Goal: Task Accomplishment & Management: Use online tool/utility

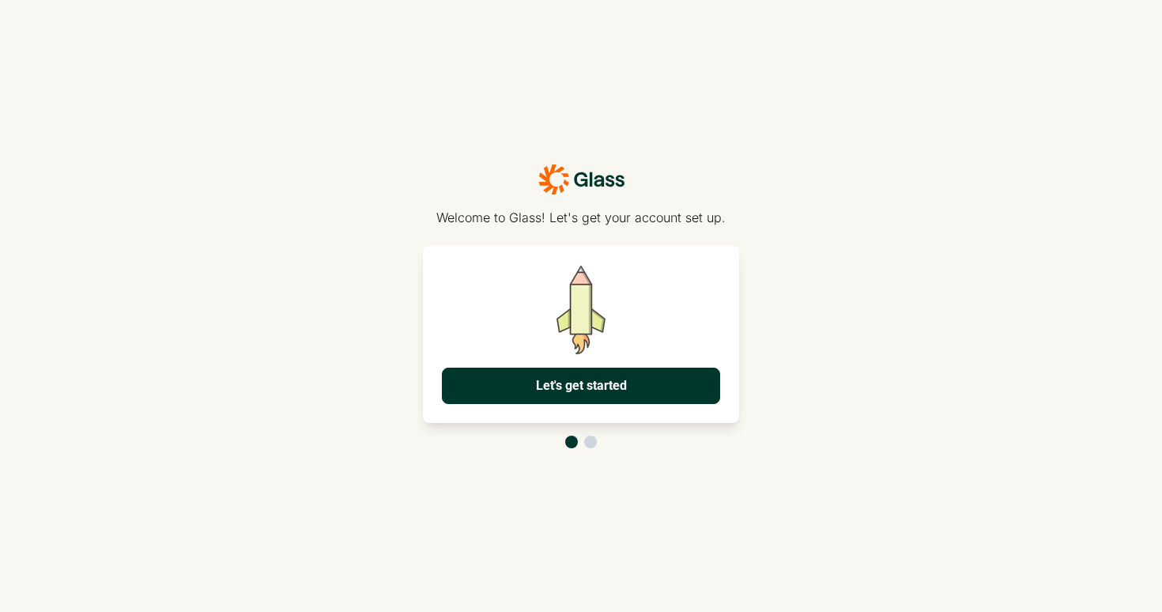
click at [603, 379] on button "Let's get started" at bounding box center [581, 385] width 278 height 36
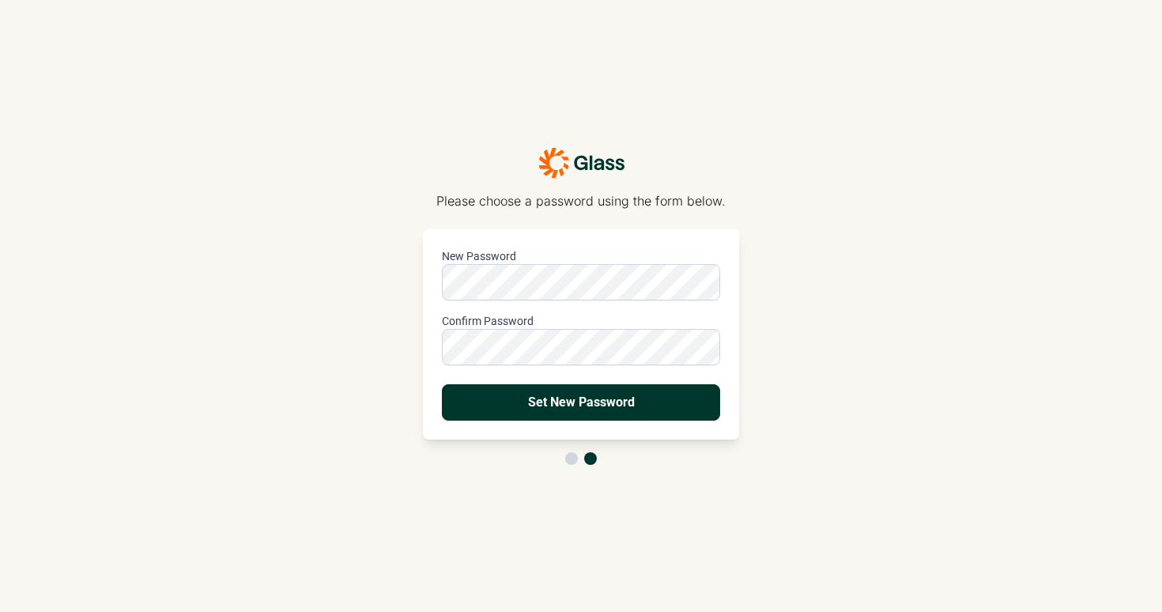
click at [574, 412] on button "Set New Password" at bounding box center [581, 402] width 278 height 36
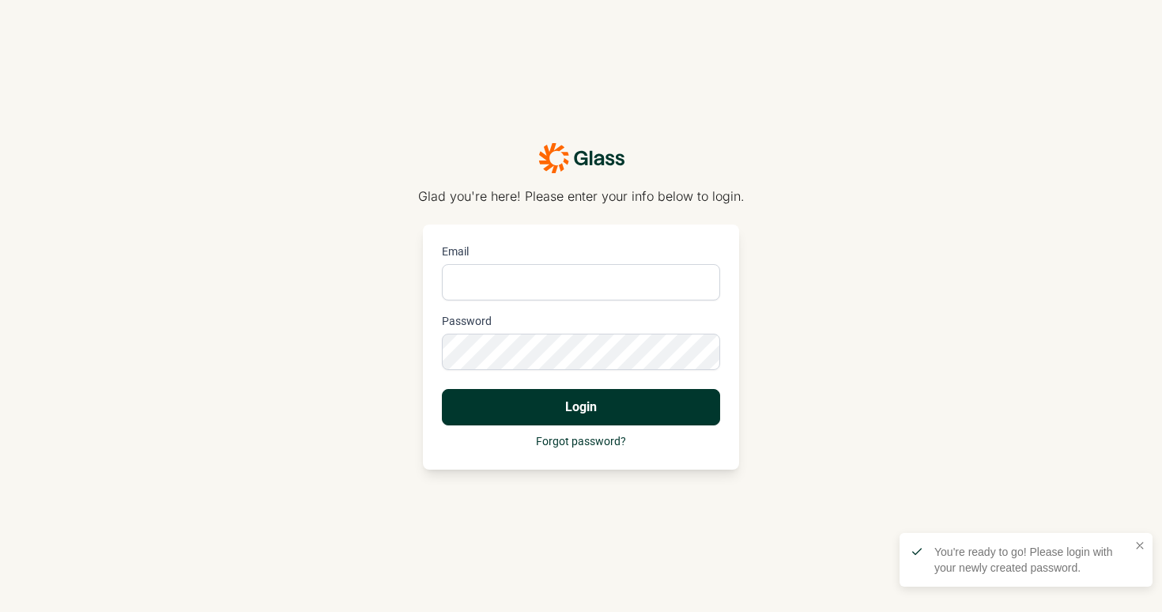
click at [479, 278] on input "Email" at bounding box center [581, 282] width 278 height 36
type input "[PERSON_NAME][EMAIL_ADDRESS][DOMAIN_NAME]"
click at [442, 389] on button "Login" at bounding box center [581, 407] width 278 height 36
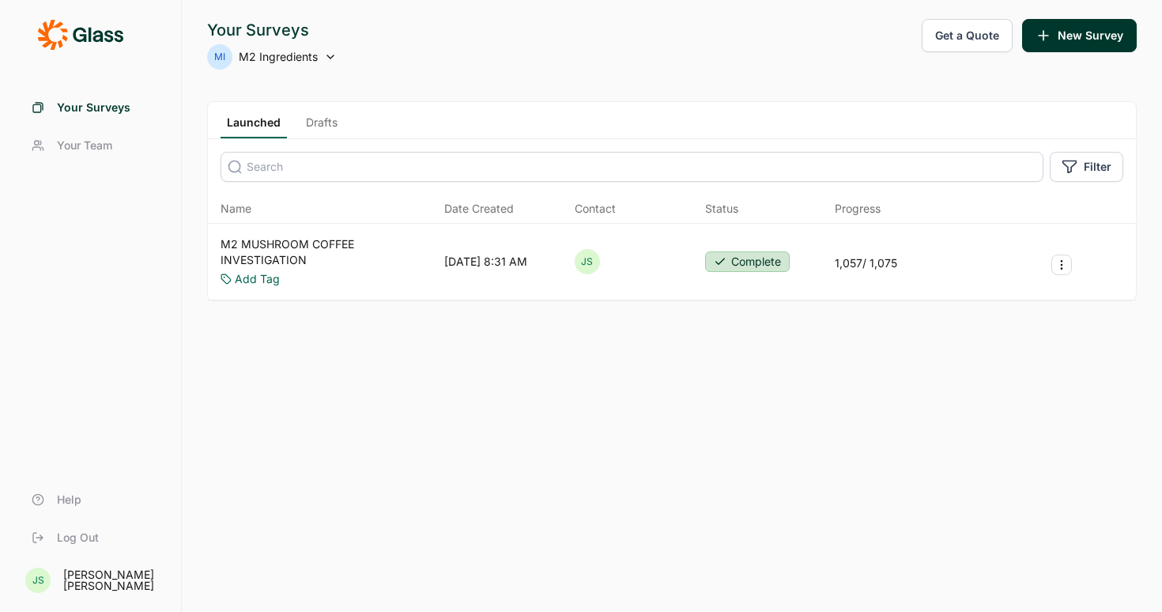
click at [311, 258] on link "M2 MUSHROOM COFFEE INVESTIGATION" at bounding box center [328, 252] width 217 height 32
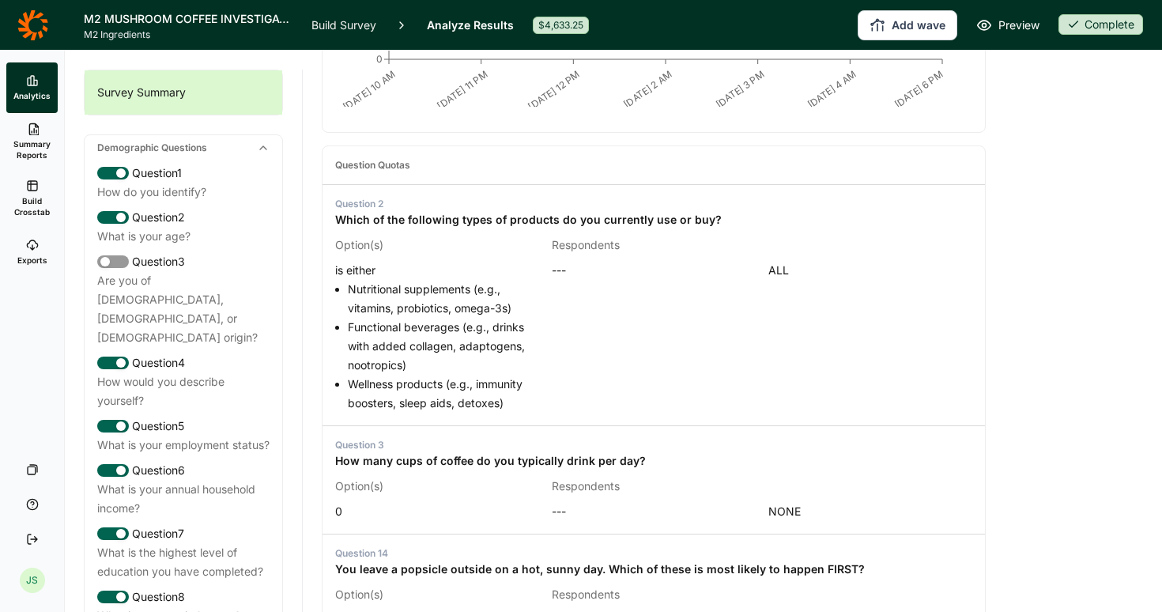
scroll to position [499, 0]
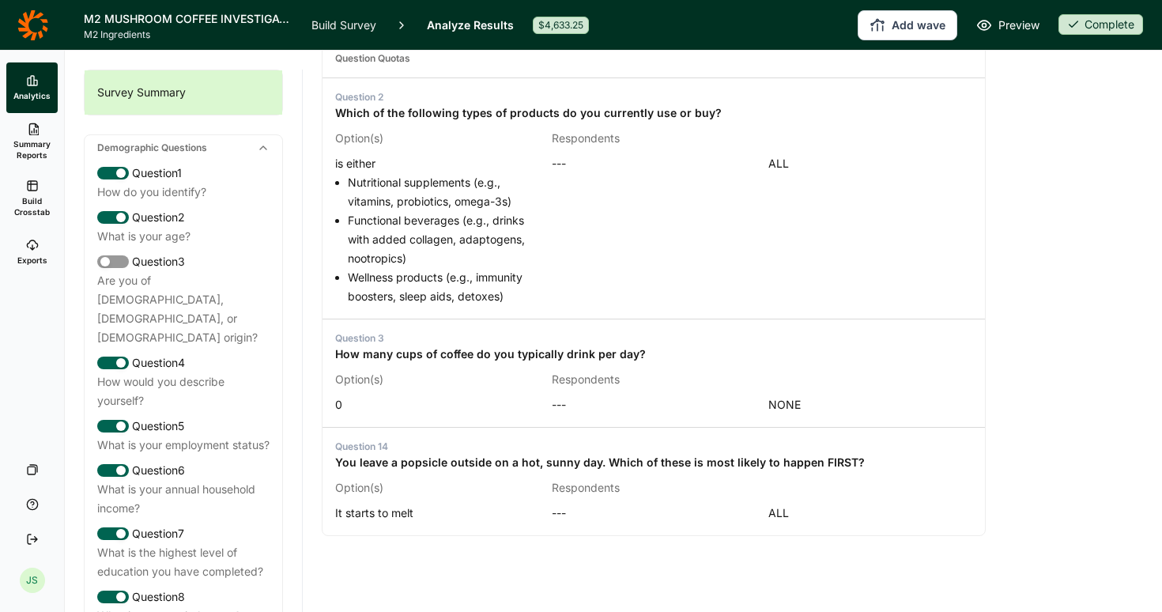
click at [28, 132] on icon at bounding box center [32, 128] width 13 height 13
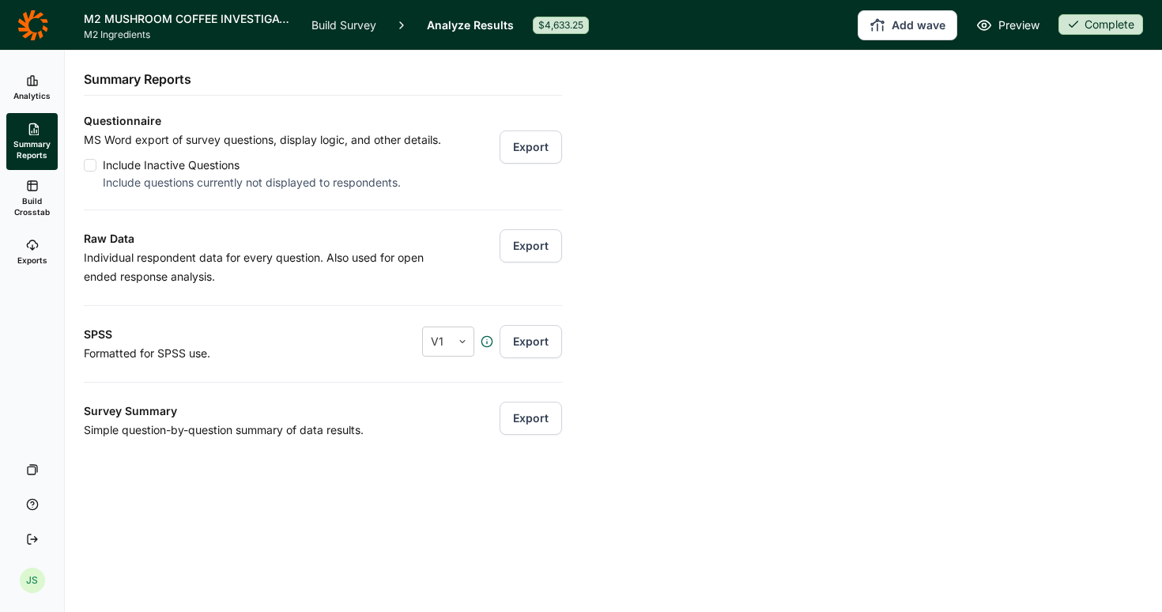
click at [28, 198] on span "Build Crosstab" at bounding box center [32, 206] width 39 height 22
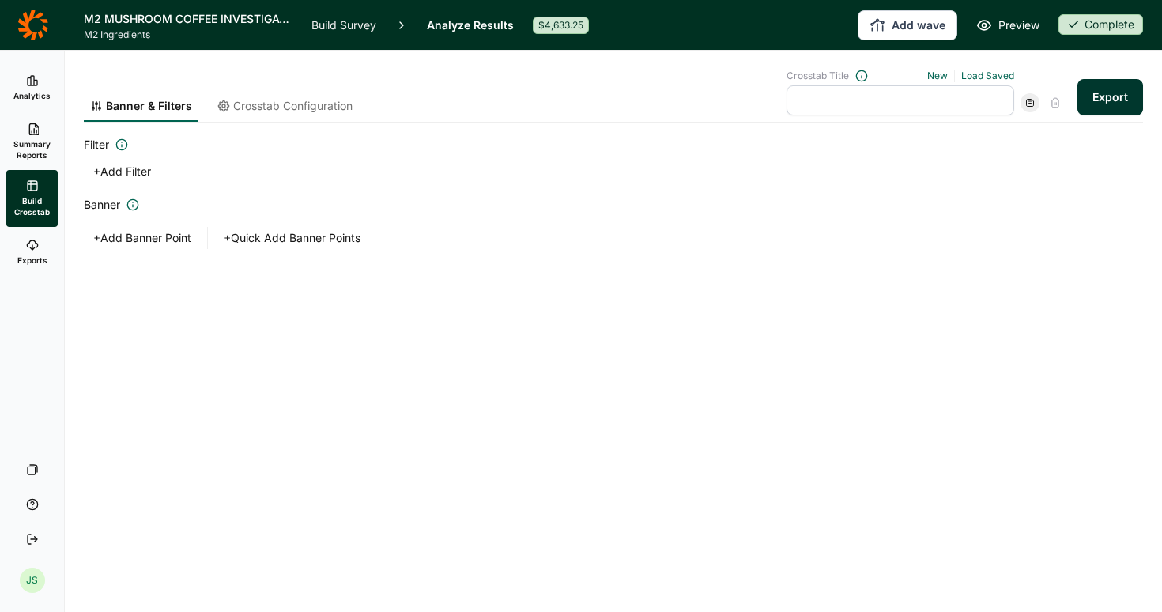
click at [116, 171] on button "+ Add Filter" at bounding box center [122, 171] width 77 height 22
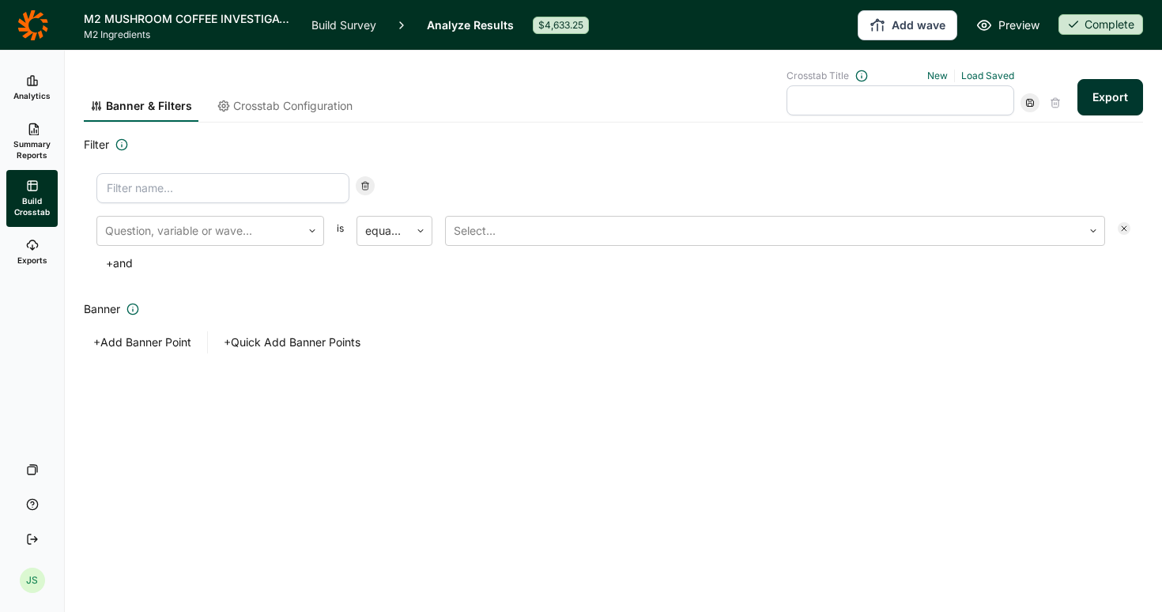
click at [216, 178] on input at bounding box center [222, 188] width 253 height 30
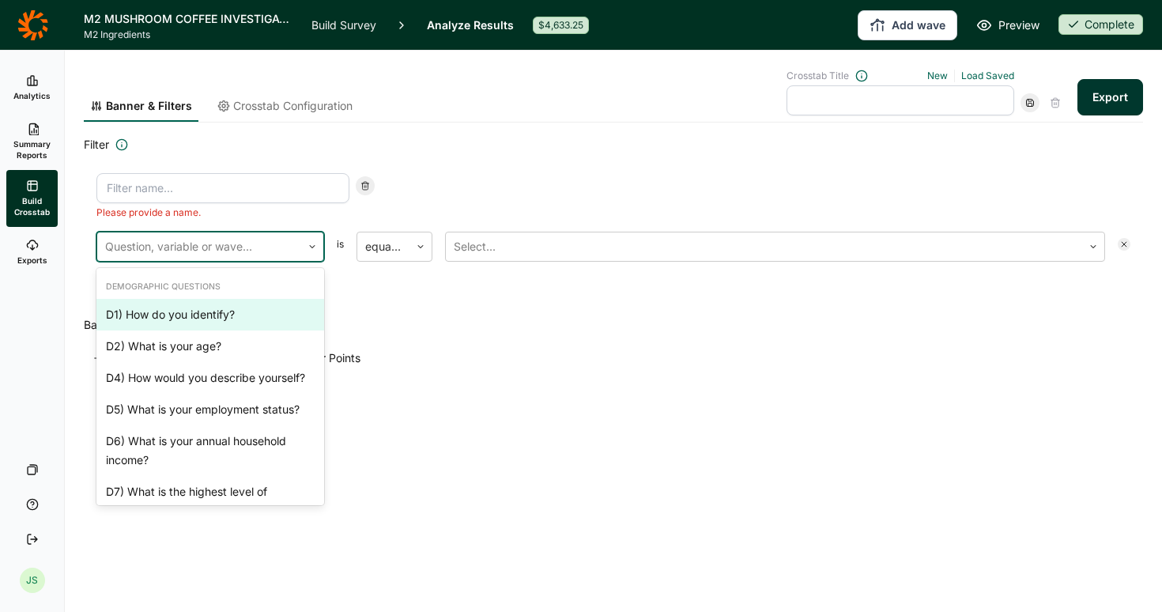
click at [201, 226] on div "Please provide a name. D1) How do you identify?, 1 of 39. 39 results available.…" at bounding box center [613, 231] width 1059 height 142
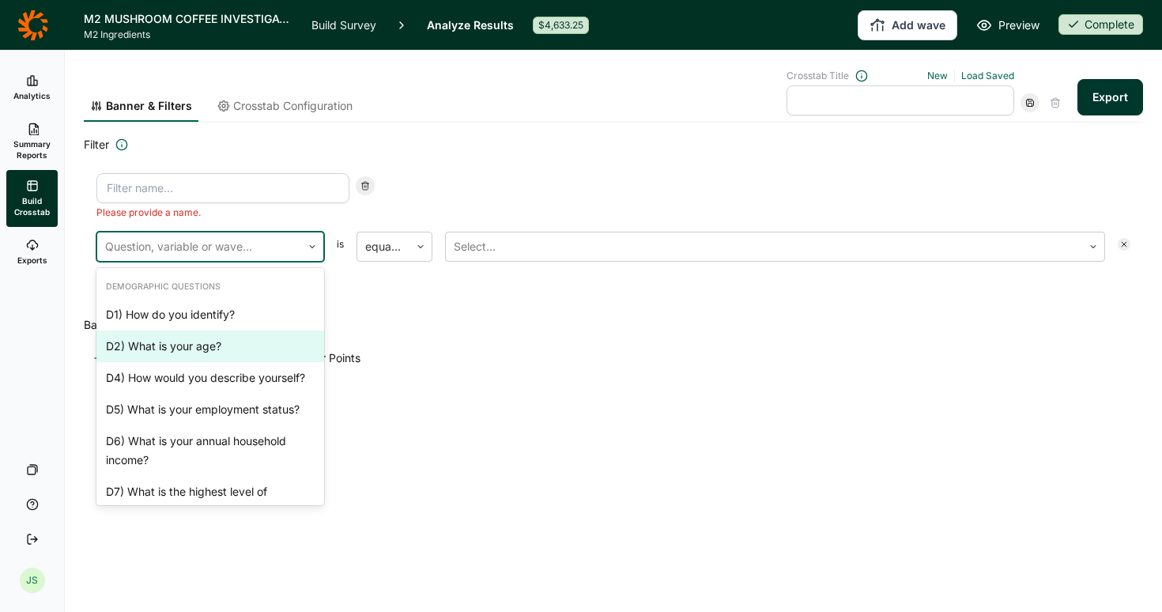
click at [193, 343] on div "D2) What is your age?" at bounding box center [210, 346] width 228 height 32
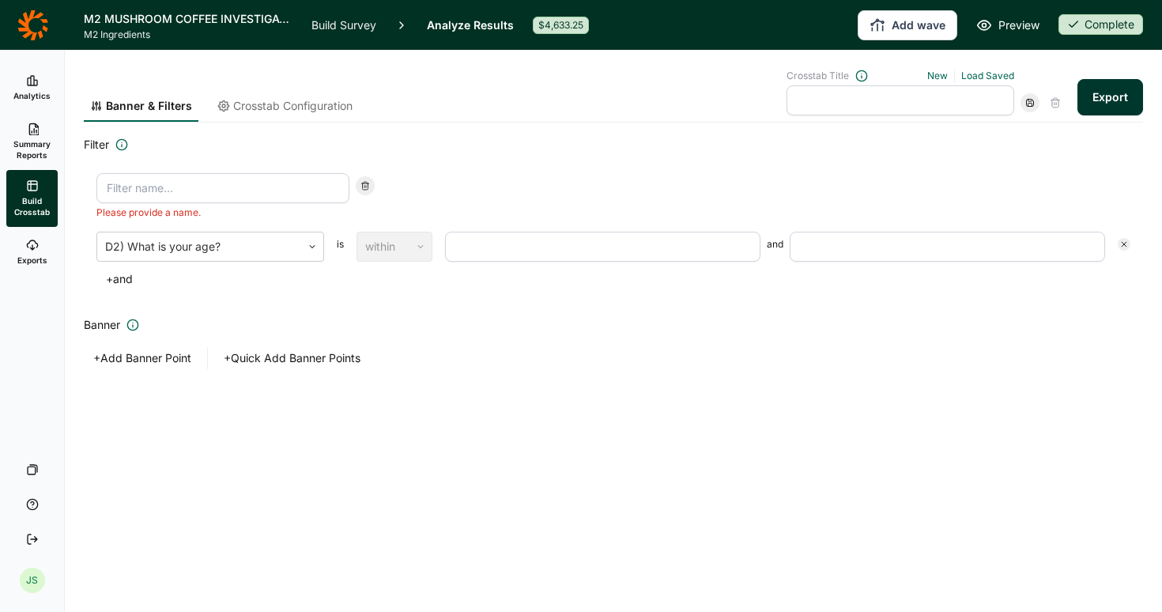
click at [536, 250] on input "number" at bounding box center [602, 247] width 315 height 30
click at [417, 239] on div "within" at bounding box center [394, 247] width 76 height 30
click at [516, 245] on input "number" at bounding box center [602, 247] width 315 height 30
click at [29, 126] on use at bounding box center [33, 129] width 9 height 12
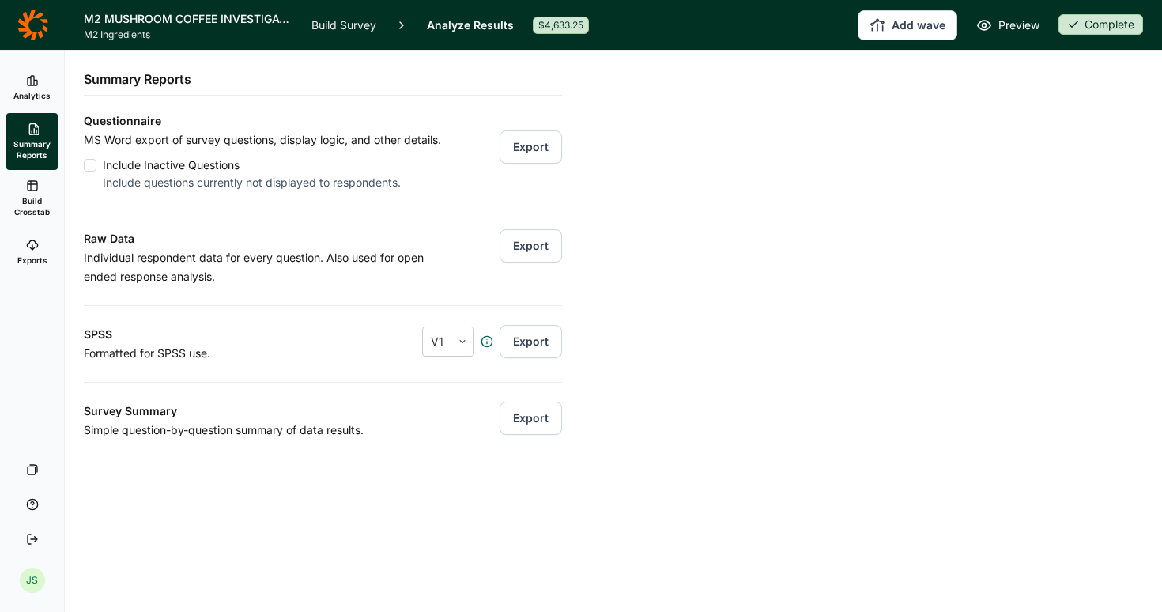
click at [40, 85] on link "Analytics" at bounding box center [31, 87] width 51 height 51
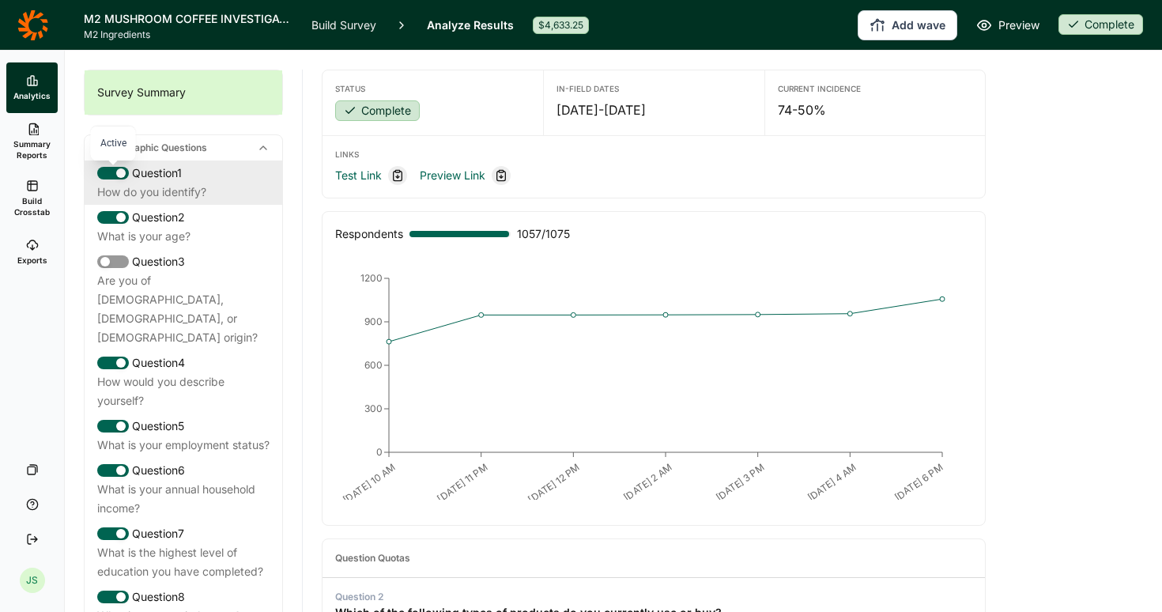
click at [119, 171] on div at bounding box center [120, 172] width 9 height 9
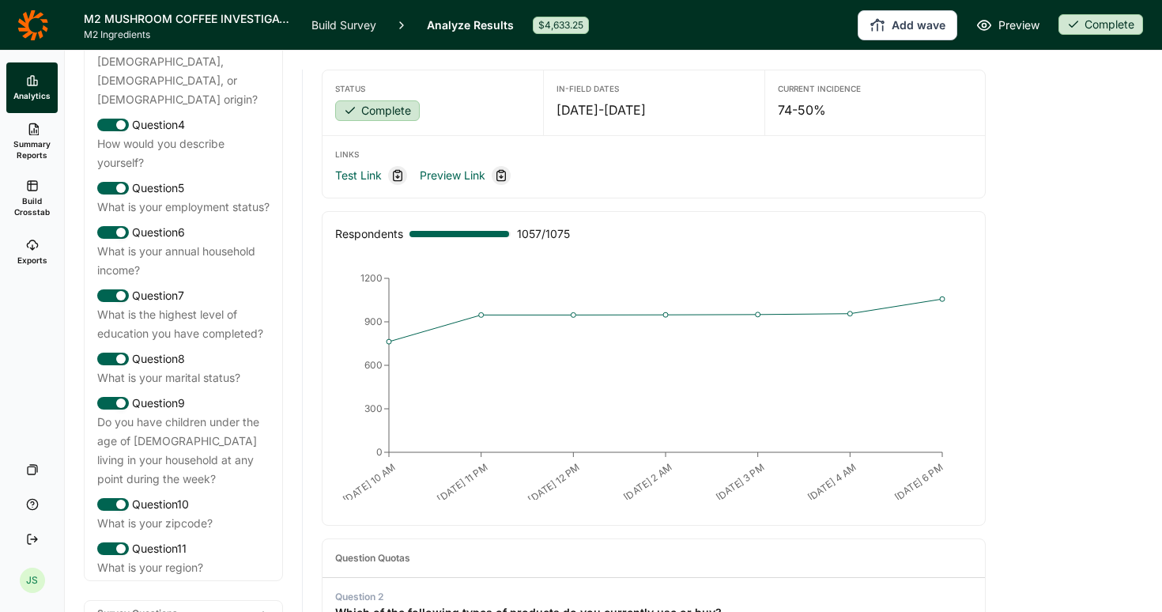
click at [216, 601] on div "Survey Questions" at bounding box center [184, 613] width 198 height 25
click at [266, 611] on use at bounding box center [263, 613] width 6 height 3
click at [262, 607] on icon at bounding box center [263, 613] width 13 height 13
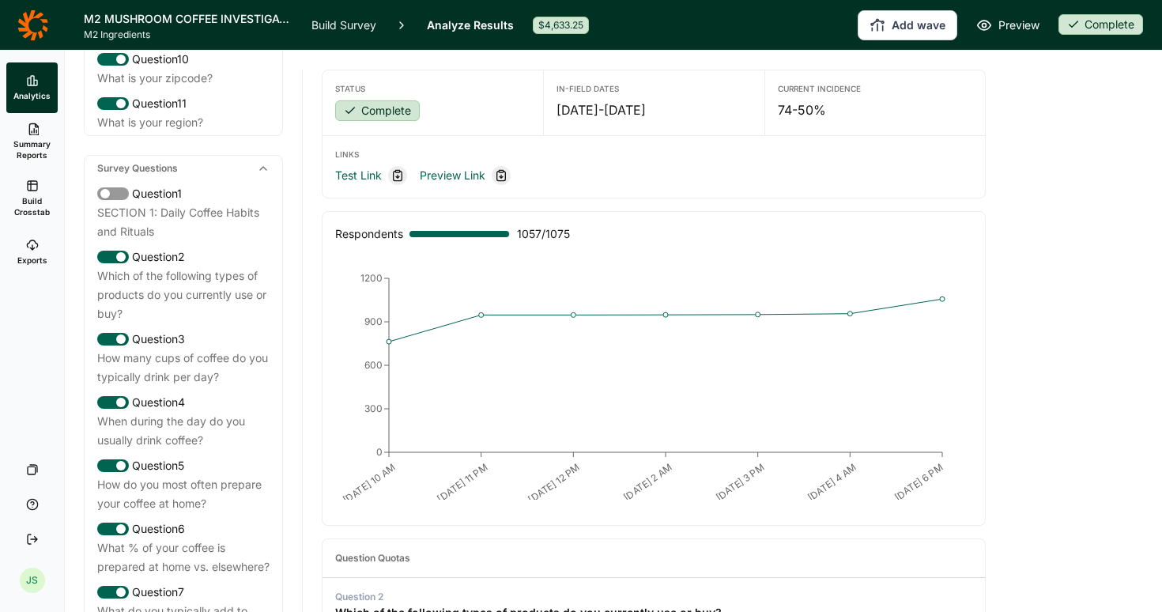
scroll to position [684, 0]
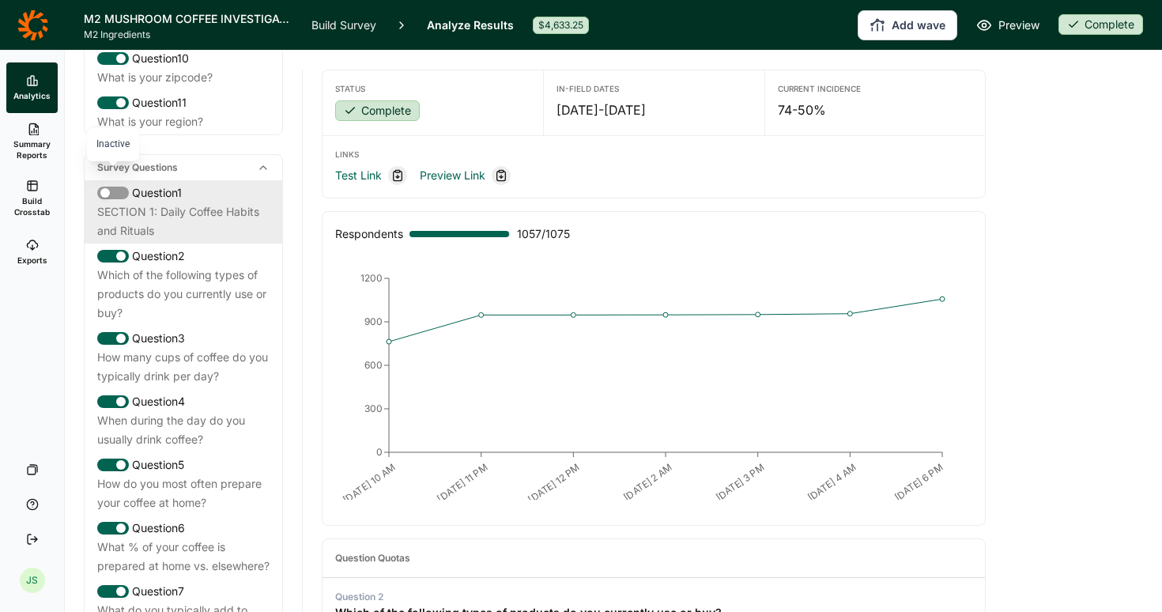
click at [107, 188] on div at bounding box center [104, 192] width 9 height 9
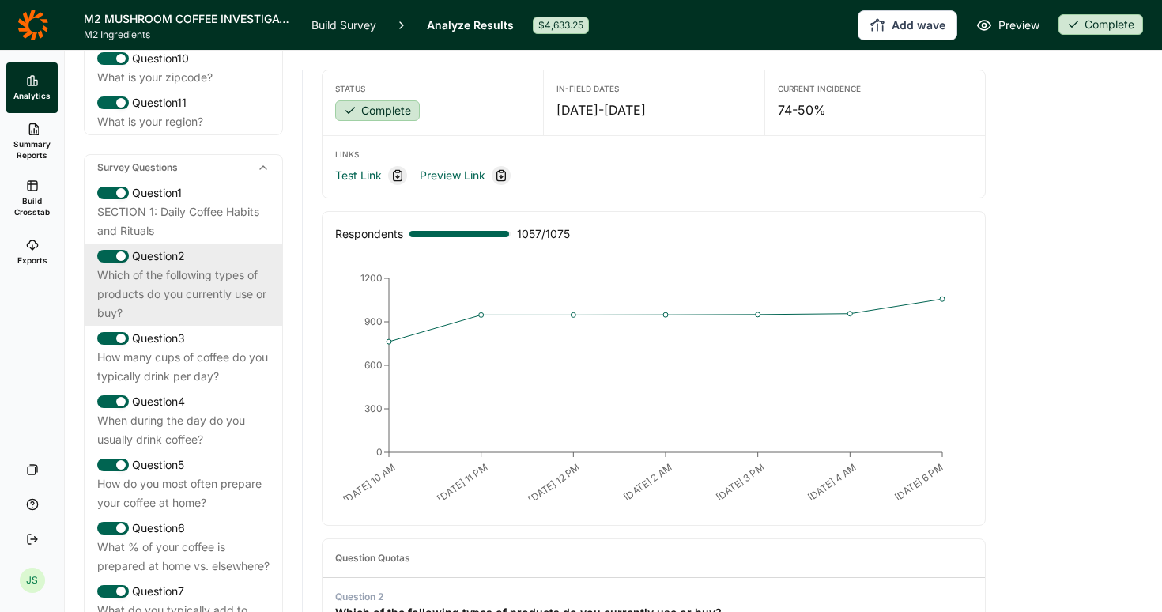
click at [200, 266] on div "Which of the following types of products do you currently use or buy?" at bounding box center [183, 294] width 172 height 57
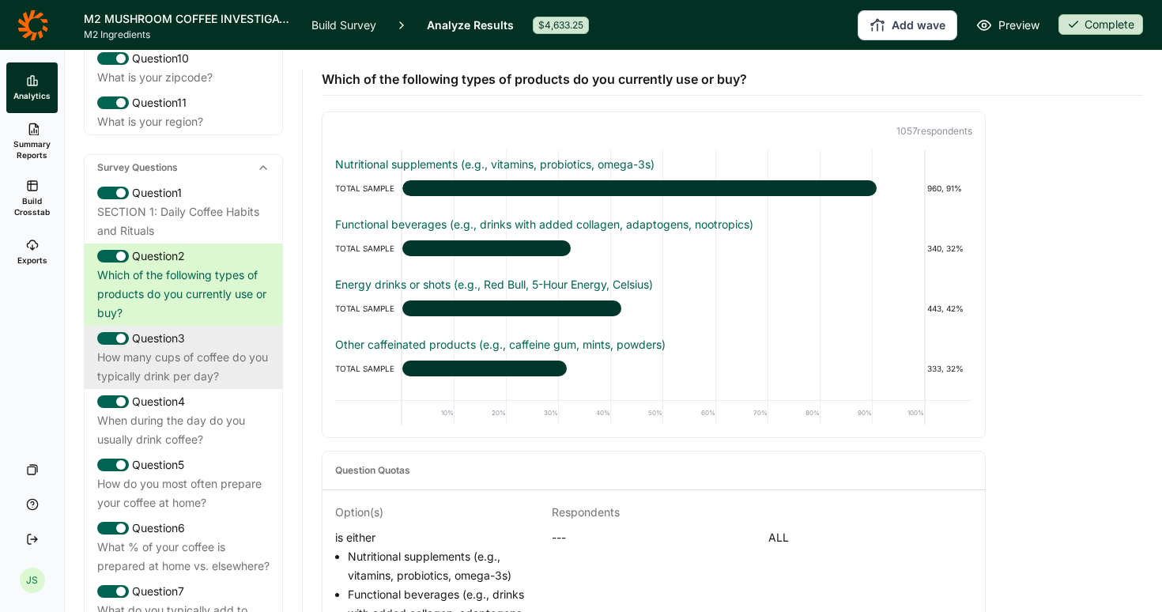
click at [193, 348] on div "How many cups of coffee do you typically drink per day?" at bounding box center [183, 367] width 172 height 38
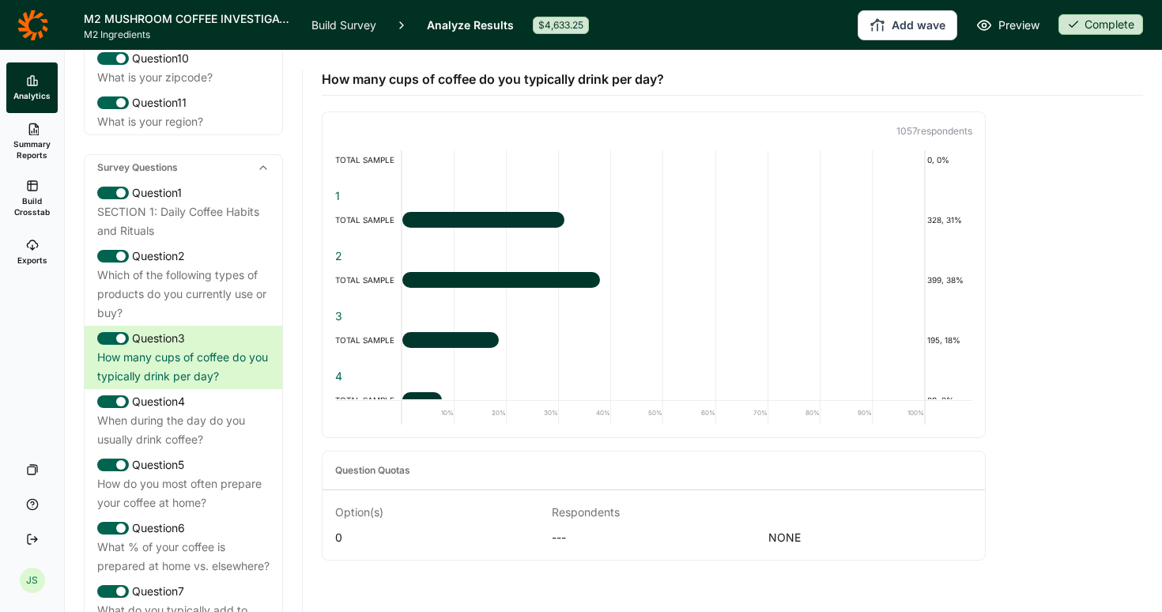
scroll to position [29, 0]
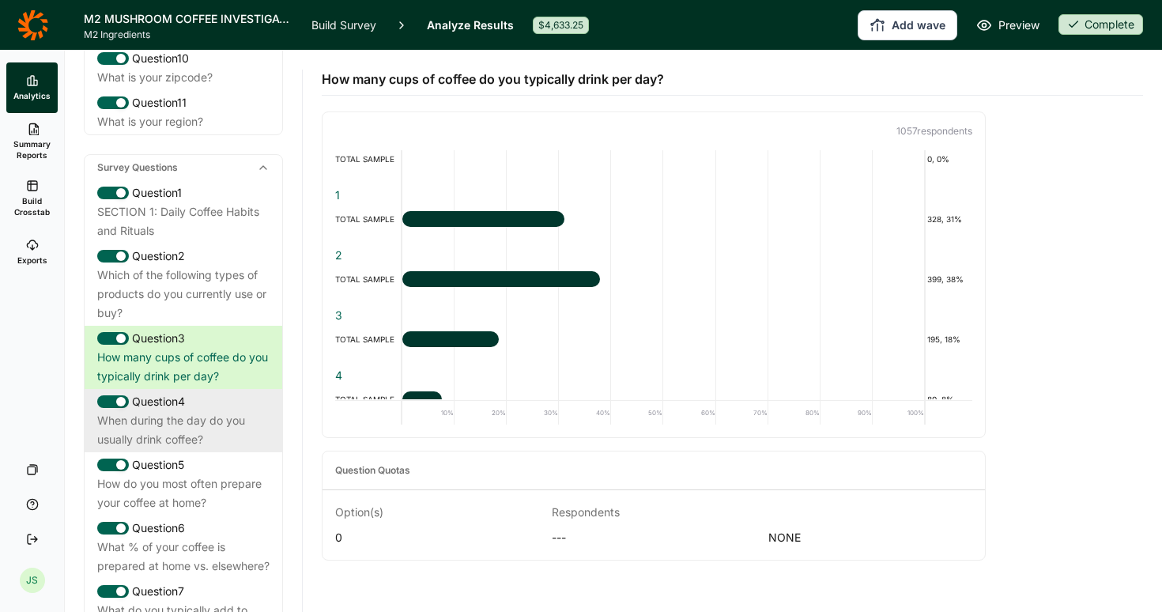
click at [167, 411] on div "When during the day do you usually drink coffee?" at bounding box center [183, 430] width 172 height 38
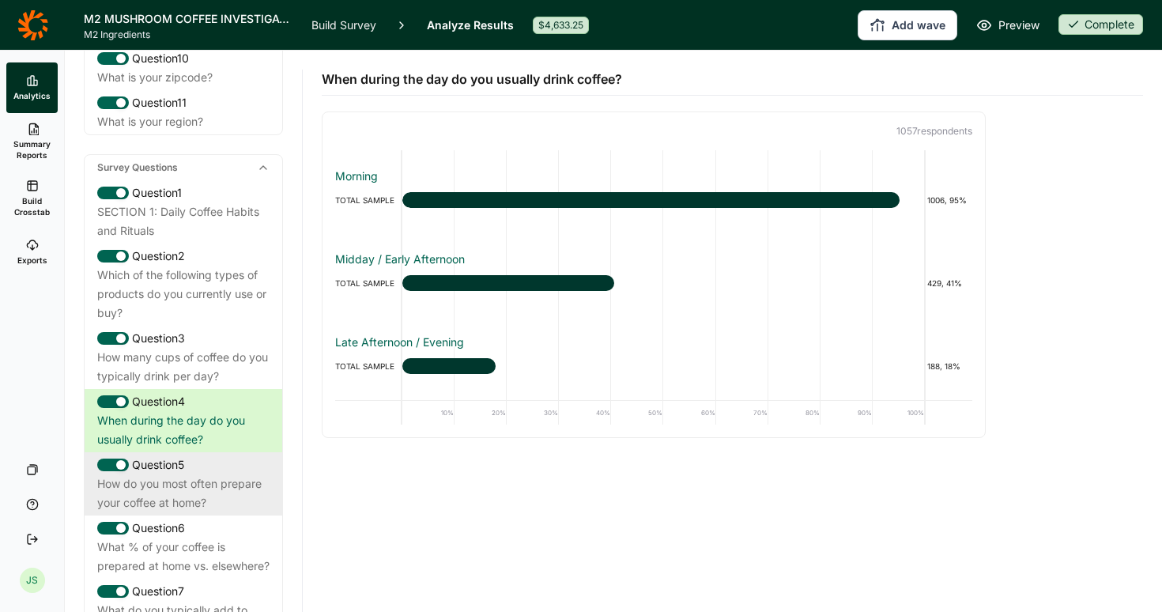
click at [200, 474] on div "How do you most often prepare your coffee at home?" at bounding box center [183, 493] width 172 height 38
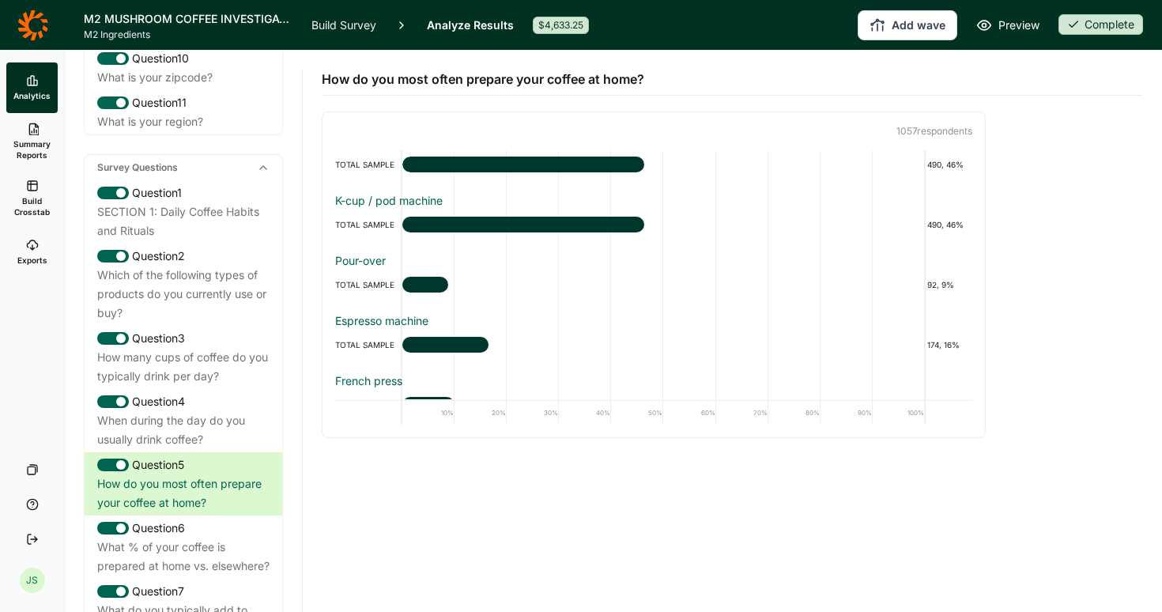
scroll to position [0, 0]
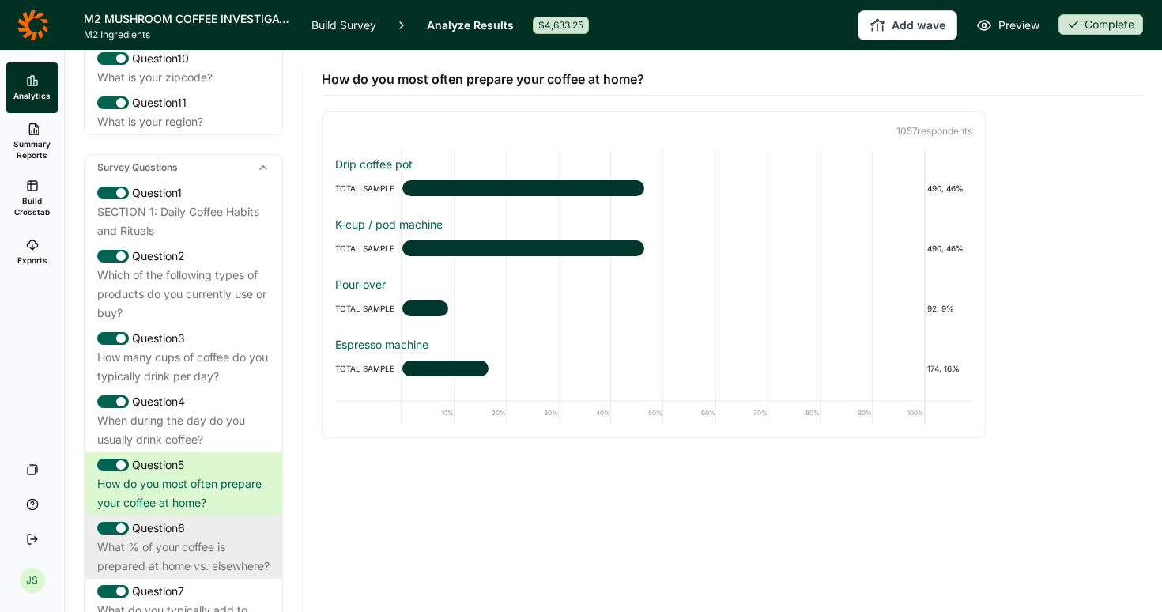
click at [209, 537] on div "What % of your coffee is prepared at home vs. elsewhere?" at bounding box center [183, 556] width 172 height 38
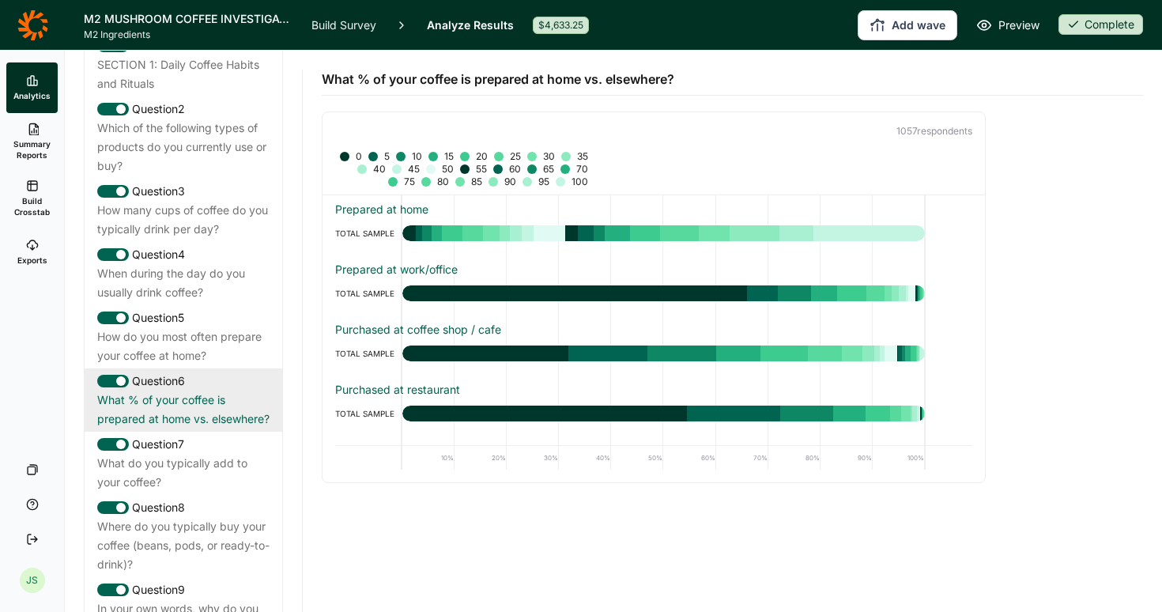
scroll to position [862, 0]
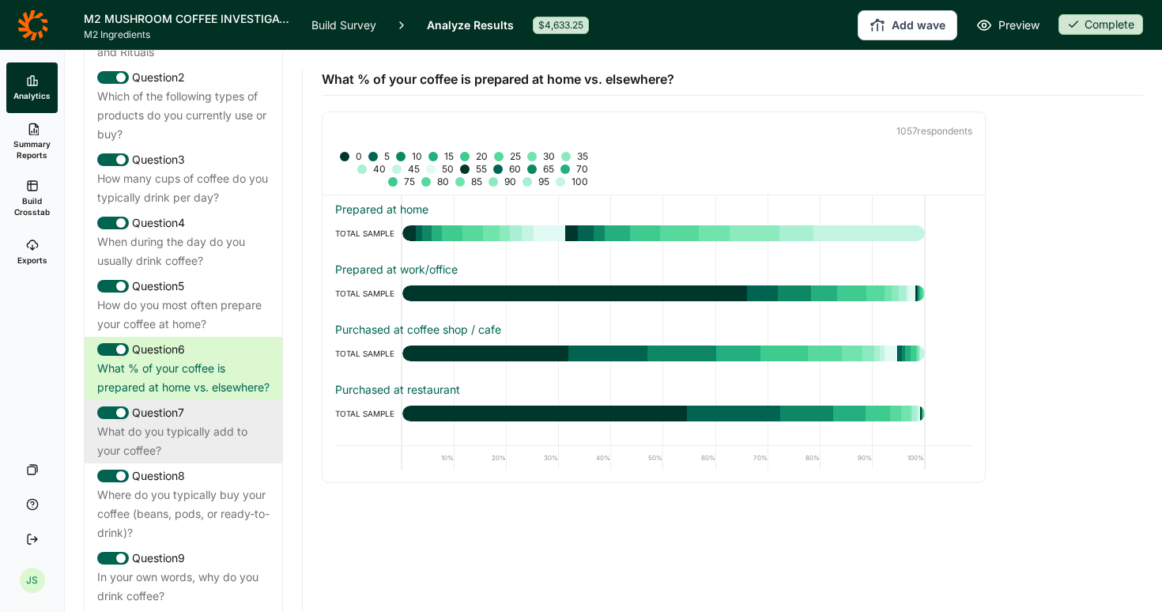
click at [178, 422] on div "What do you typically add to your coffee?" at bounding box center [183, 441] width 172 height 38
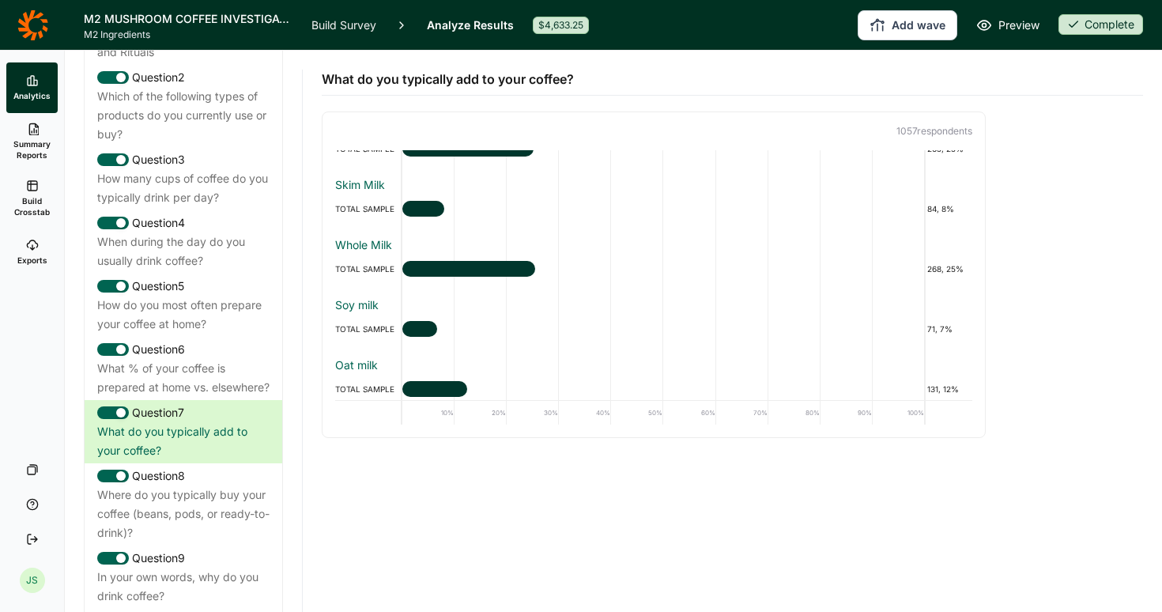
scroll to position [0, 0]
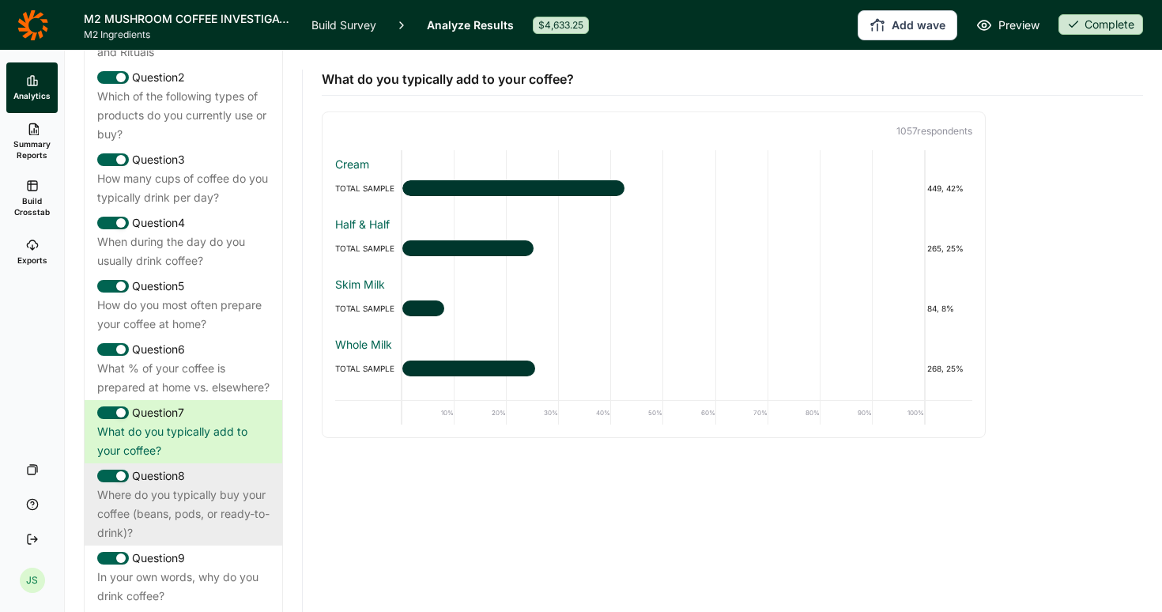
click at [201, 514] on div "Where do you typically buy your coffee (beans, pods, or ready-to-drink)?" at bounding box center [183, 513] width 172 height 57
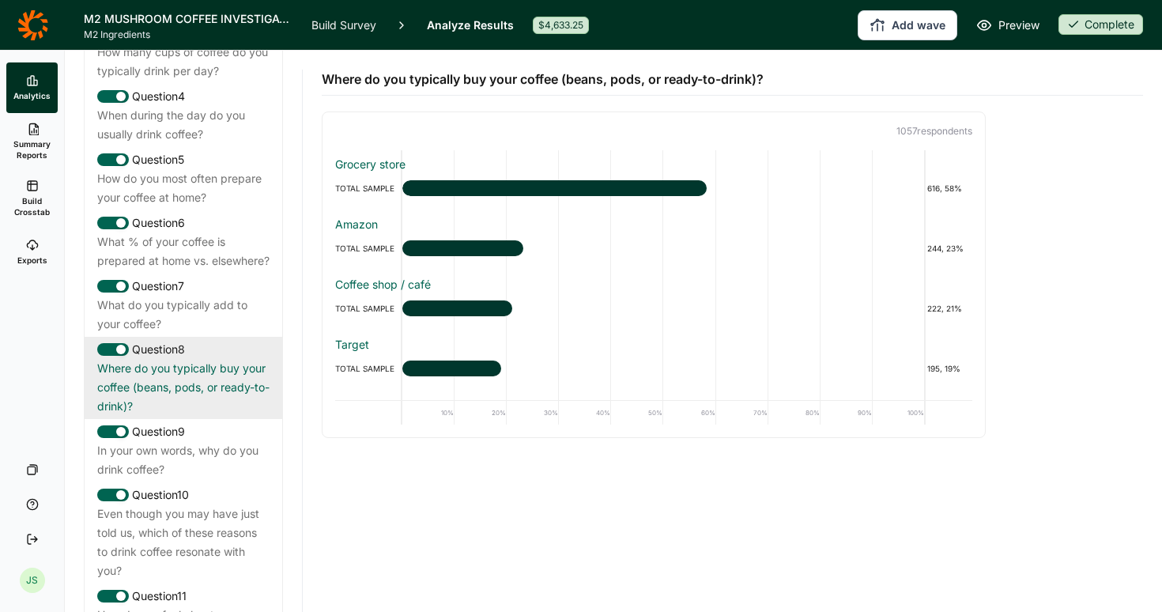
scroll to position [996, 0]
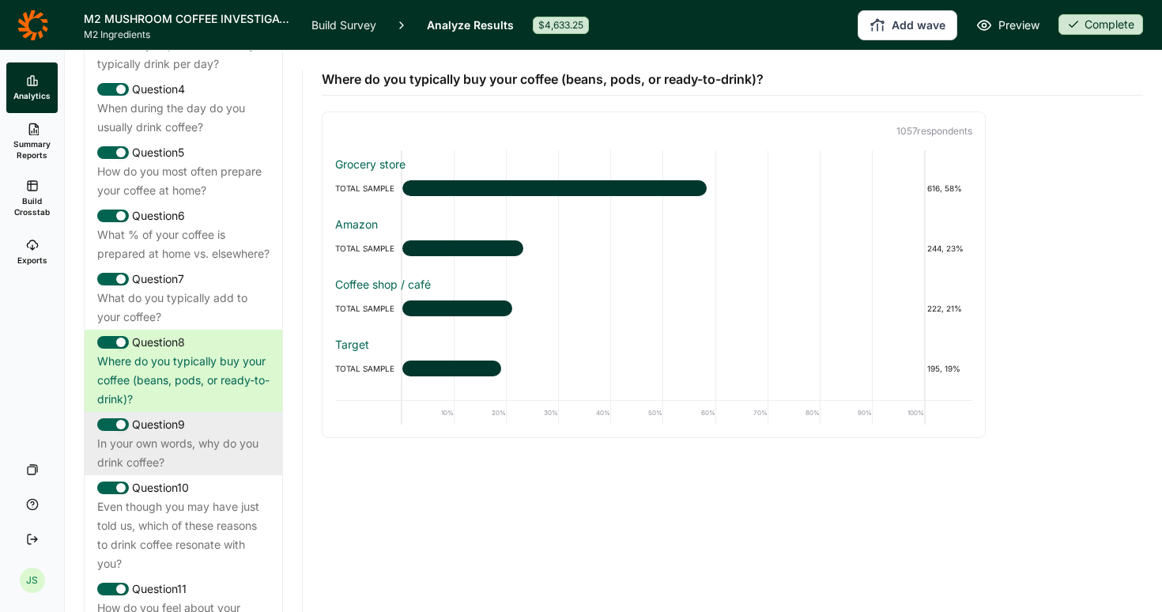
click at [194, 452] on div "In your own words, why do you drink coffee?" at bounding box center [183, 453] width 172 height 38
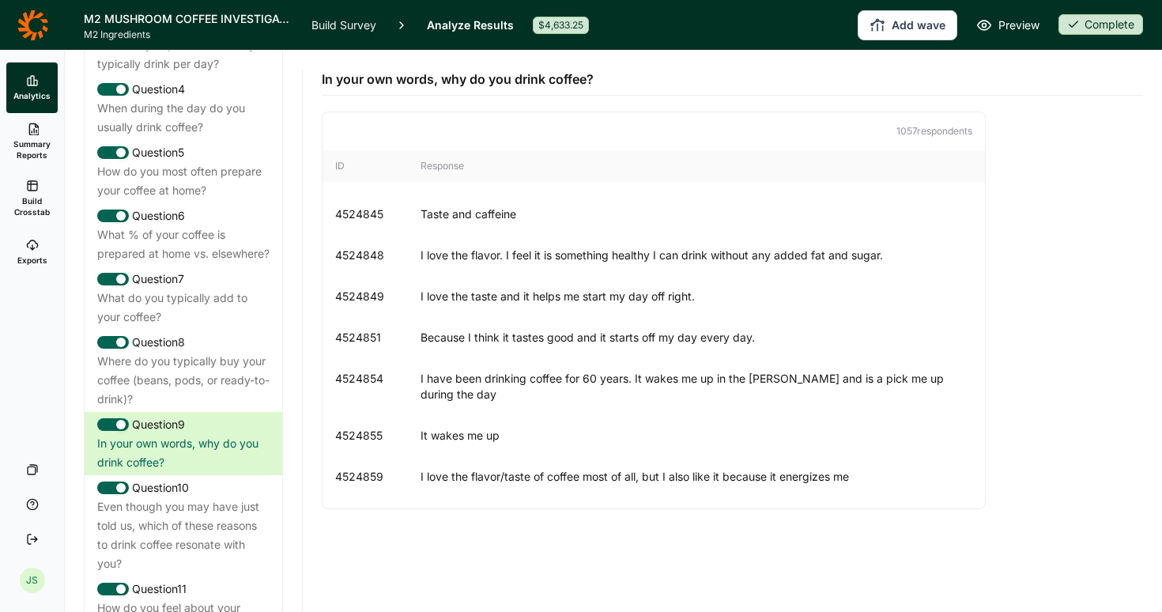
scroll to position [7075, 0]
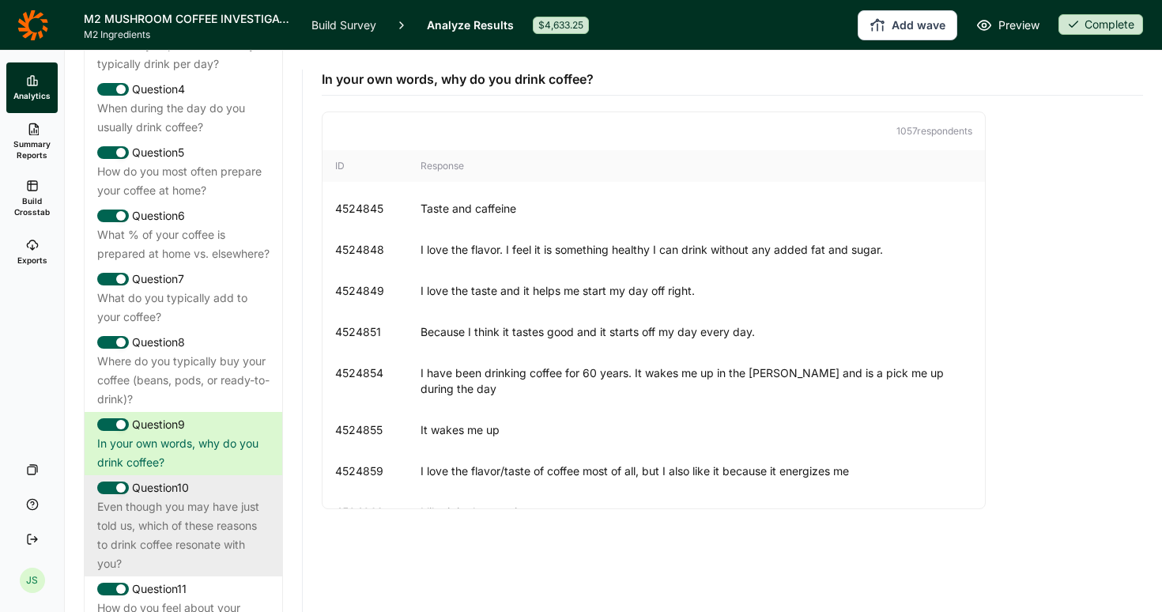
click at [171, 524] on div "Even though you may have just told us, which of these reasons to drink coffee r…" at bounding box center [183, 535] width 172 height 76
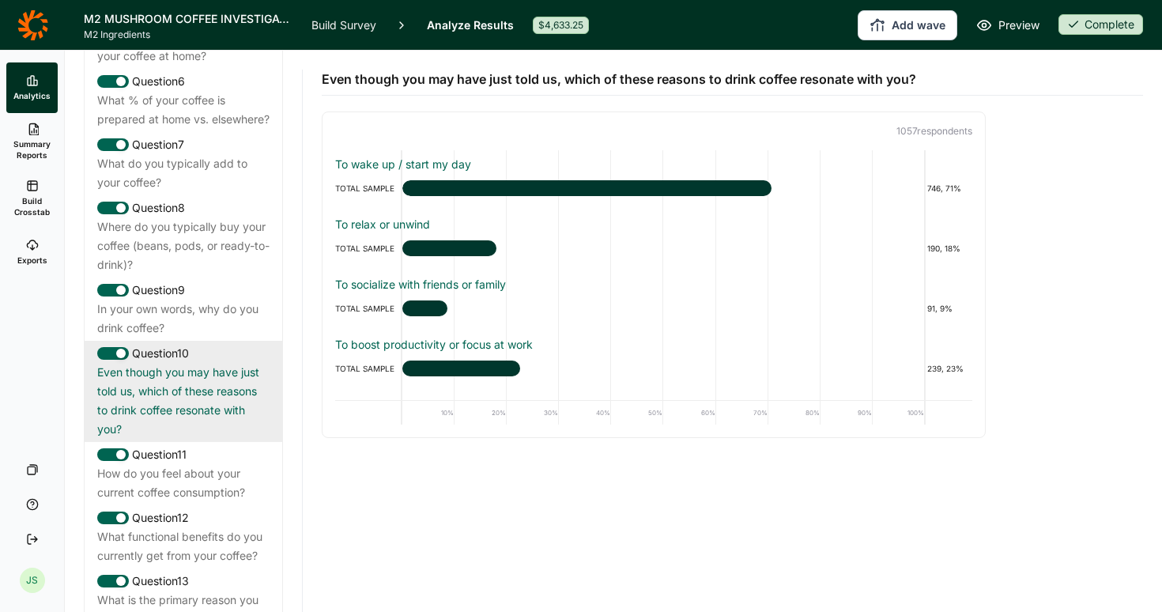
scroll to position [1129, 0]
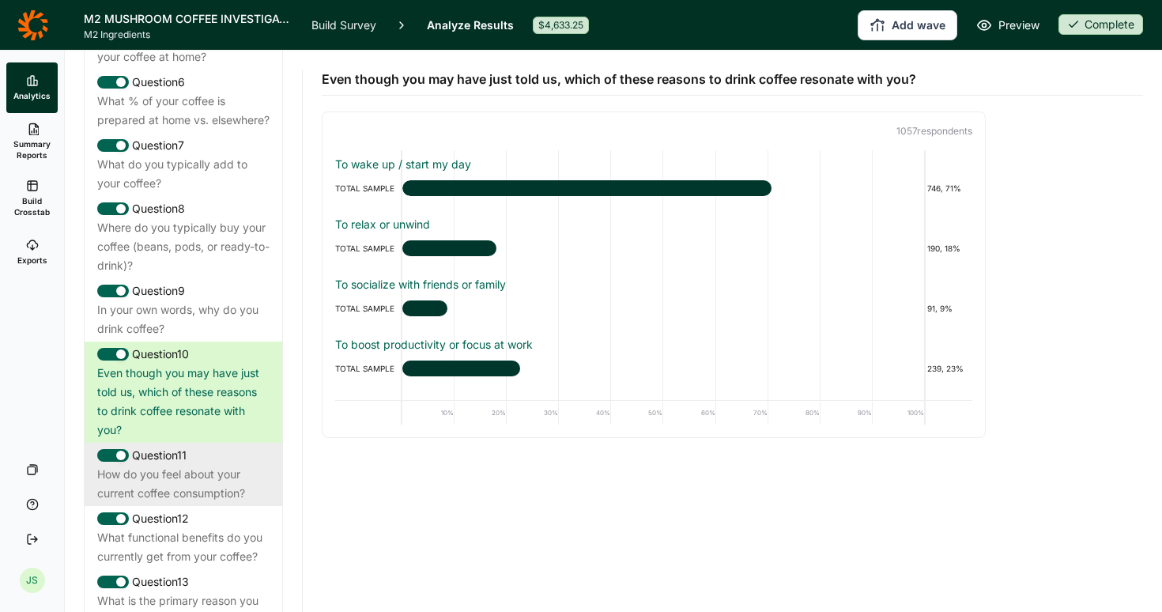
click at [193, 483] on div "How do you feel about your current coffee consumption?" at bounding box center [183, 484] width 172 height 38
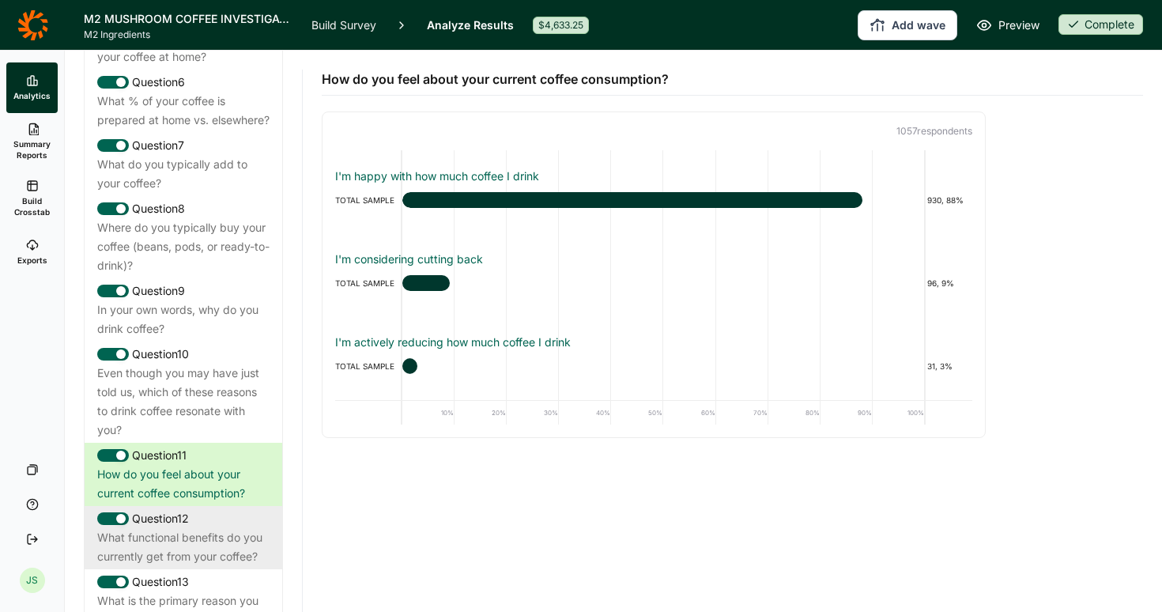
click at [183, 543] on div "What functional benefits do you currently get from your coffee?" at bounding box center [183, 547] width 172 height 38
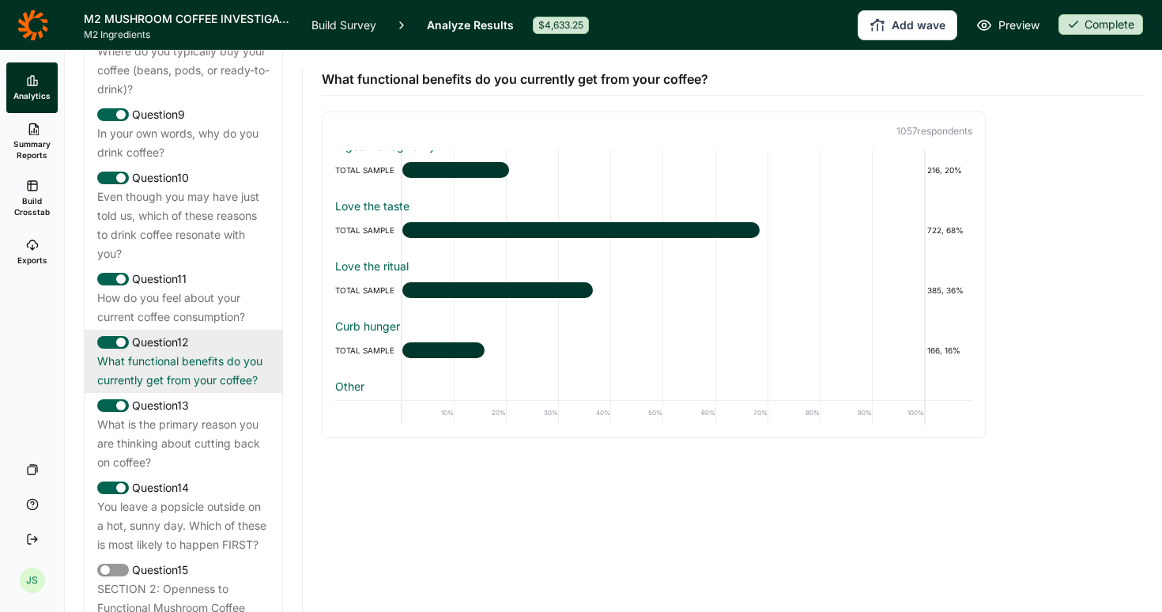
scroll to position [1305, 0]
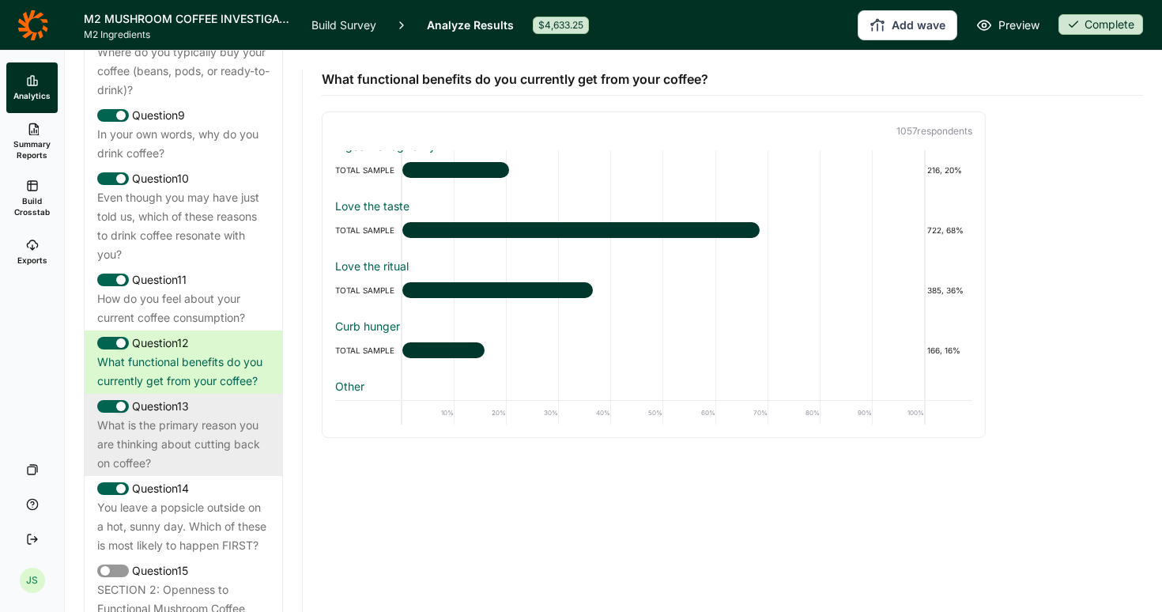
click at [182, 435] on div "What is the primary reason you are thinking about cutting back on coffee?" at bounding box center [183, 444] width 172 height 57
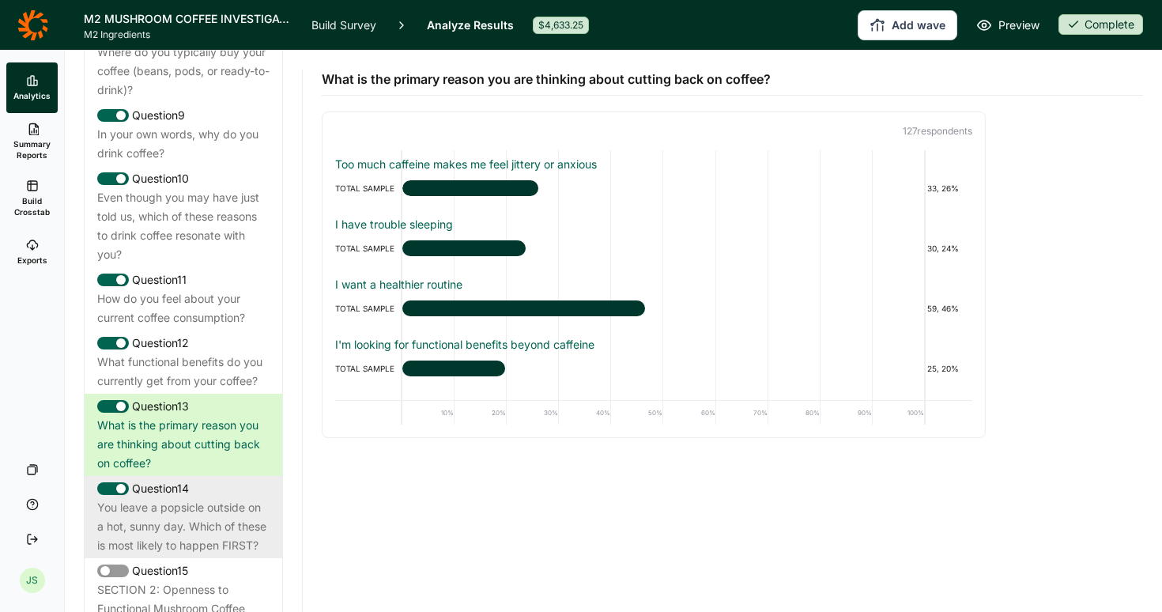
click at [192, 511] on div "You leave a popsicle outside on a hot, sunny day. Which of these is most likely…" at bounding box center [183, 526] width 172 height 57
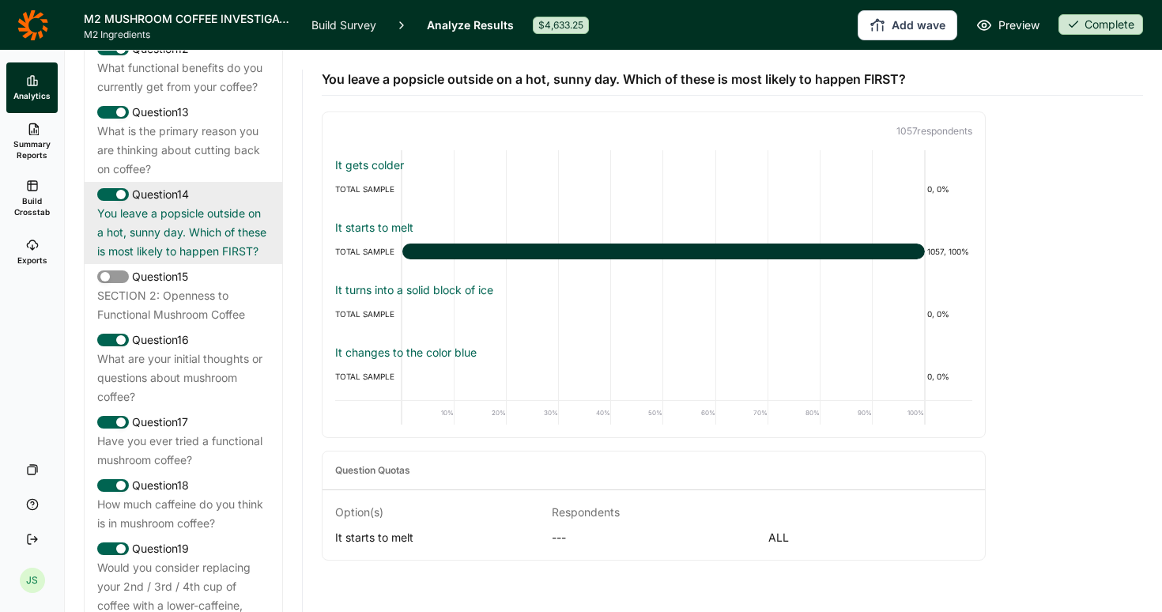
scroll to position [1637, 0]
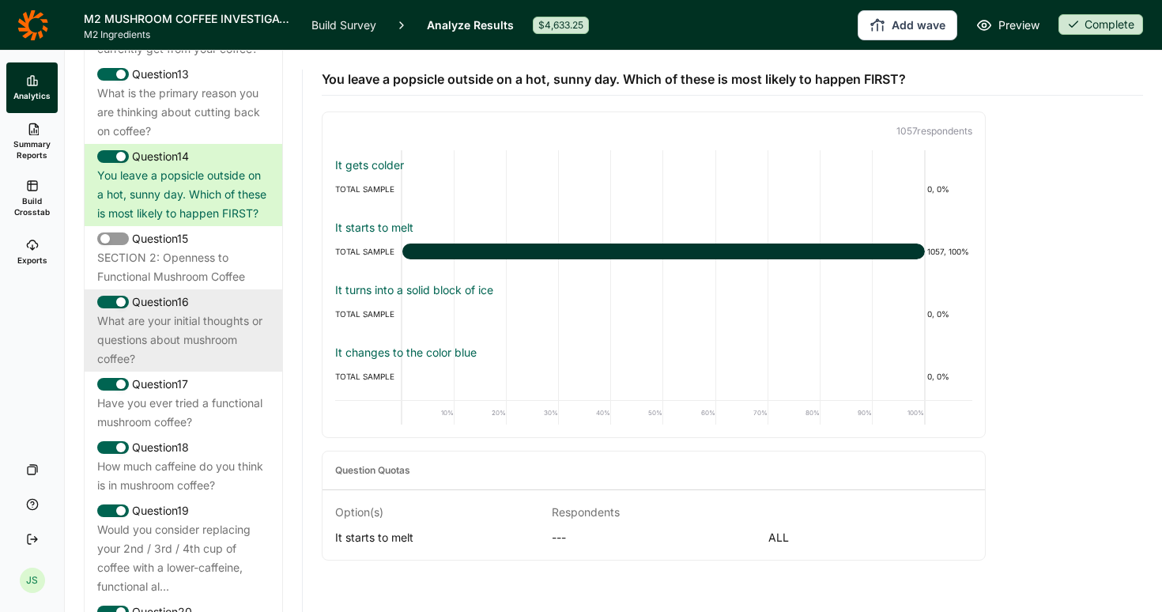
click at [191, 317] on div "What are your initial thoughts or questions about mushroom coffee?" at bounding box center [183, 339] width 172 height 57
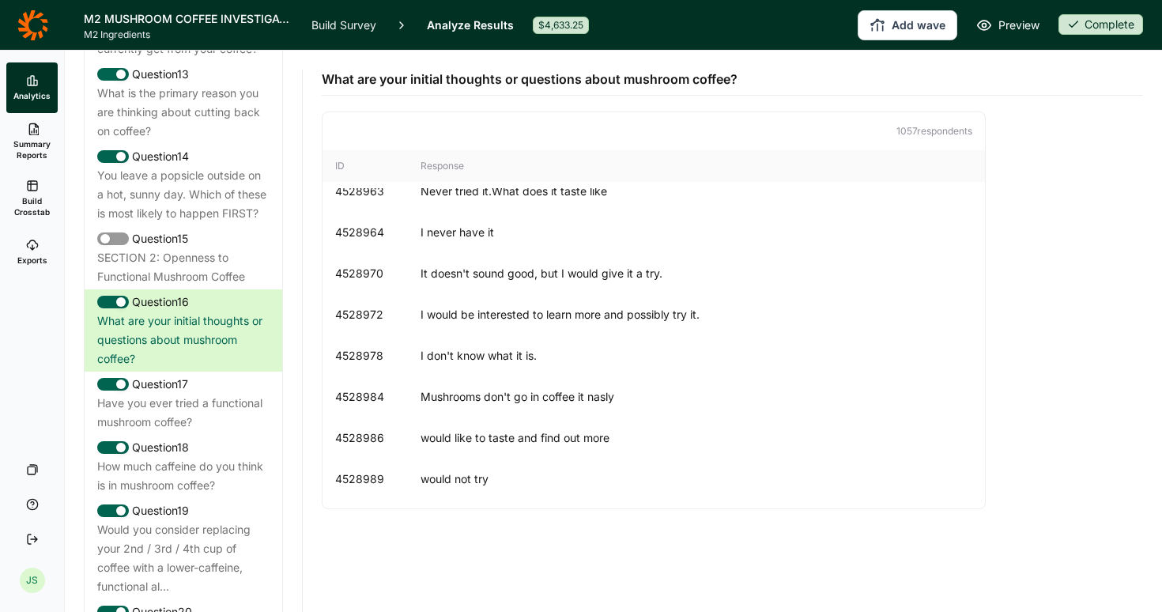
scroll to position [33048, 0]
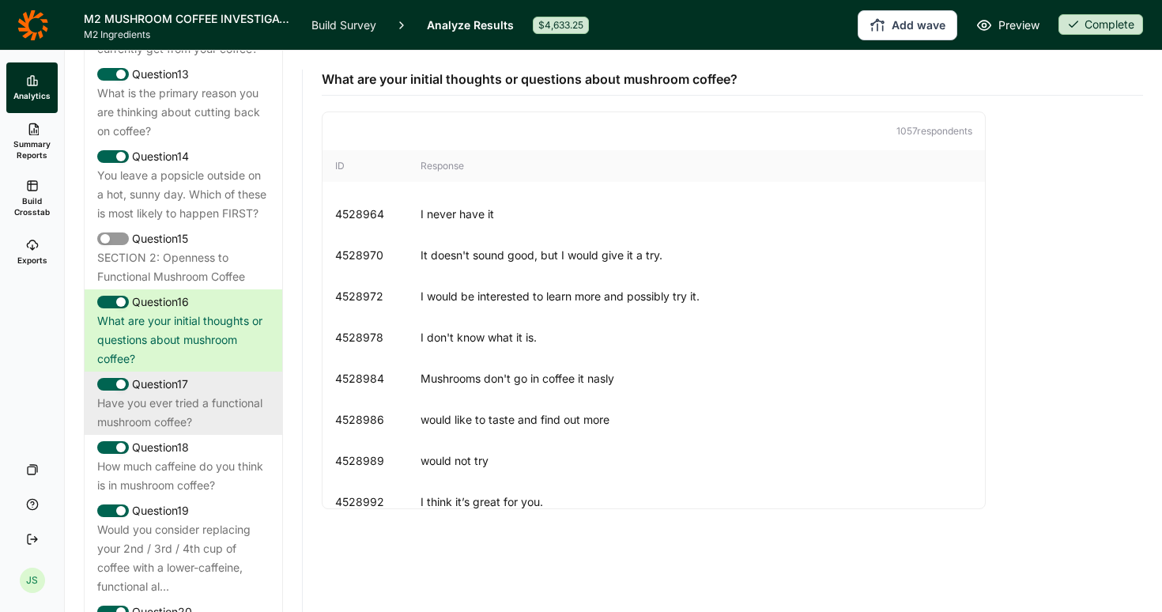
click at [232, 405] on div "Have you ever tried a functional mushroom coffee?" at bounding box center [183, 413] width 172 height 38
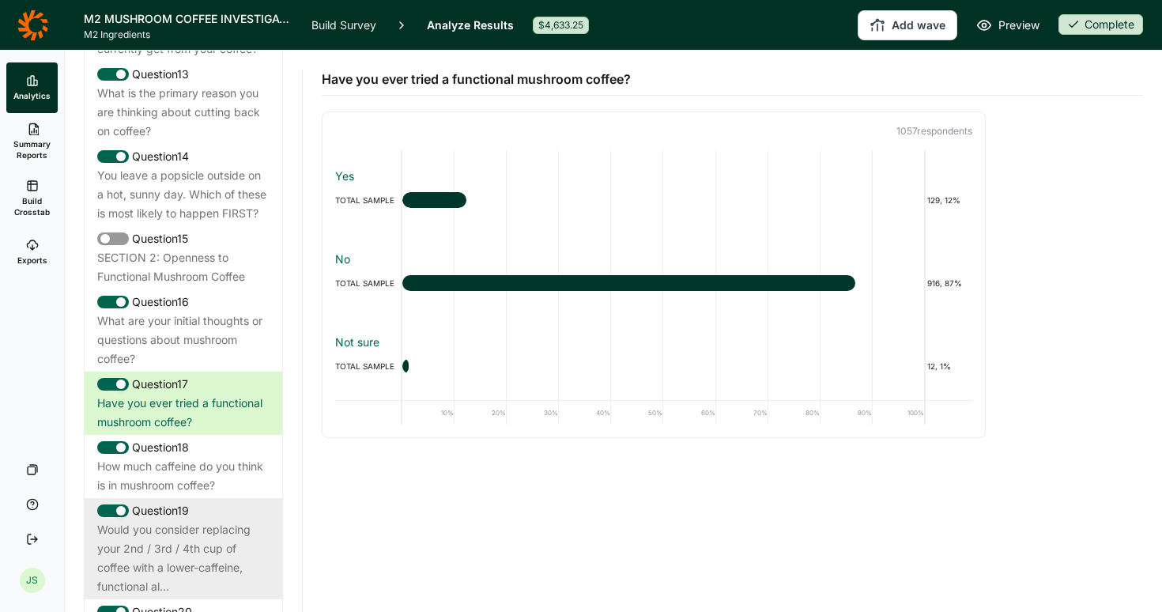
click at [197, 543] on div "Would you consider replacing your 2nd / 3rd / 4th cup of coffee with a lower-ca…" at bounding box center [183, 558] width 172 height 76
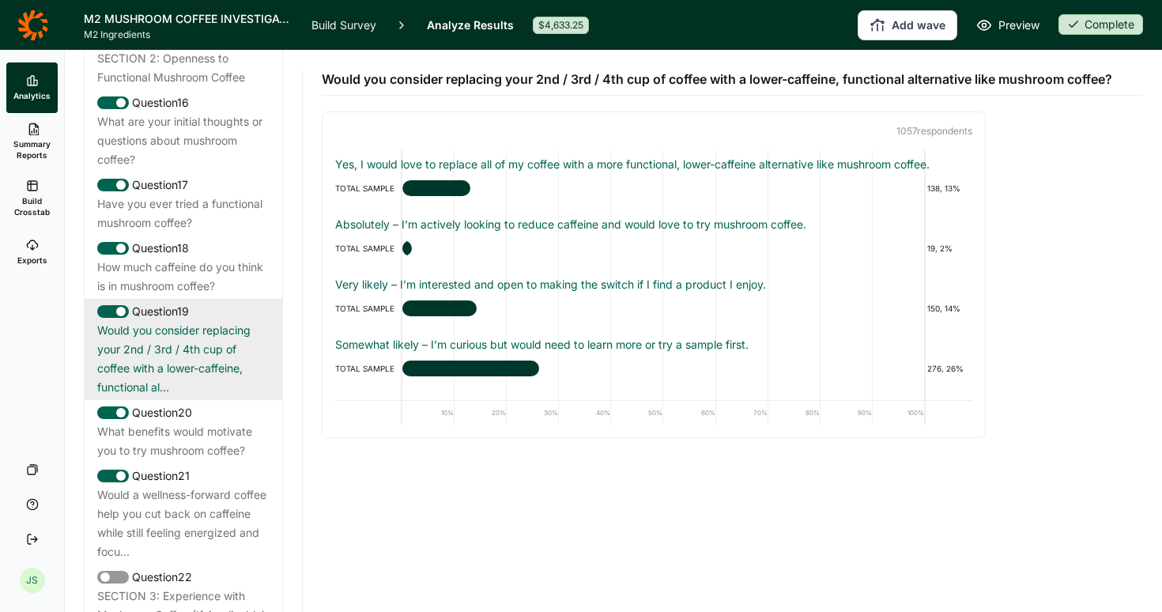
scroll to position [1839, 0]
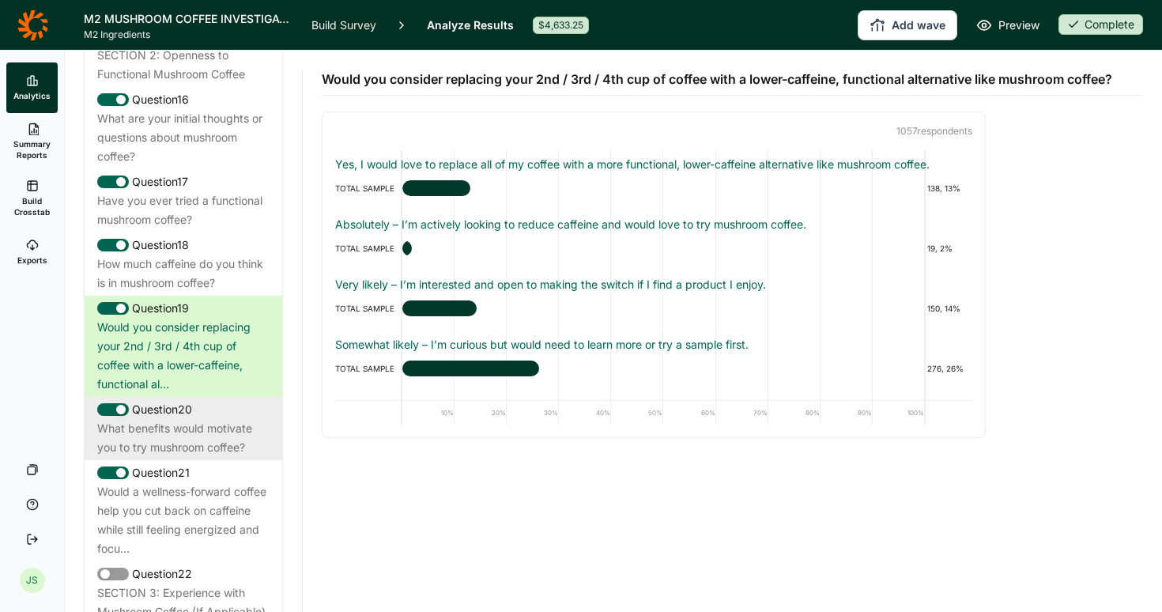
click at [212, 431] on div "What benefits would motivate you to try mushroom coffee?" at bounding box center [183, 438] width 172 height 38
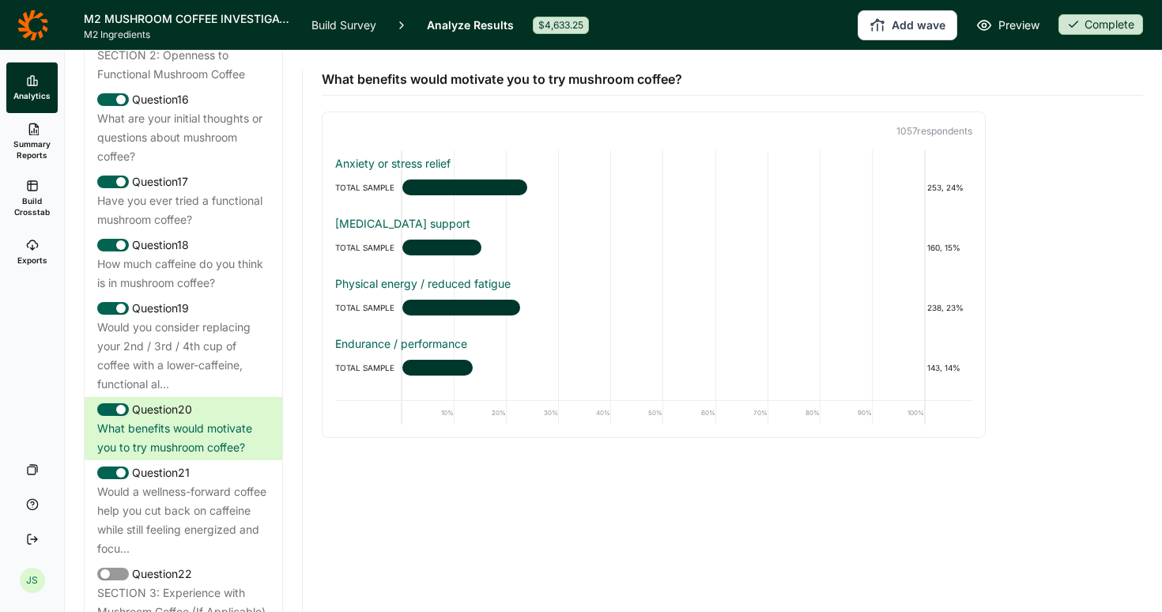
scroll to position [0, 0]
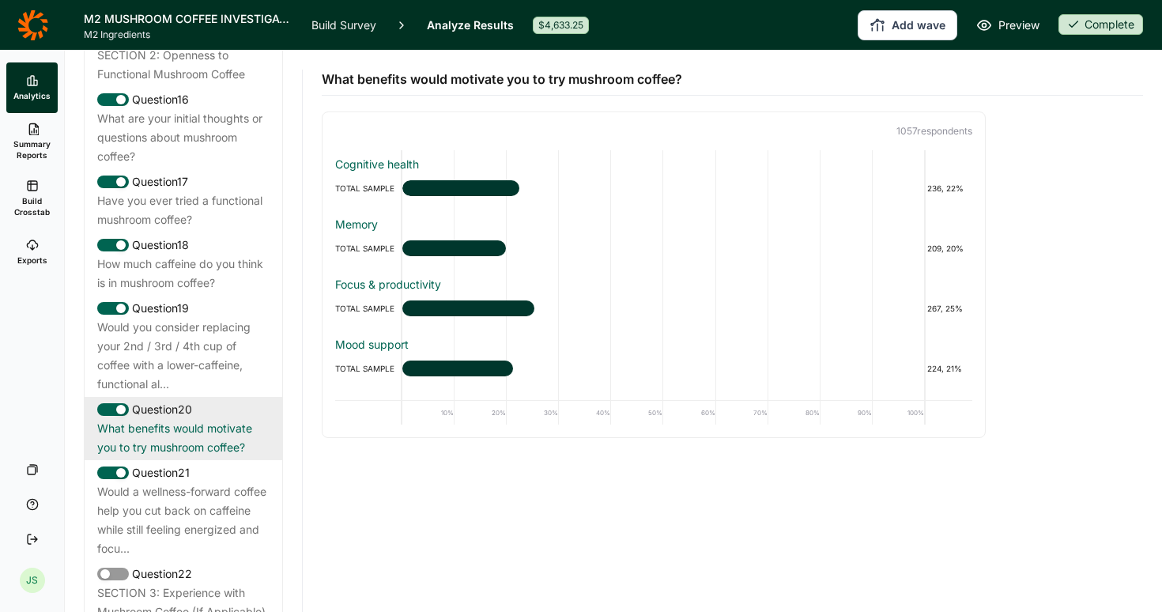
click at [209, 434] on div "What benefits would motivate you to try mushroom coffee?" at bounding box center [183, 438] width 172 height 38
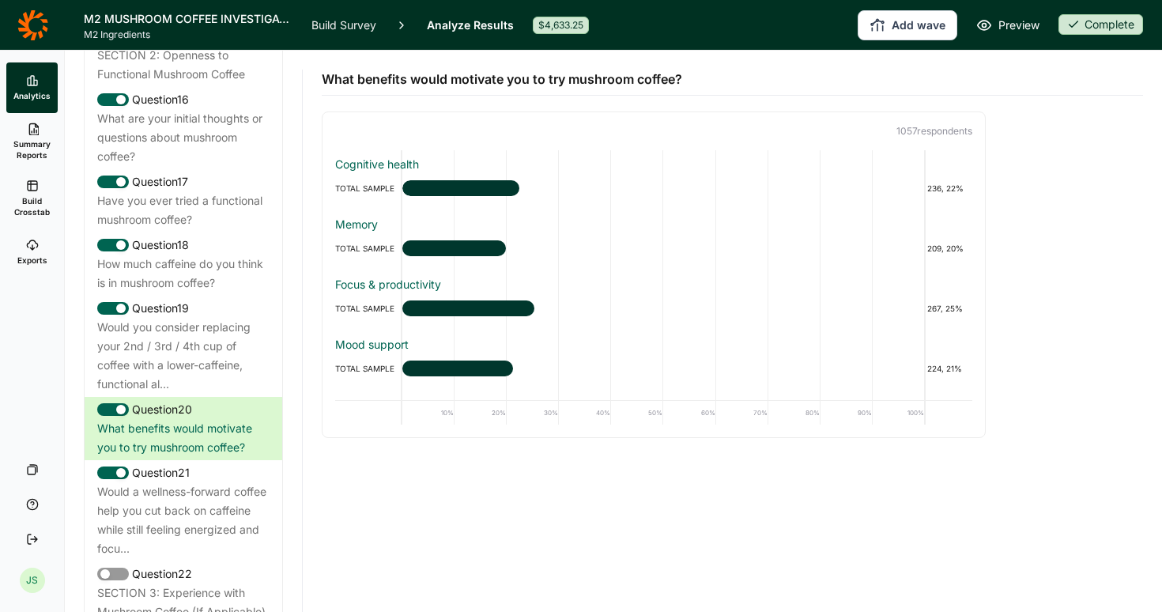
click at [726, 207] on div "Cognitive health TOTAL SAMPLE 236, 22% Memory TOTAL SAMPLE 209, 20% Focus & pro…" at bounding box center [653, 274] width 637 height 249
click at [466, 247] on div at bounding box center [454, 248] width 104 height 16
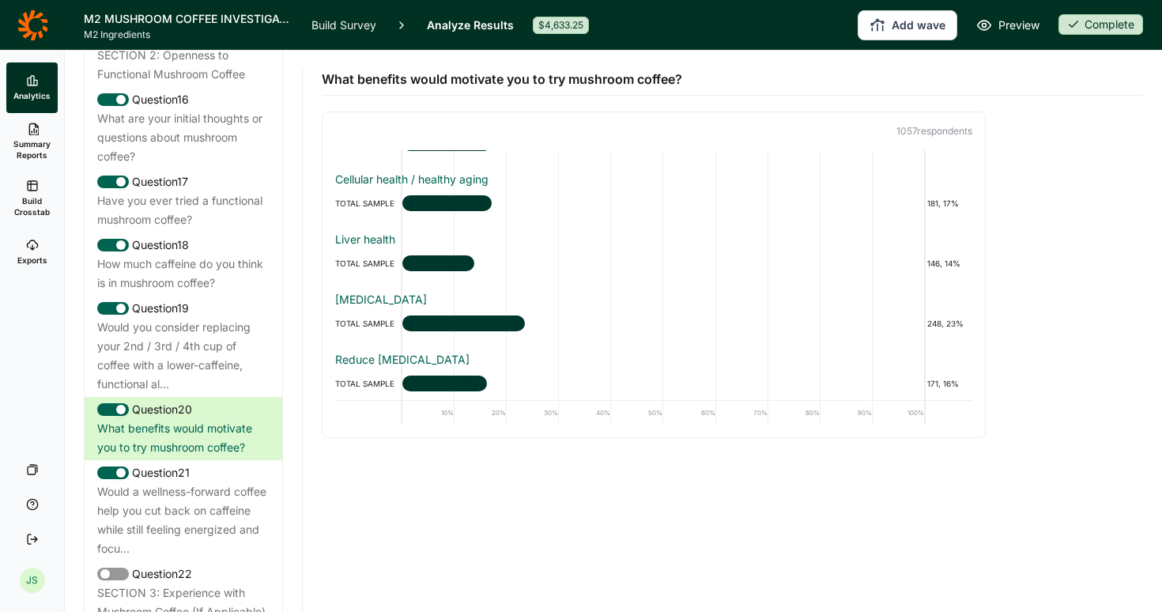
scroll to position [827, 0]
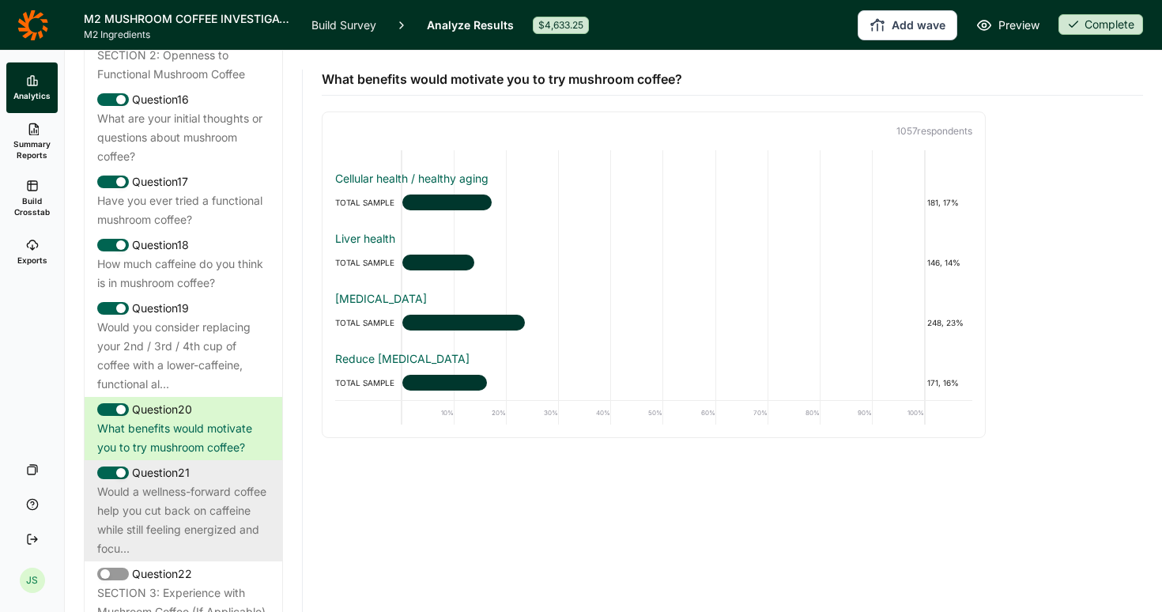
click at [215, 507] on div "Would a wellness-forward coffee help you cut back on caffeine while still feeli…" at bounding box center [183, 520] width 172 height 76
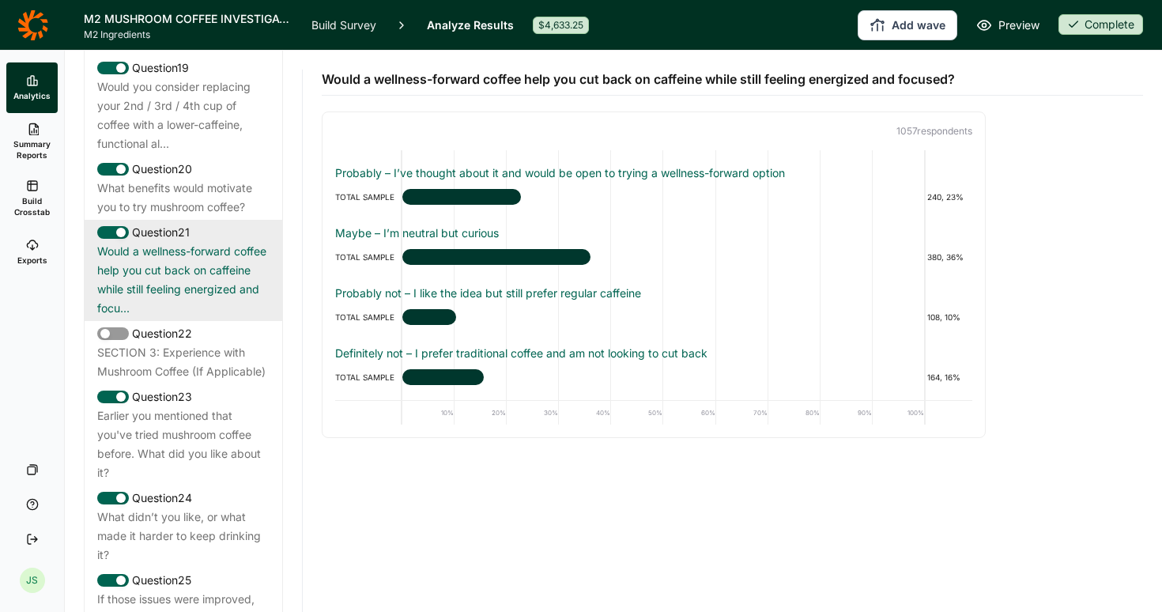
scroll to position [2109, 0]
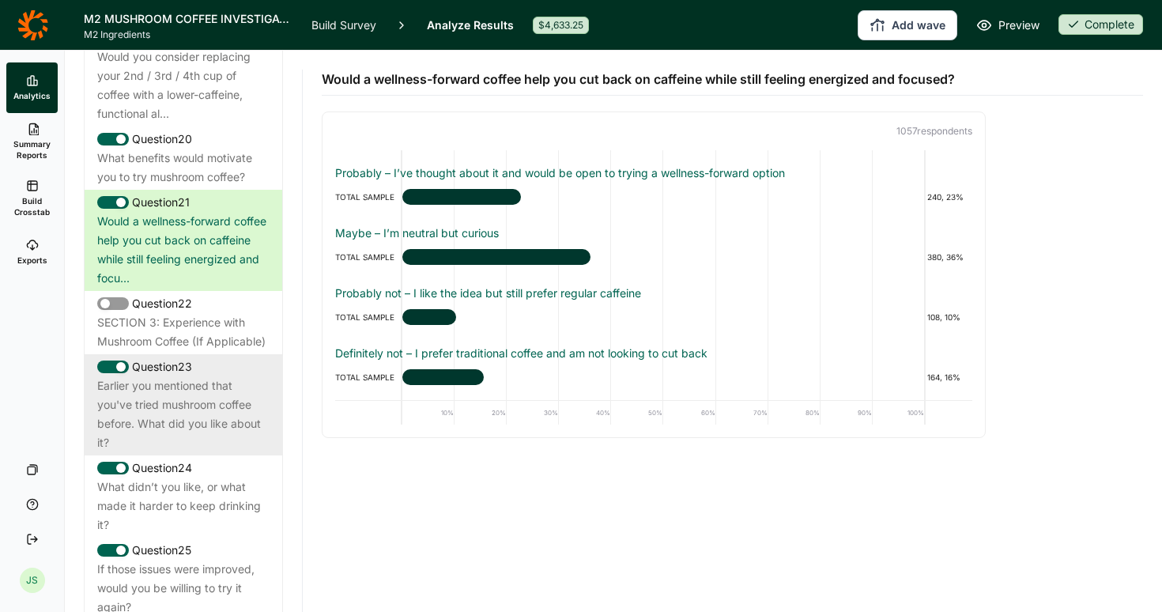
click at [183, 401] on div "Earlier you mentioned that you've tried mushroom coffee before. What did you li…" at bounding box center [183, 414] width 172 height 76
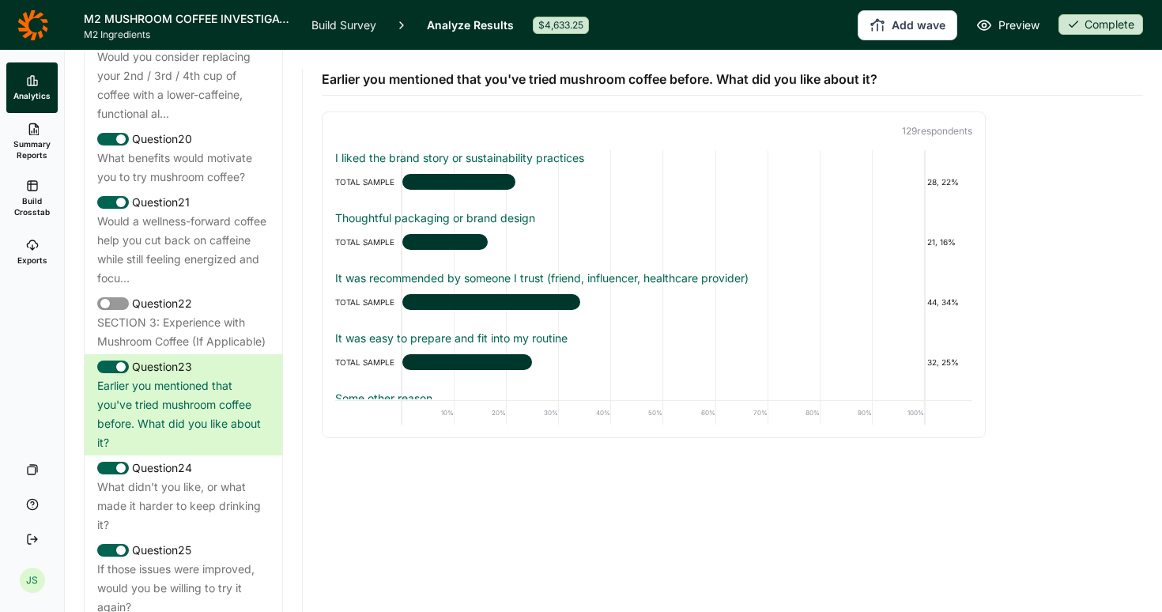
scroll to position [472, 0]
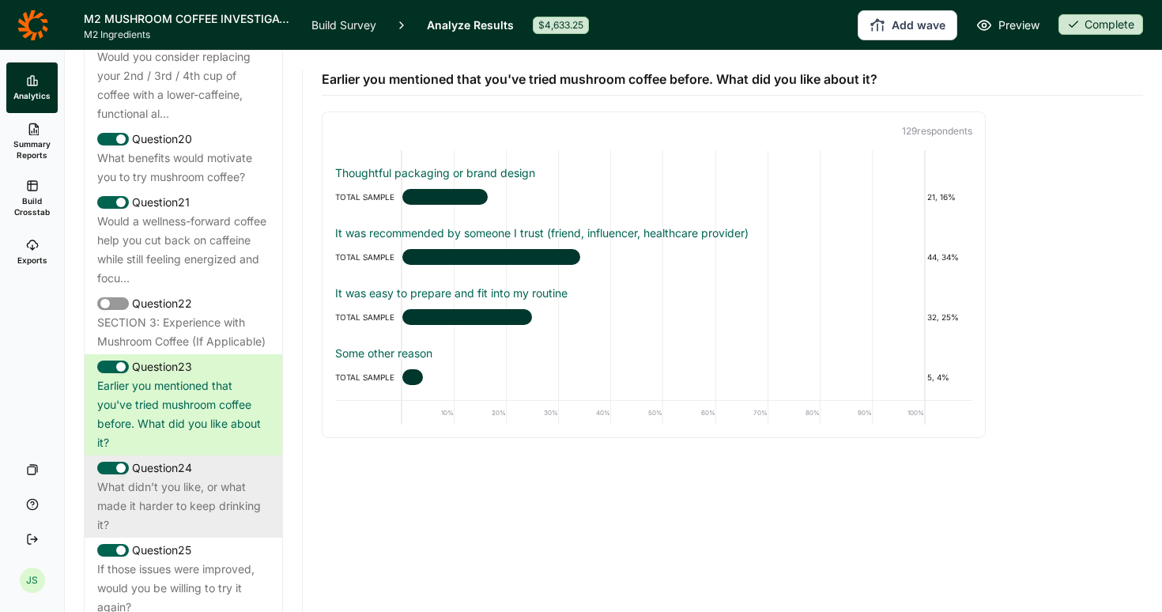
click at [174, 490] on div "What didn’t you like, or what made it harder to keep drinking it?" at bounding box center [183, 505] width 172 height 57
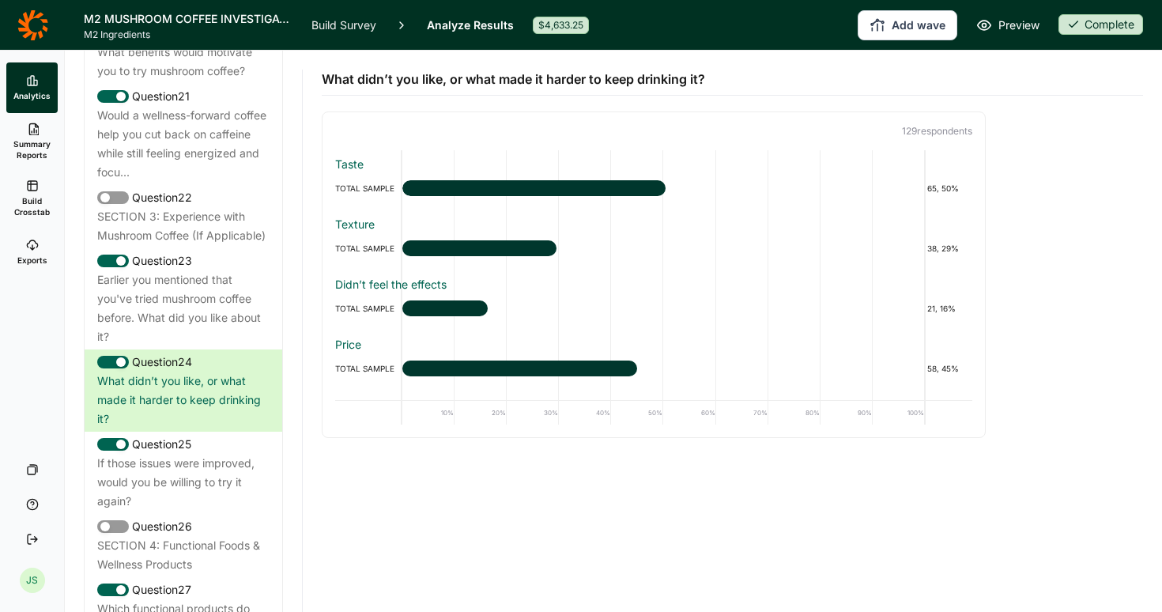
scroll to position [2222, 0]
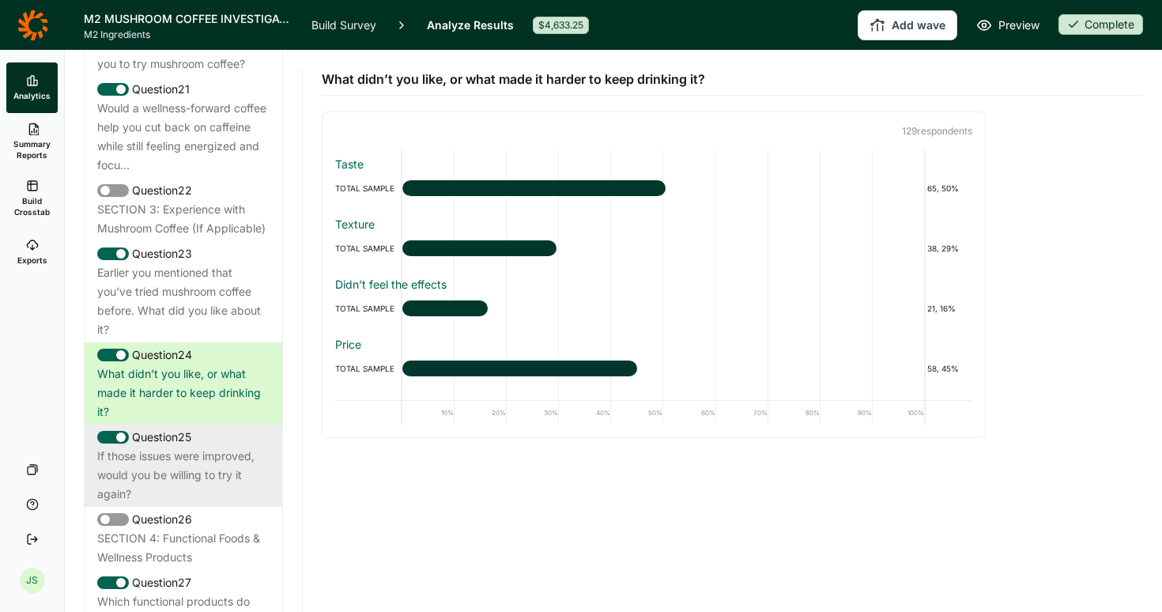
click at [172, 461] on div "If those issues were improved, would you be willing to try it again?" at bounding box center [183, 475] width 172 height 57
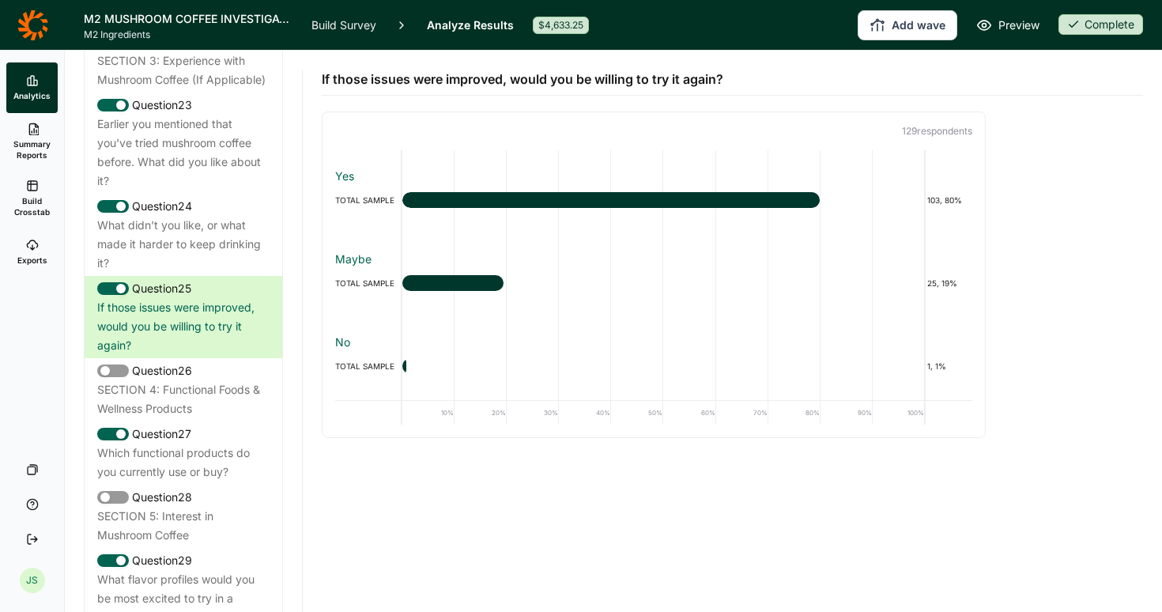
scroll to position [2374, 0]
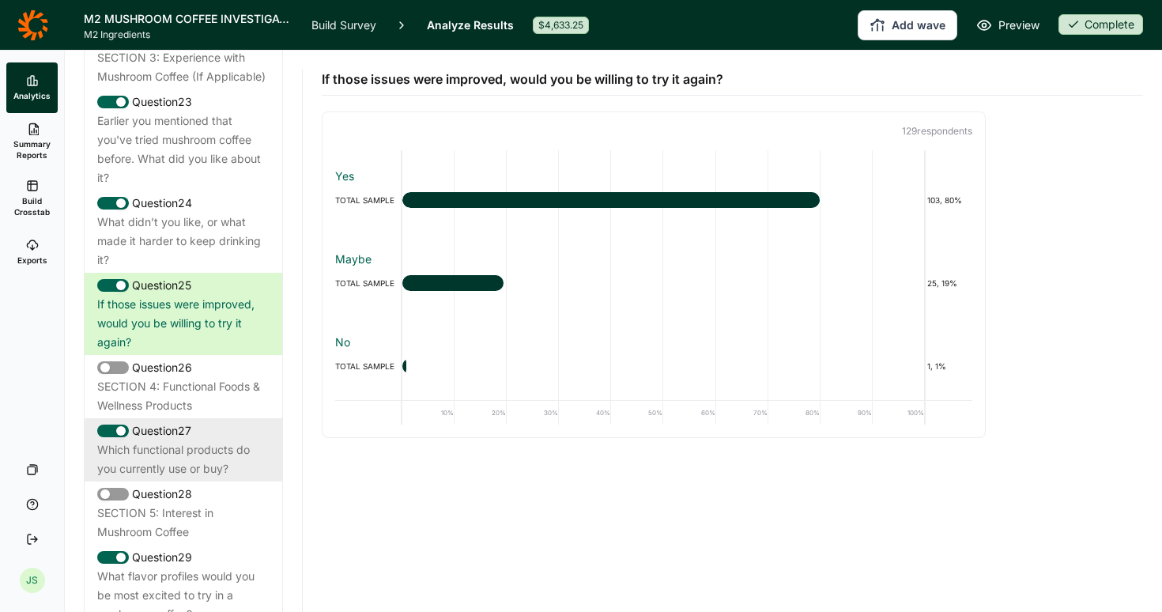
click at [160, 450] on div "Which functional products do you currently use or buy?" at bounding box center [183, 459] width 172 height 38
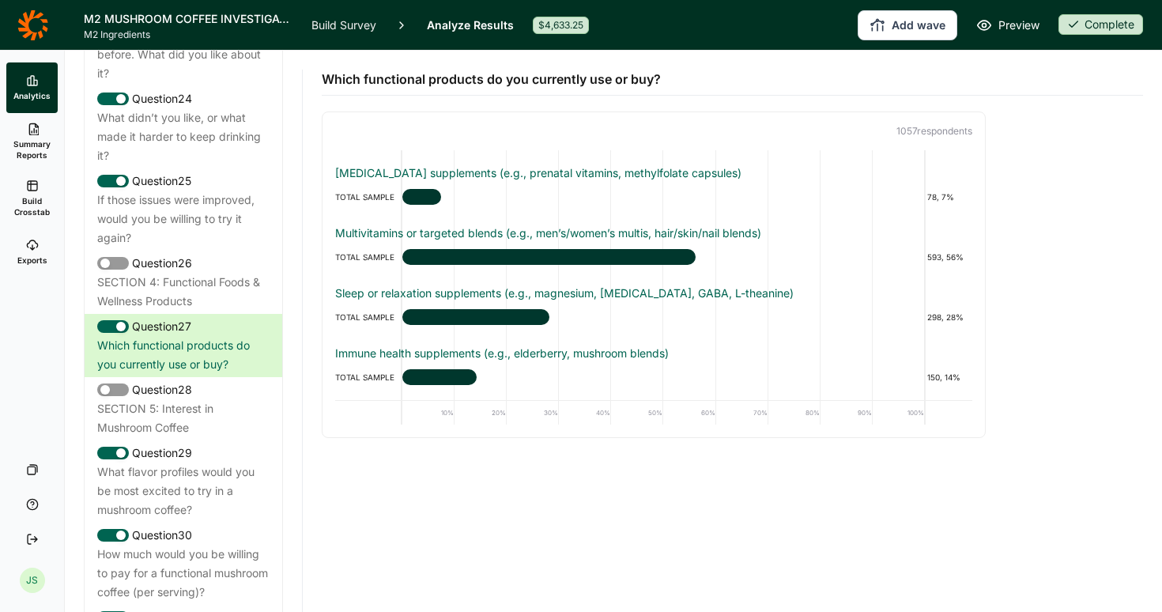
scroll to position [2488, 0]
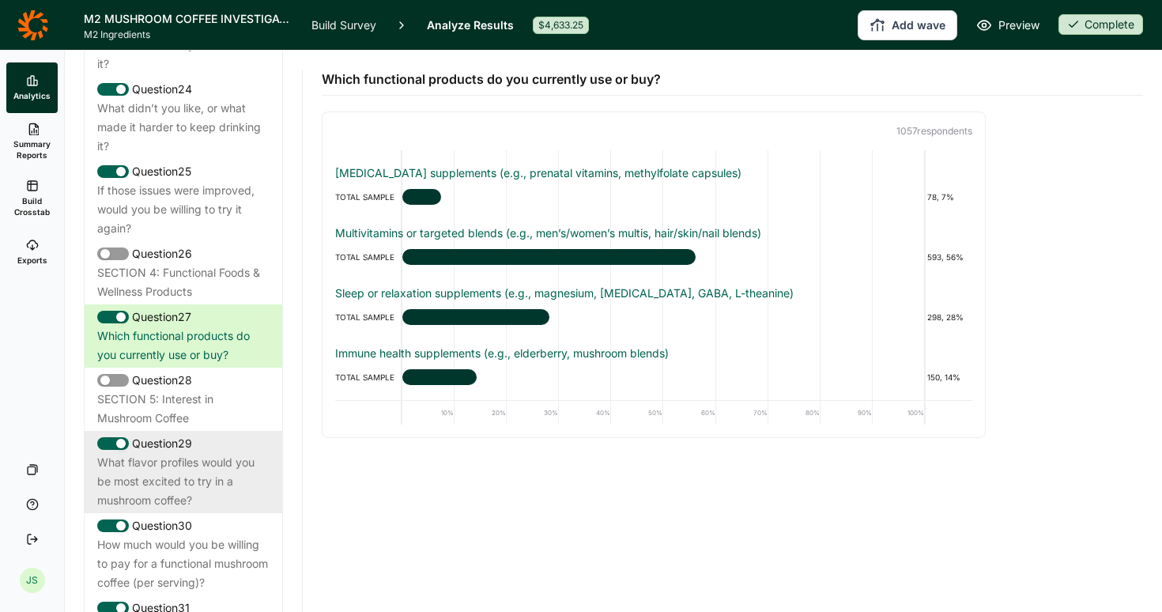
click at [164, 470] on div "What flavor profiles would you be most excited to try in a mushroom coffee?" at bounding box center [183, 481] width 172 height 57
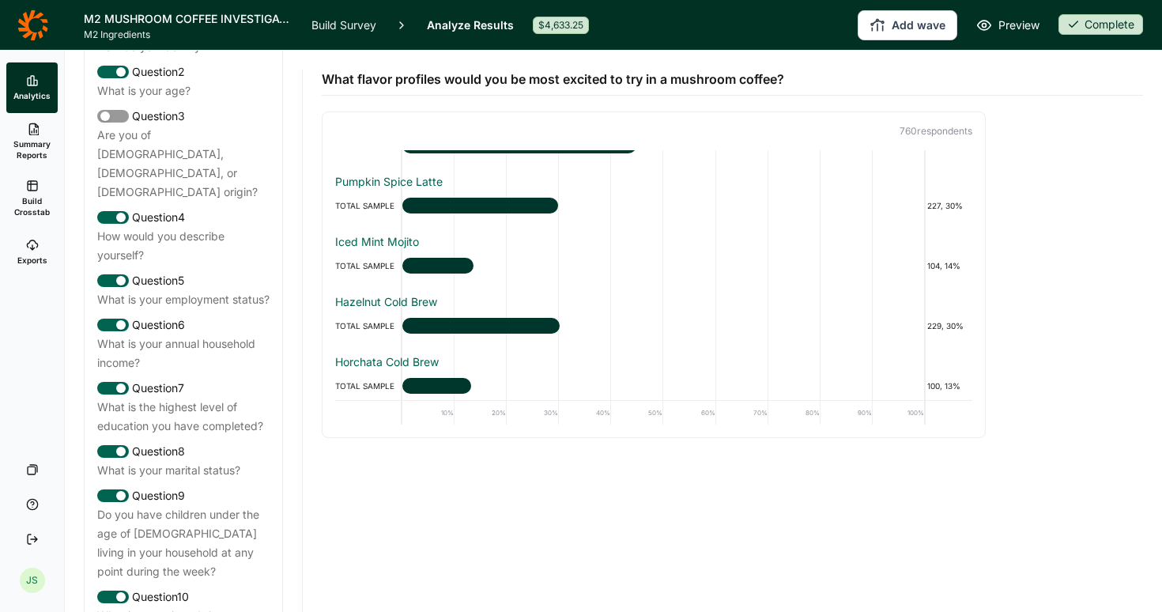
scroll to position [146, 0]
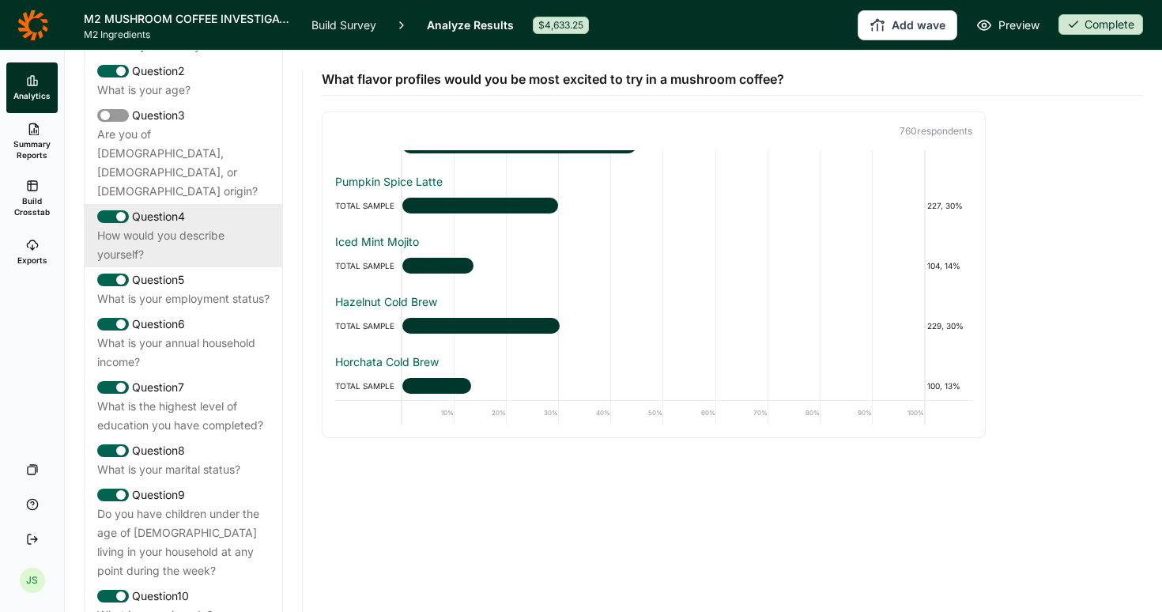
click at [153, 226] on div "How would you describe yourself?" at bounding box center [183, 245] width 172 height 38
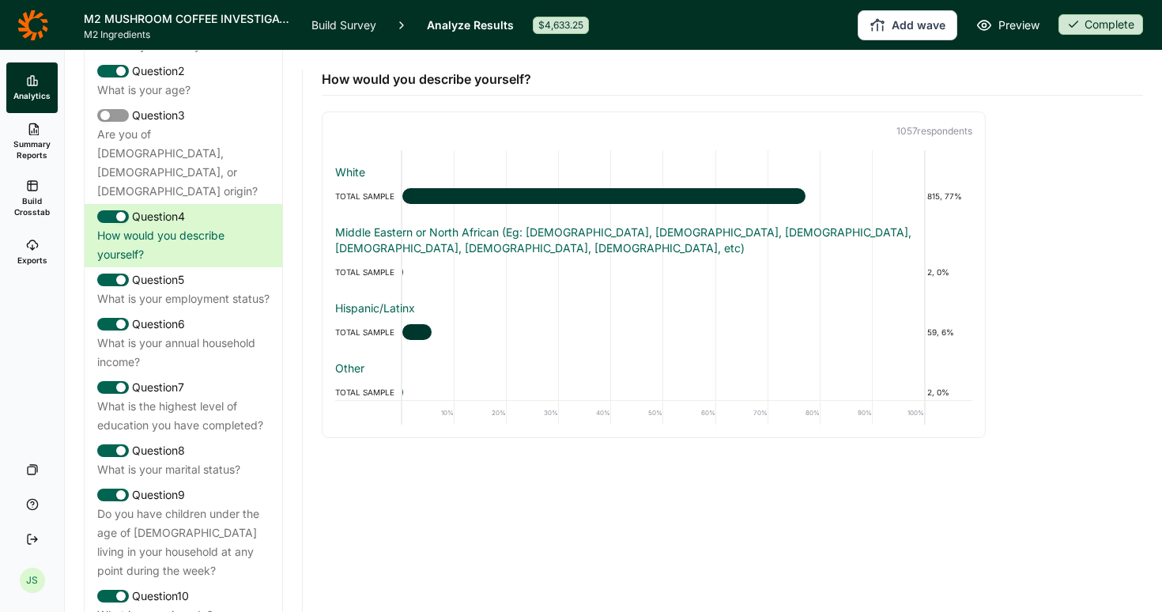
scroll to position [292, 0]
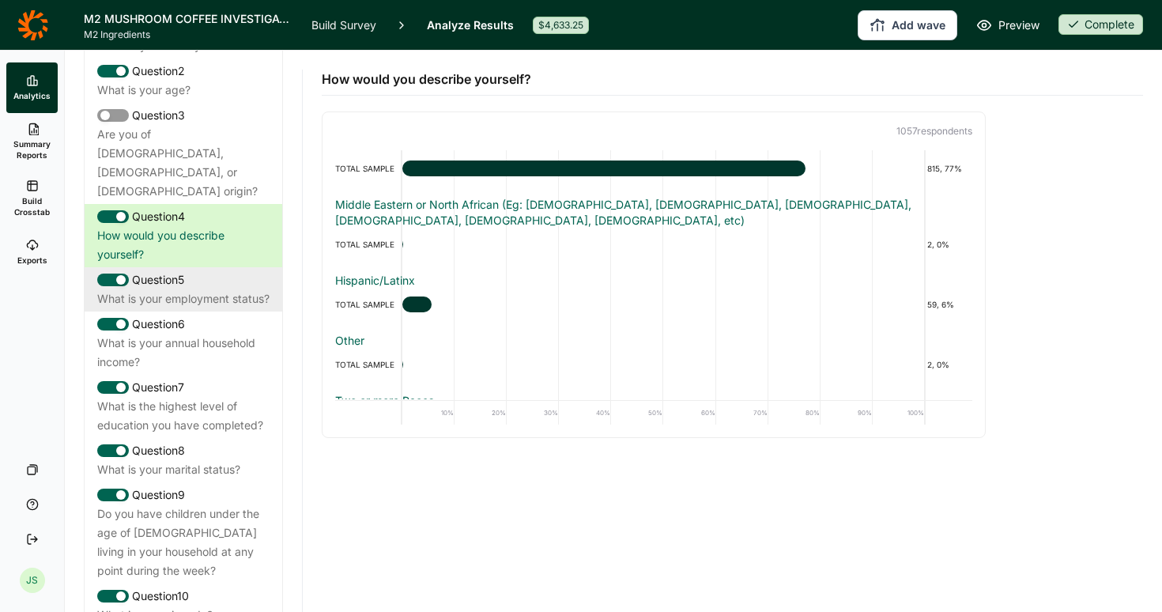
click at [203, 270] on div "Question 5" at bounding box center [183, 279] width 172 height 19
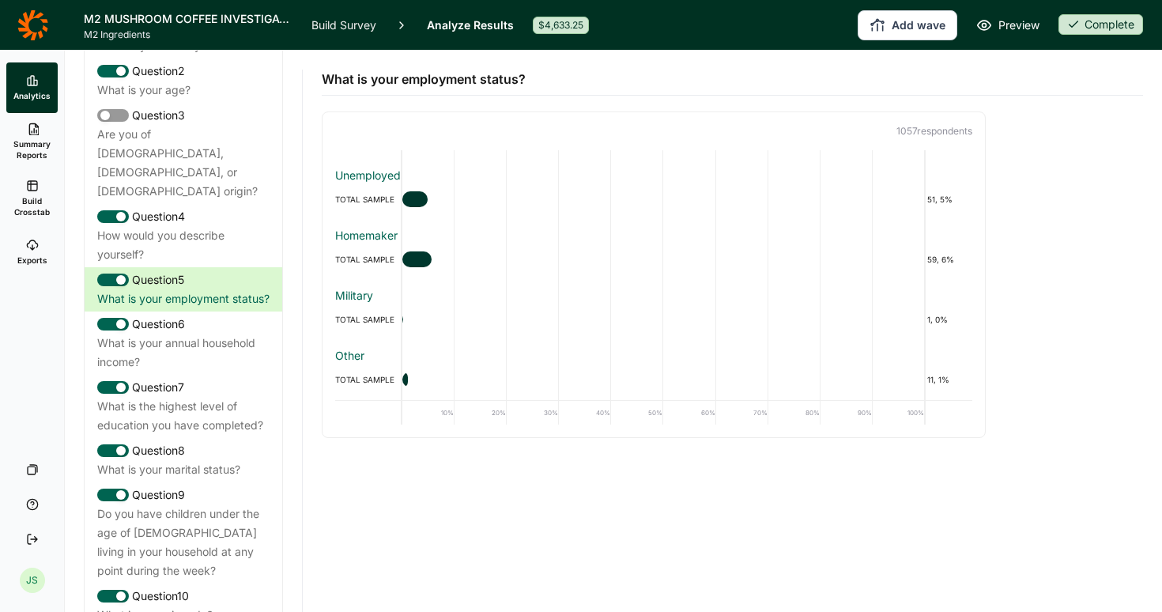
scroll to position [232, 0]
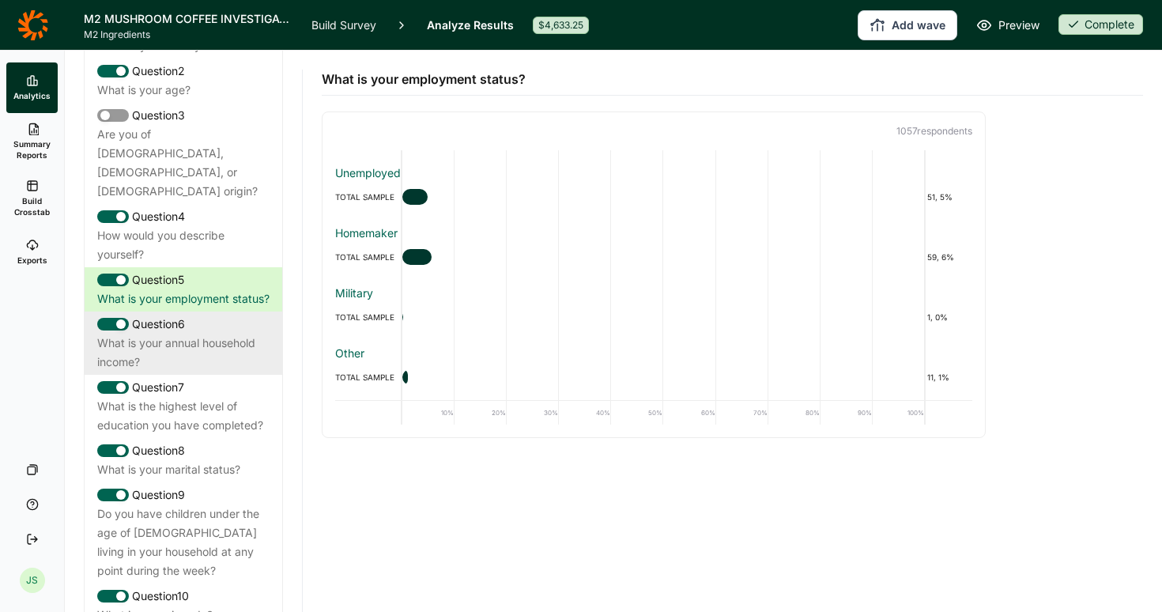
click at [197, 334] on div "What is your annual household income?" at bounding box center [183, 353] width 172 height 38
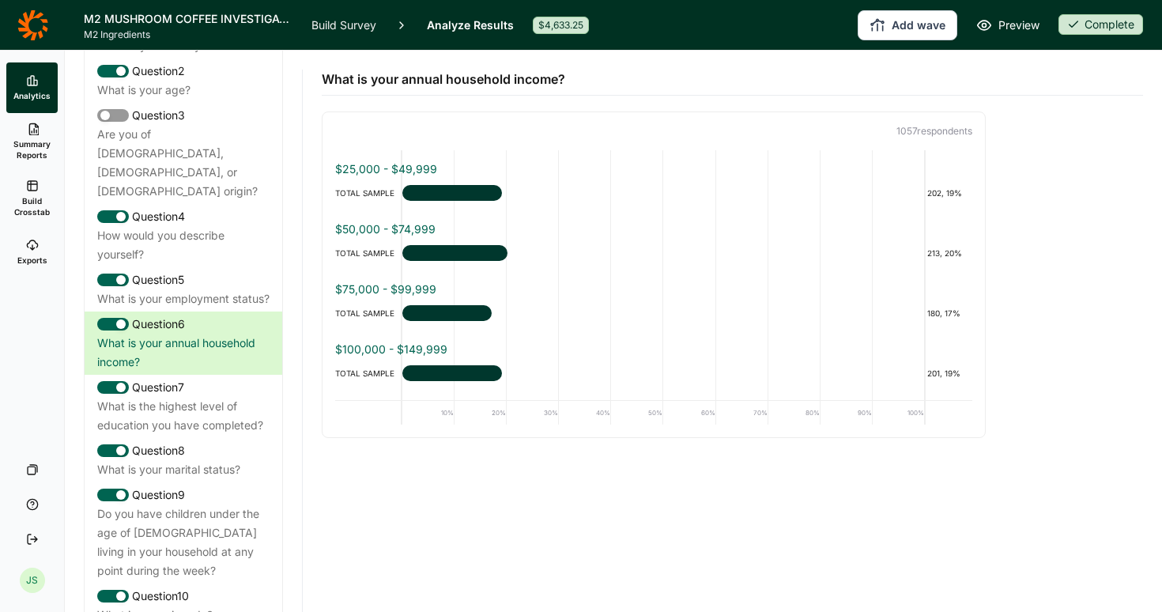
scroll to position [111, 0]
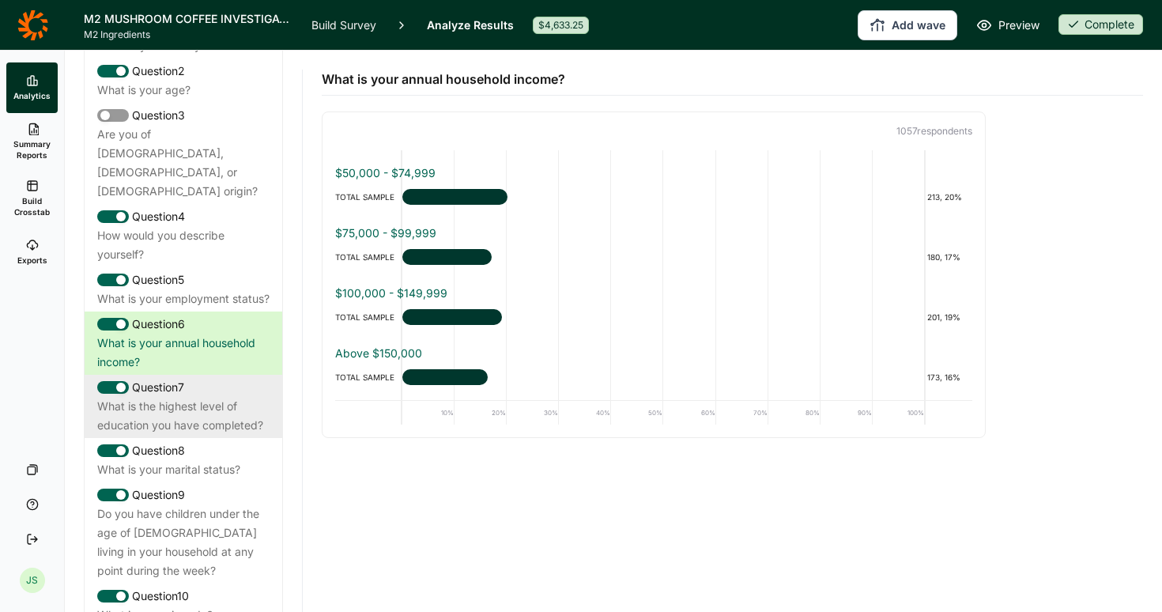
click at [191, 409] on div "What is the highest level of education you have completed?" at bounding box center [183, 416] width 172 height 38
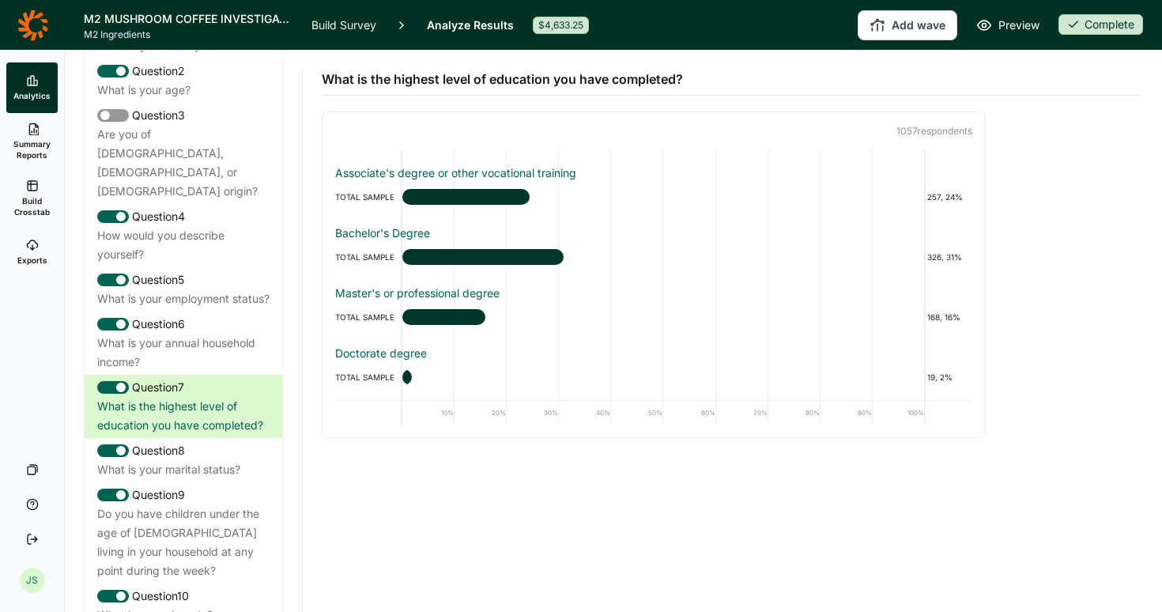
scroll to position [109, 0]
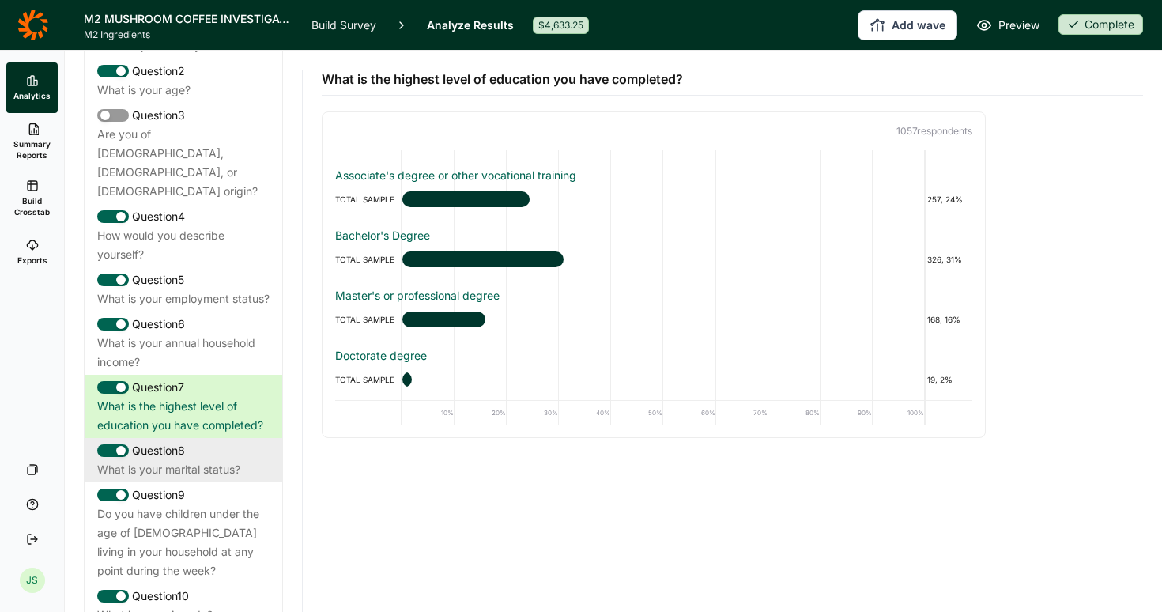
click at [210, 460] on div "What is your marital status?" at bounding box center [183, 469] width 172 height 19
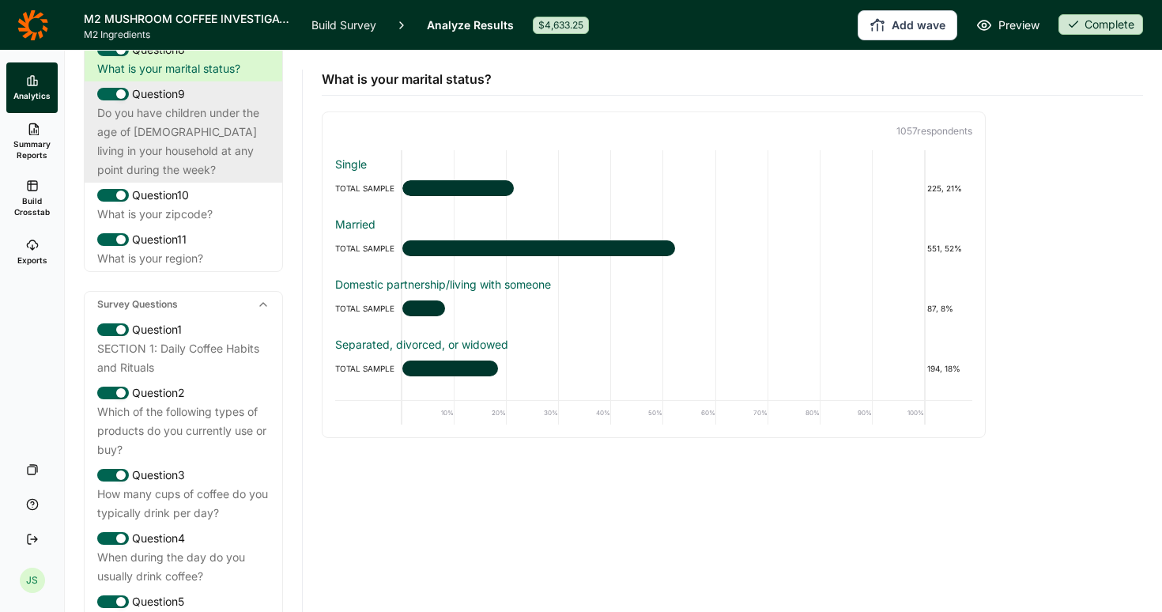
scroll to position [550, 0]
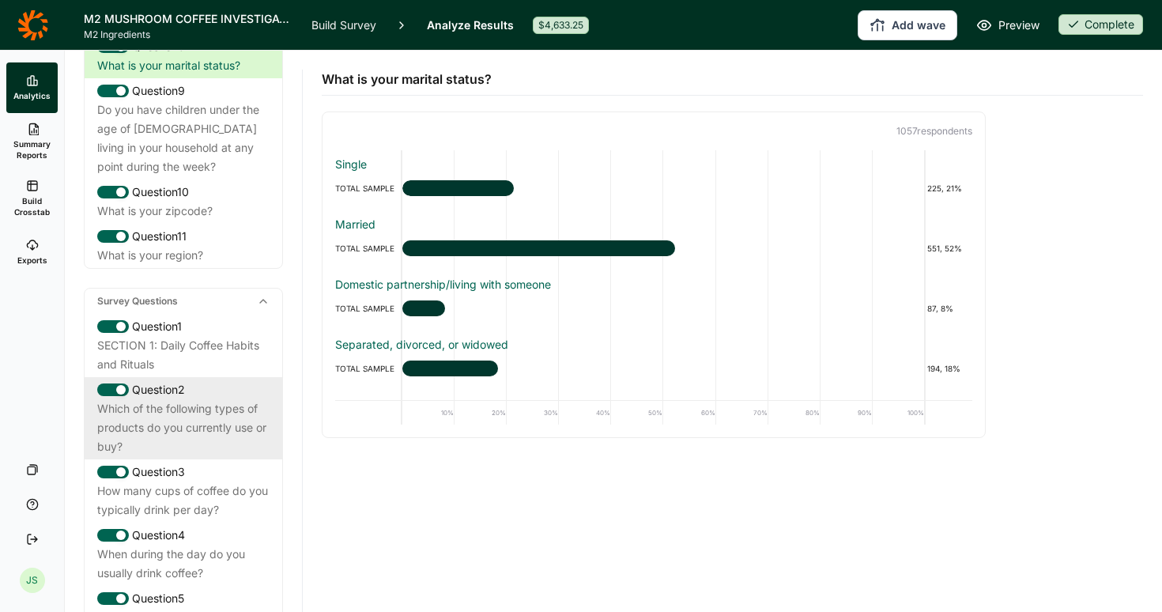
click at [189, 401] on div "Which of the following types of products do you currently use or buy?" at bounding box center [183, 427] width 172 height 57
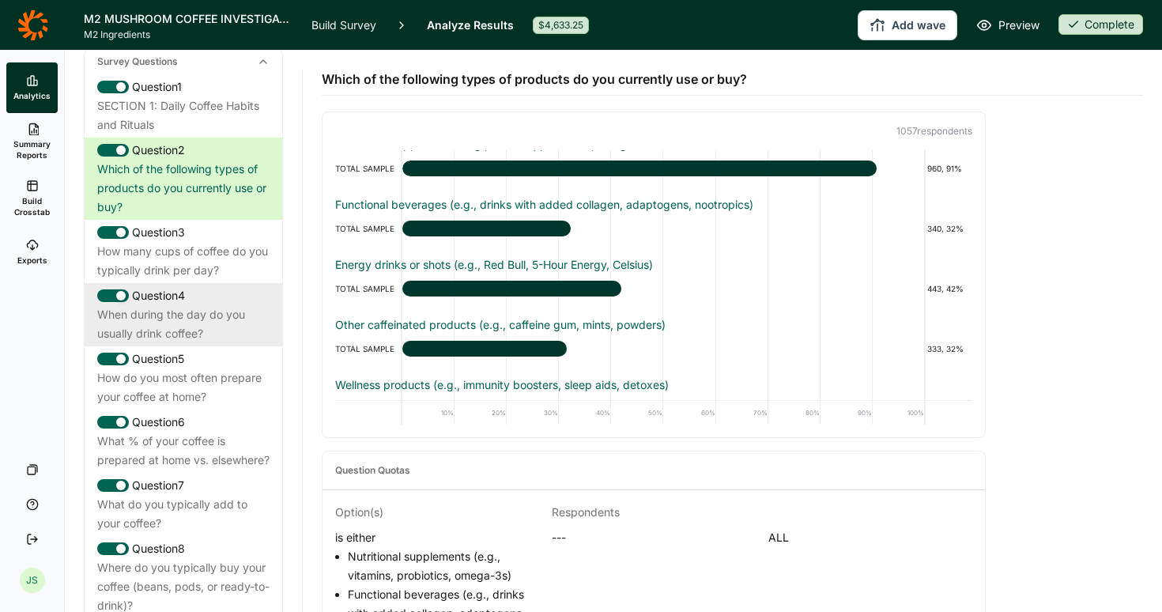
scroll to position [794, 0]
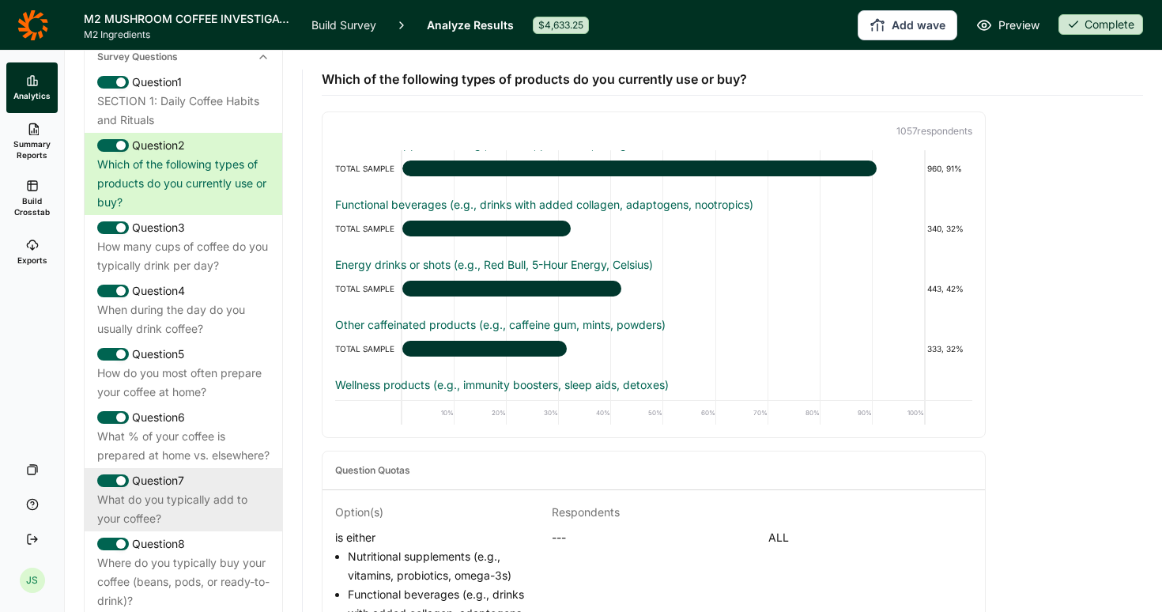
click at [163, 512] on div "What do you typically add to your coffee?" at bounding box center [183, 509] width 172 height 38
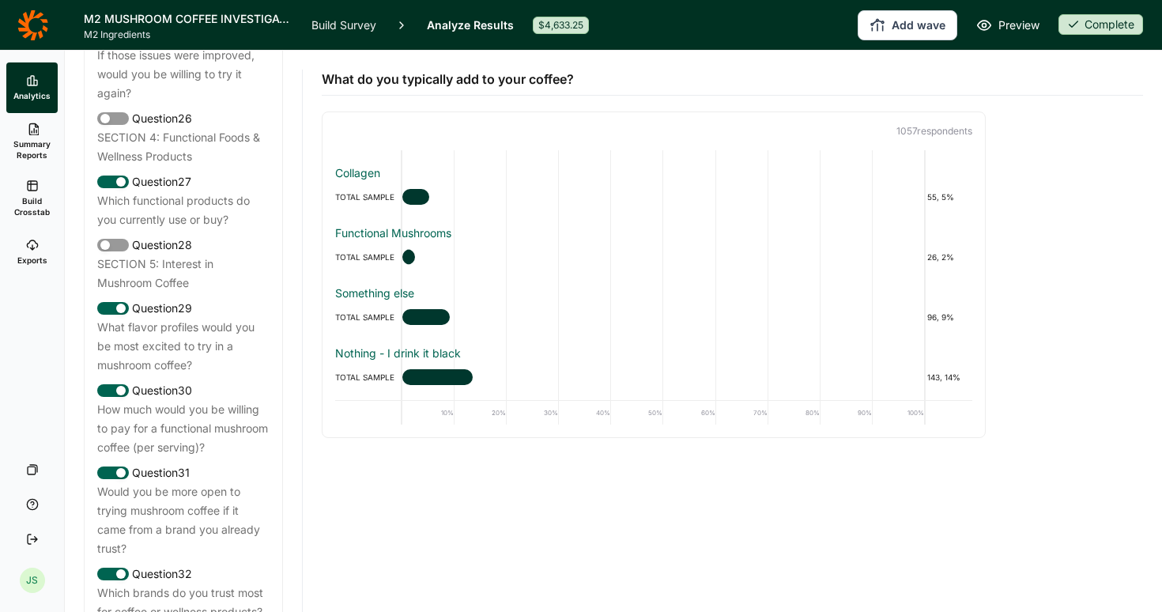
scroll to position [2620, 0]
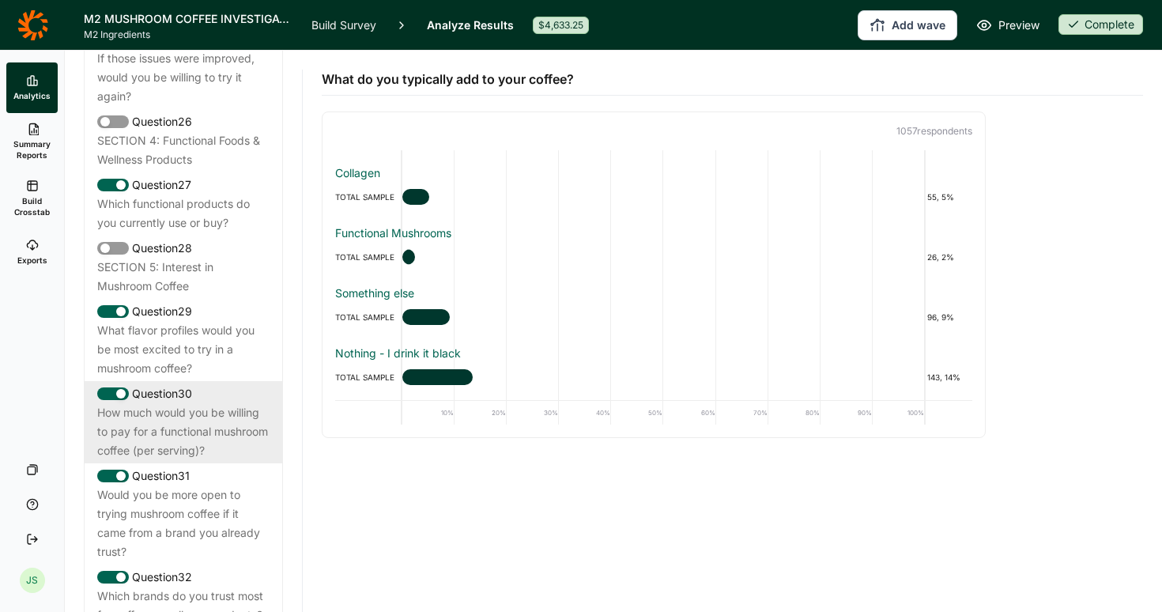
click at [164, 429] on div "How much would you be willing to pay for a functional mushroom coffee (per serv…" at bounding box center [183, 431] width 172 height 57
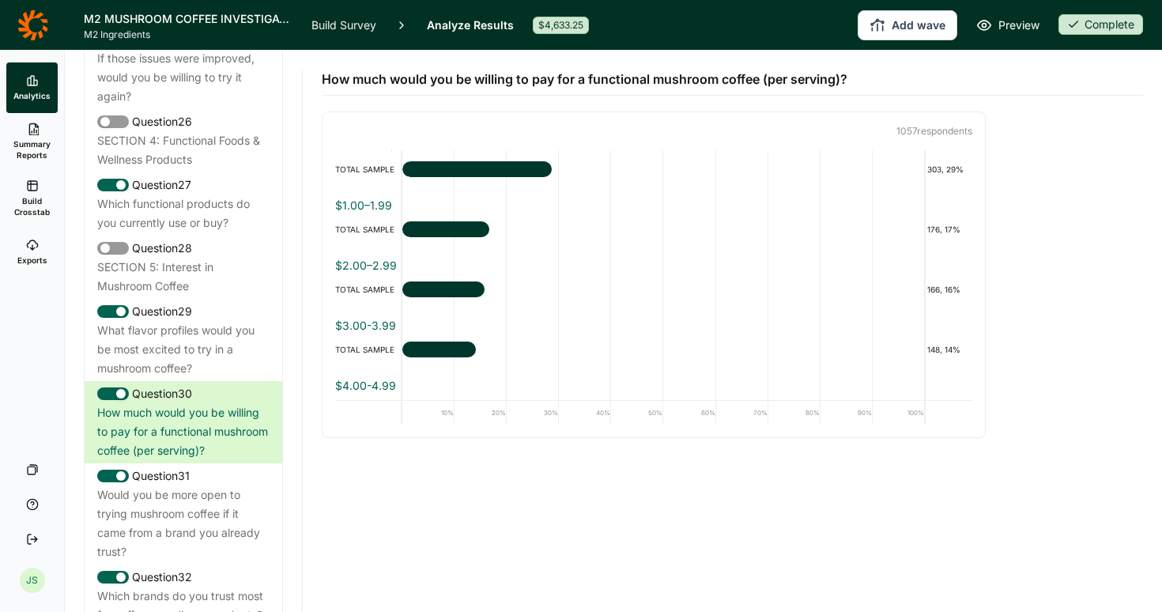
scroll to position [0, 0]
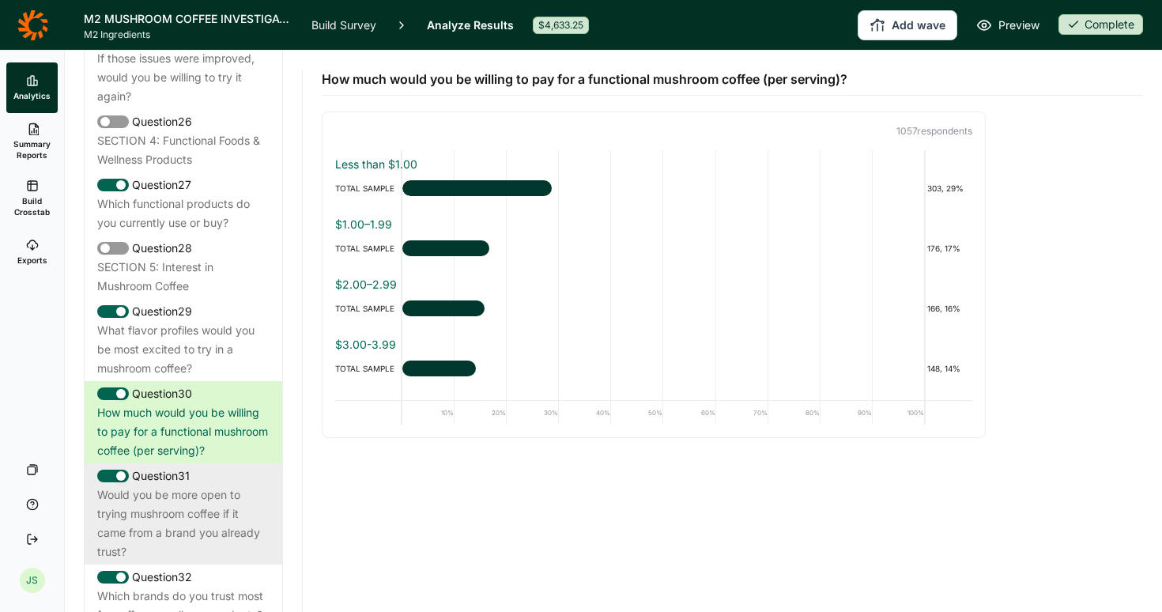
click at [207, 517] on div "Would you be more open to trying mushroom coffee if it came from a brand you al…" at bounding box center [183, 523] width 172 height 76
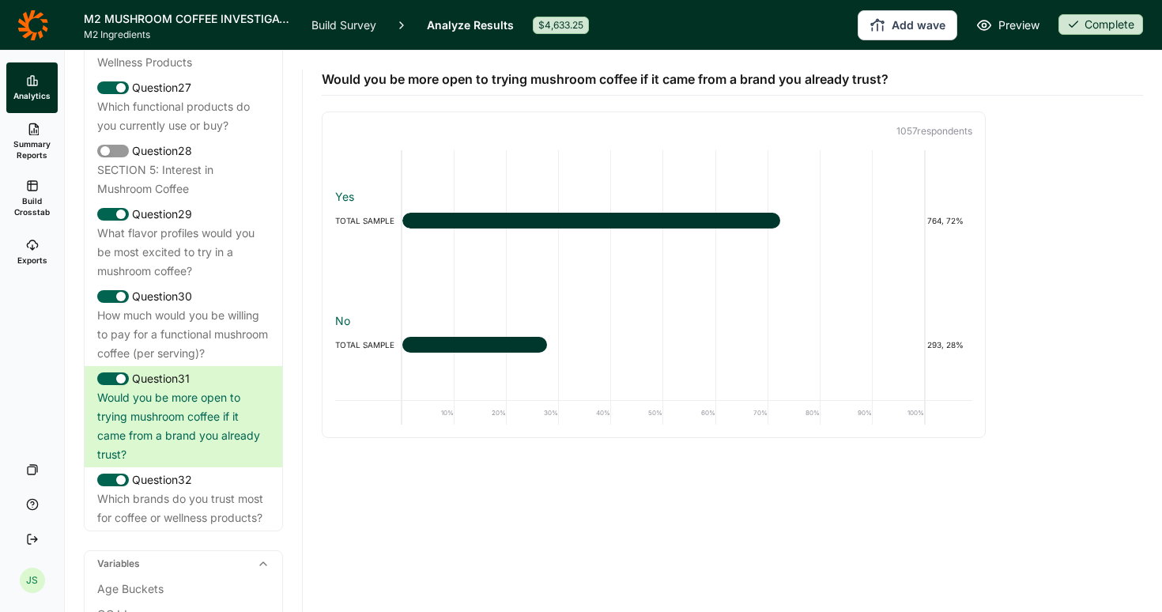
scroll to position [2730, 0]
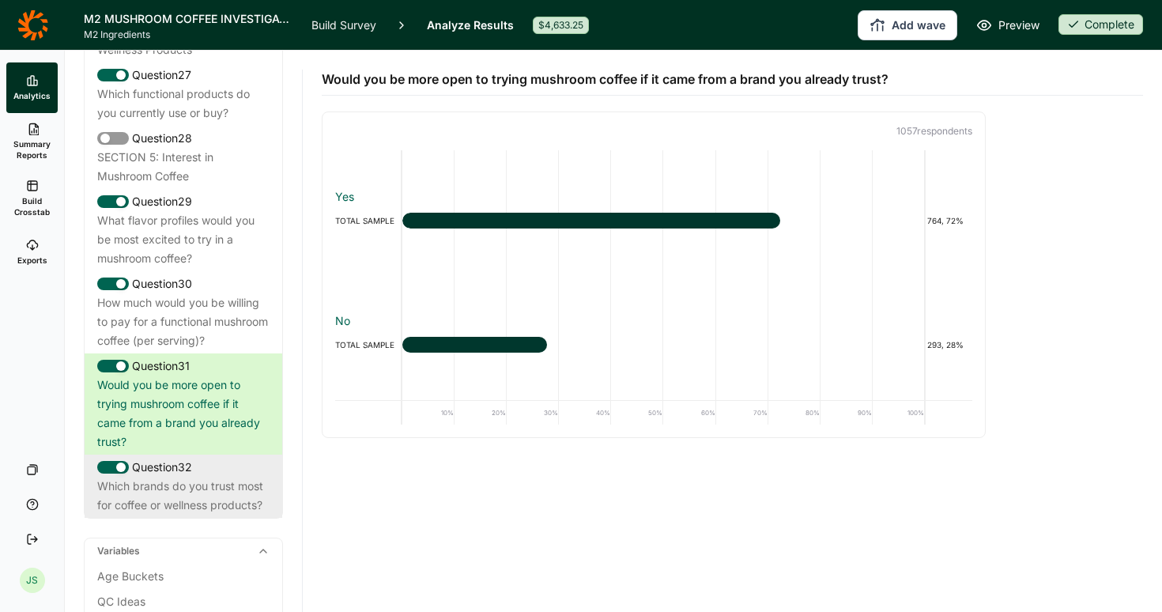
click at [176, 493] on div "Which brands do you trust most for coffee or wellness products?" at bounding box center [183, 496] width 172 height 38
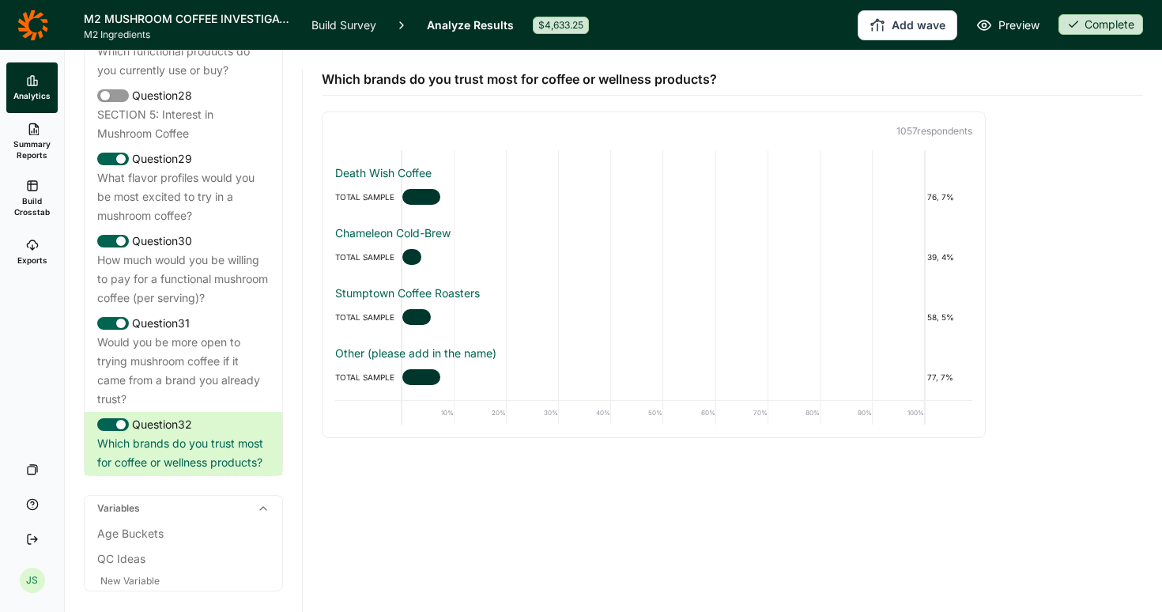
scroll to position [2772, 0]
click at [120, 534] on div "Age Buckets" at bounding box center [183, 534] width 172 height 19
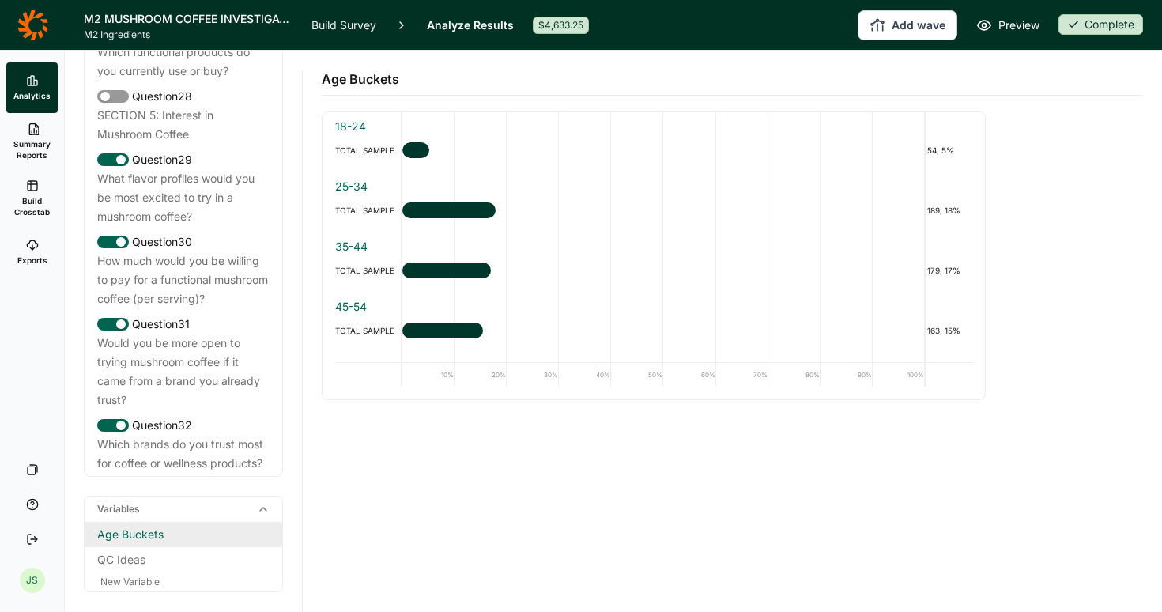
click at [120, 534] on div "Age Buckets" at bounding box center [183, 534] width 172 height 19
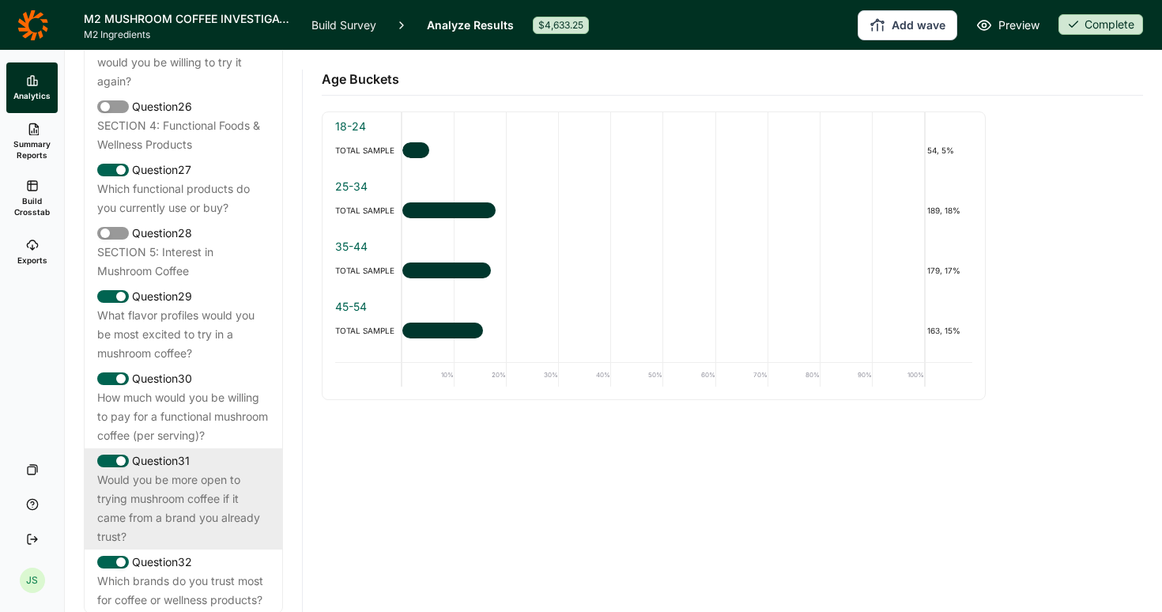
scroll to position [2638, 0]
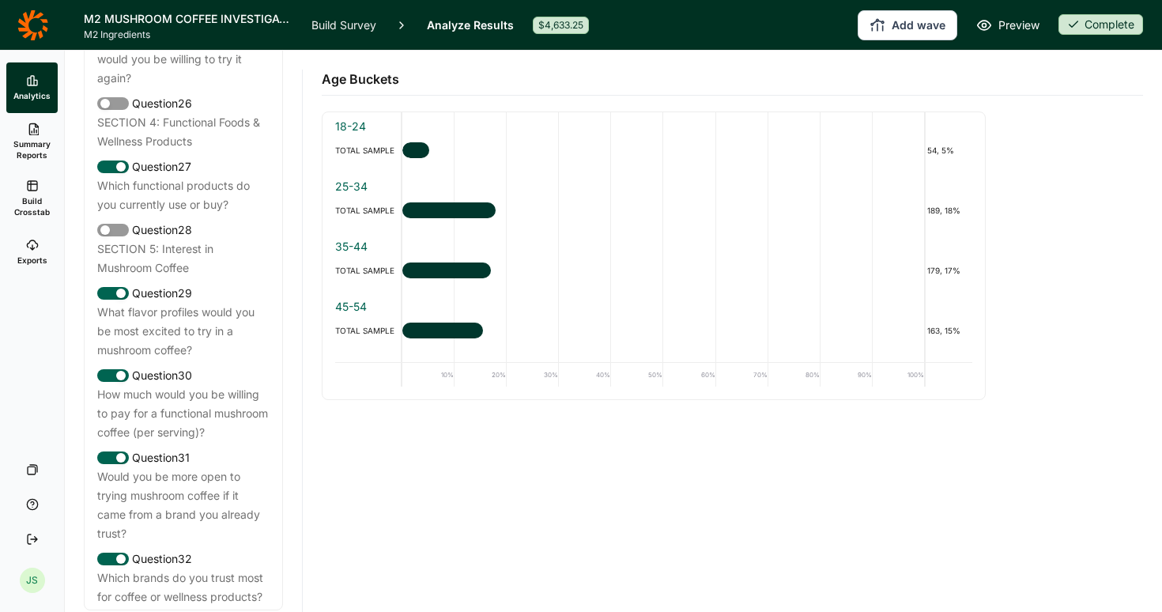
click at [40, 188] on link "Build Crosstab" at bounding box center [31, 198] width 51 height 57
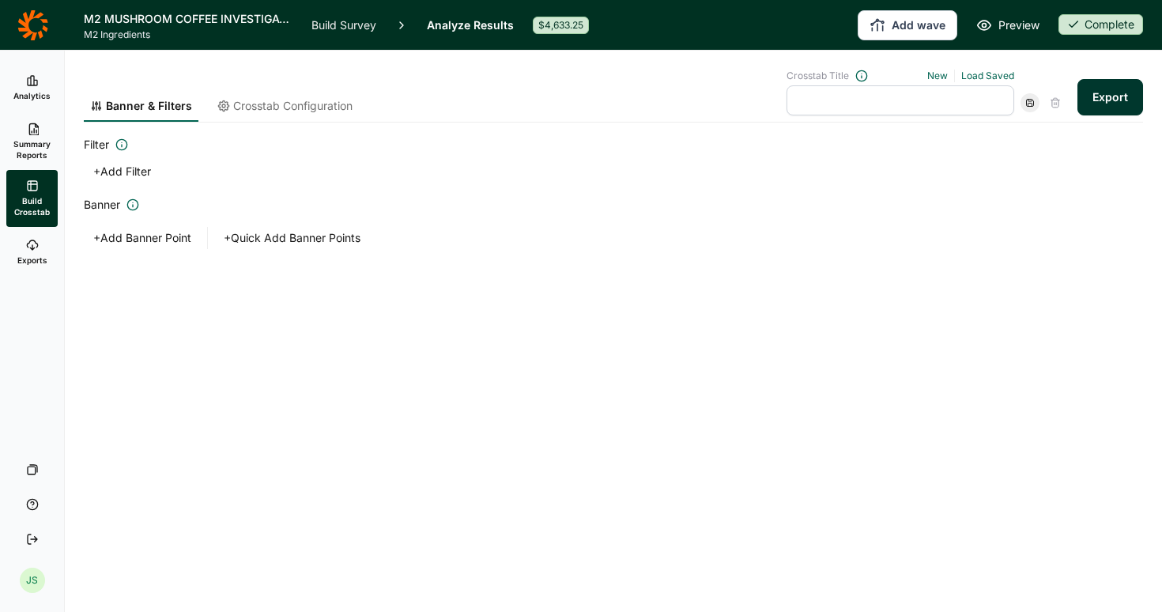
click at [137, 168] on button "+ Add Filter" at bounding box center [122, 171] width 77 height 22
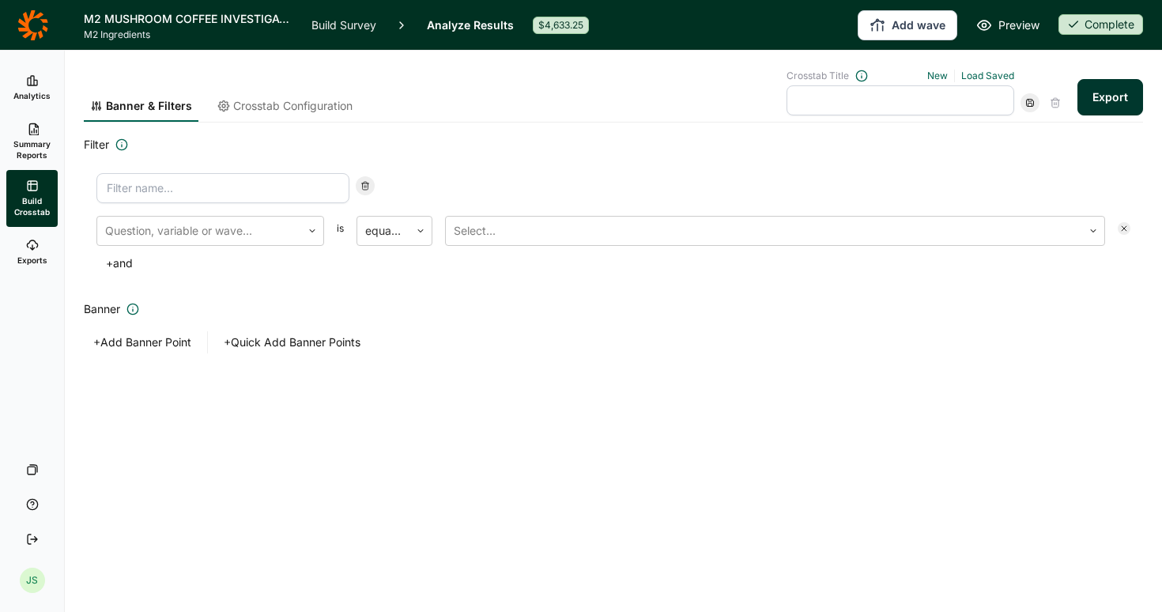
click at [183, 188] on input at bounding box center [222, 188] width 253 height 30
click at [178, 232] on div "Question, variable or wave..." at bounding box center [199, 231] width 204 height 28
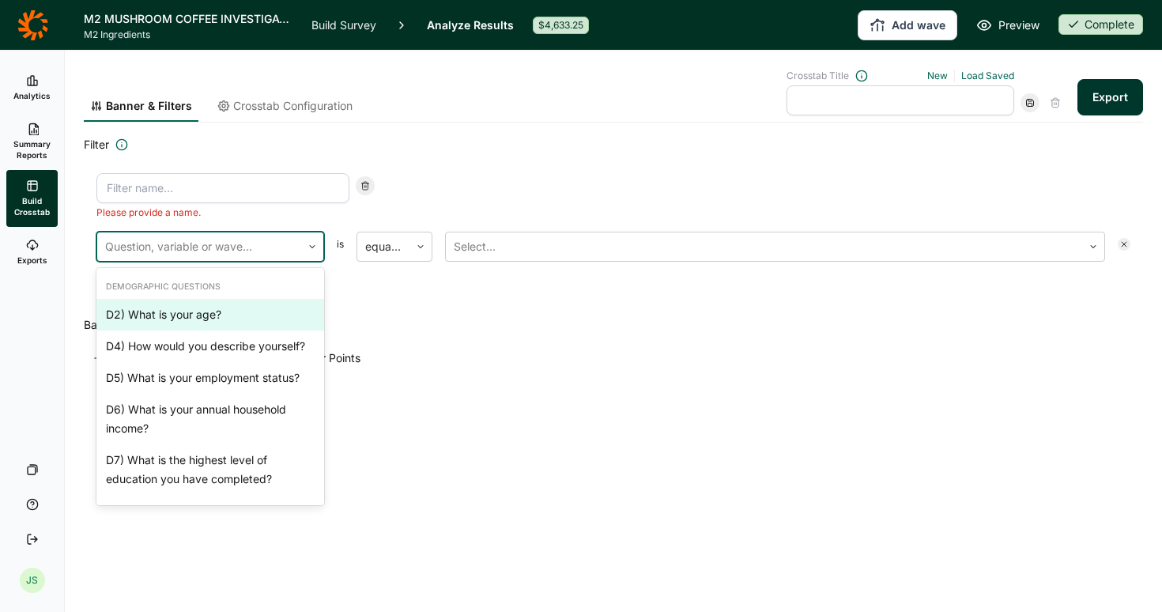
click at [183, 191] on input at bounding box center [222, 188] width 253 height 30
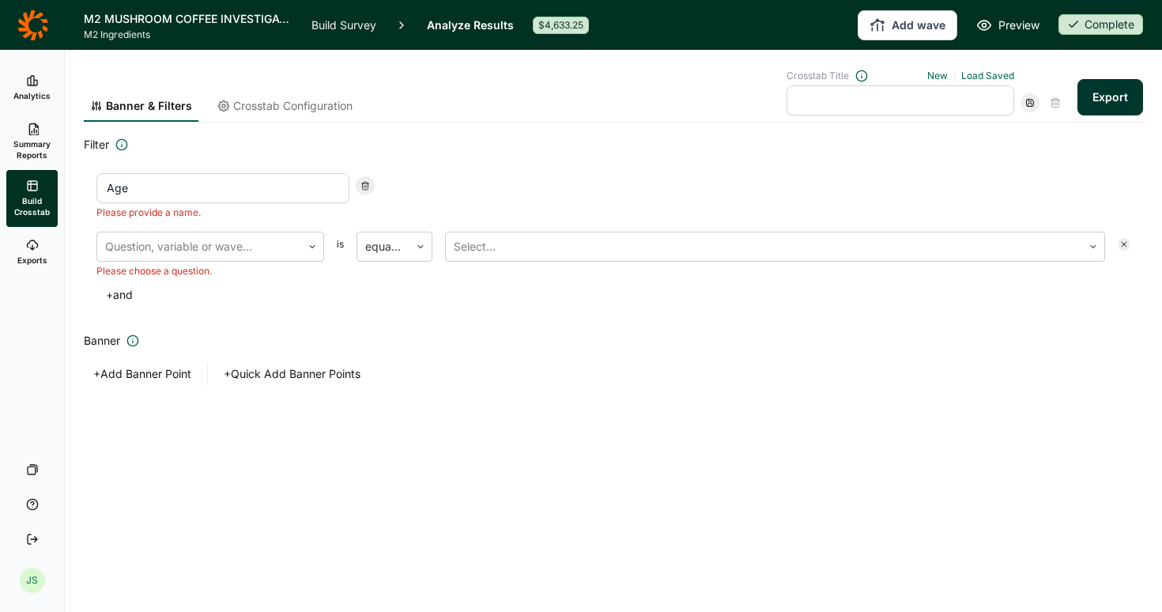
type input "Age"
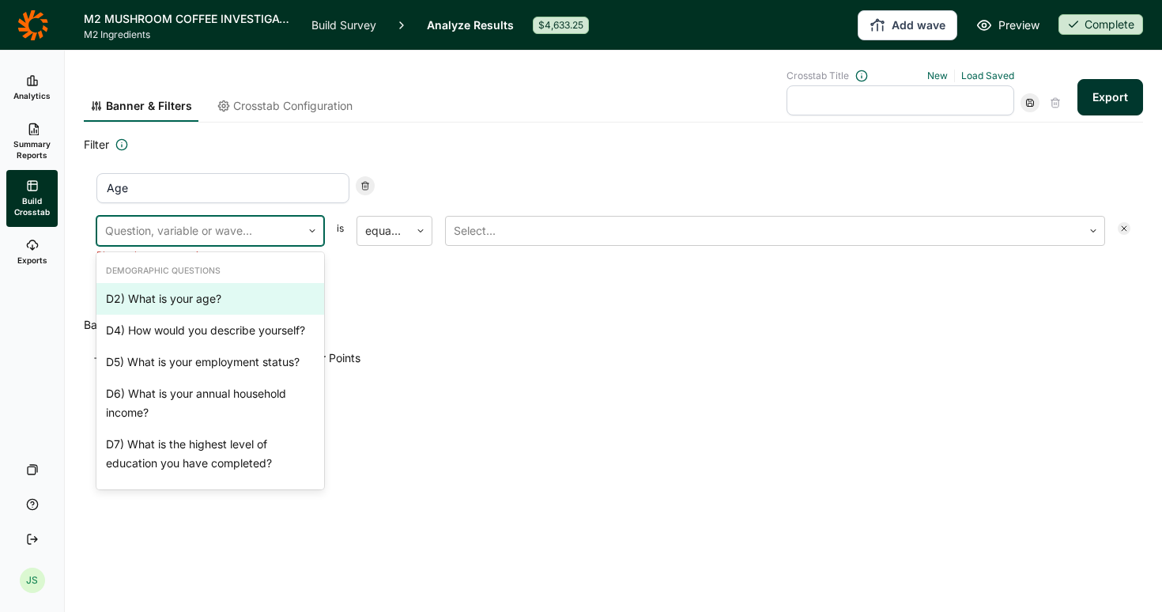
click at [221, 249] on div "D2) What is your age?, [DEMOGRAPHIC_DATA] of 39. 39 results available. Use Up a…" at bounding box center [210, 239] width 228 height 46
click at [205, 297] on div "D2) What is your age?" at bounding box center [210, 299] width 228 height 32
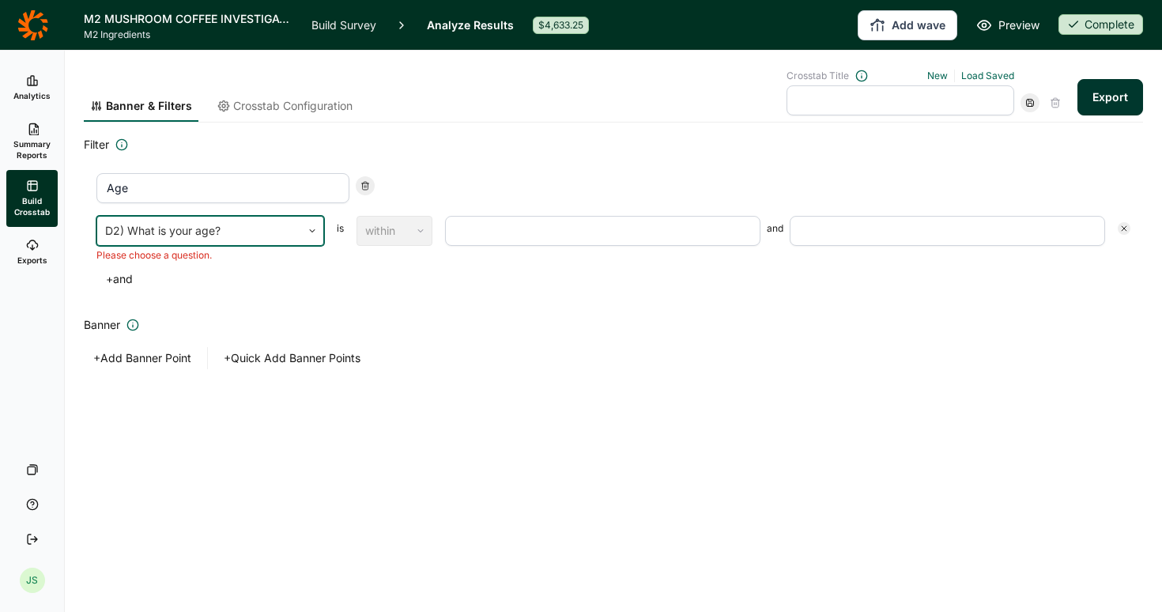
click at [488, 231] on input "number" at bounding box center [602, 231] width 315 height 30
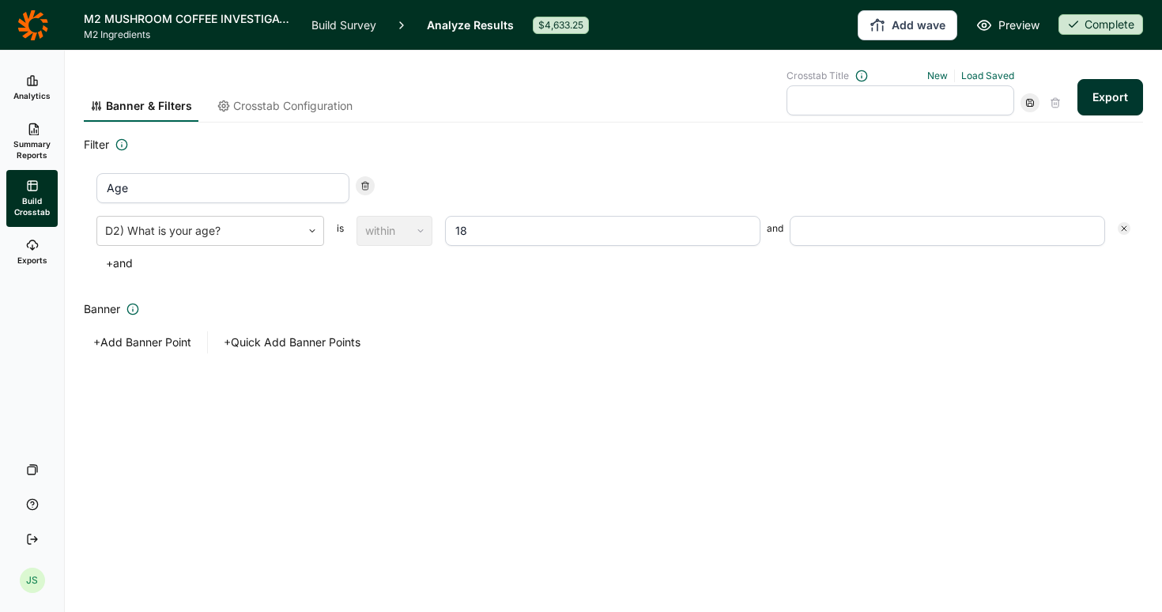
type input "18"
click at [960, 236] on input "number" at bounding box center [947, 231] width 315 height 30
type input "35"
click at [412, 300] on h2 "Banner" at bounding box center [613, 309] width 1059 height 19
click at [119, 264] on button "+ and" at bounding box center [119, 263] width 46 height 22
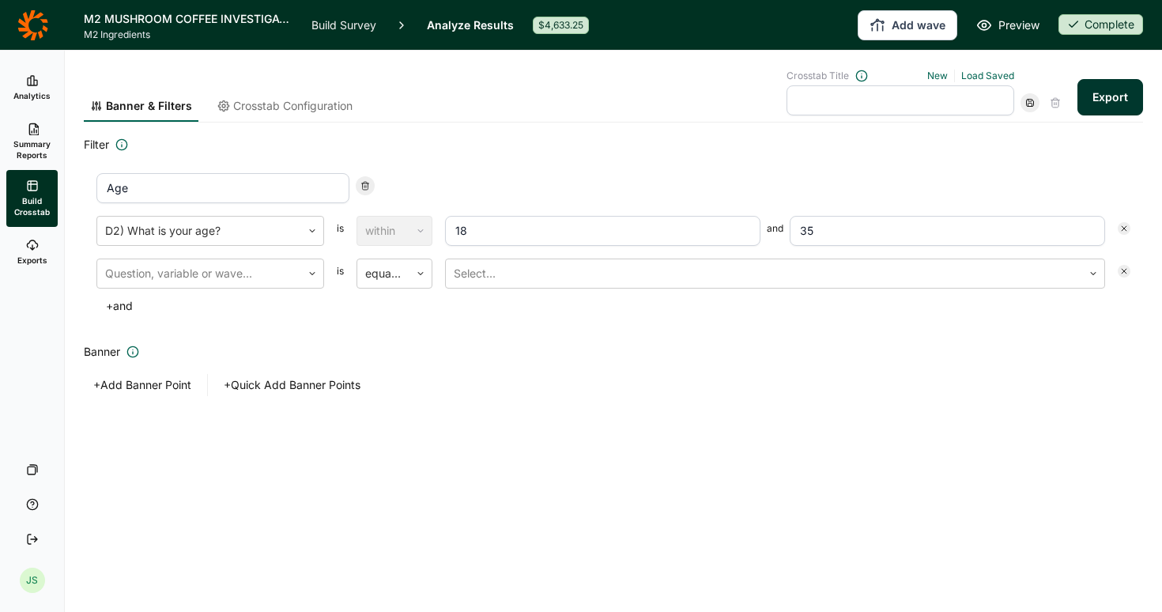
click at [1125, 275] on icon at bounding box center [1123, 270] width 9 height 9
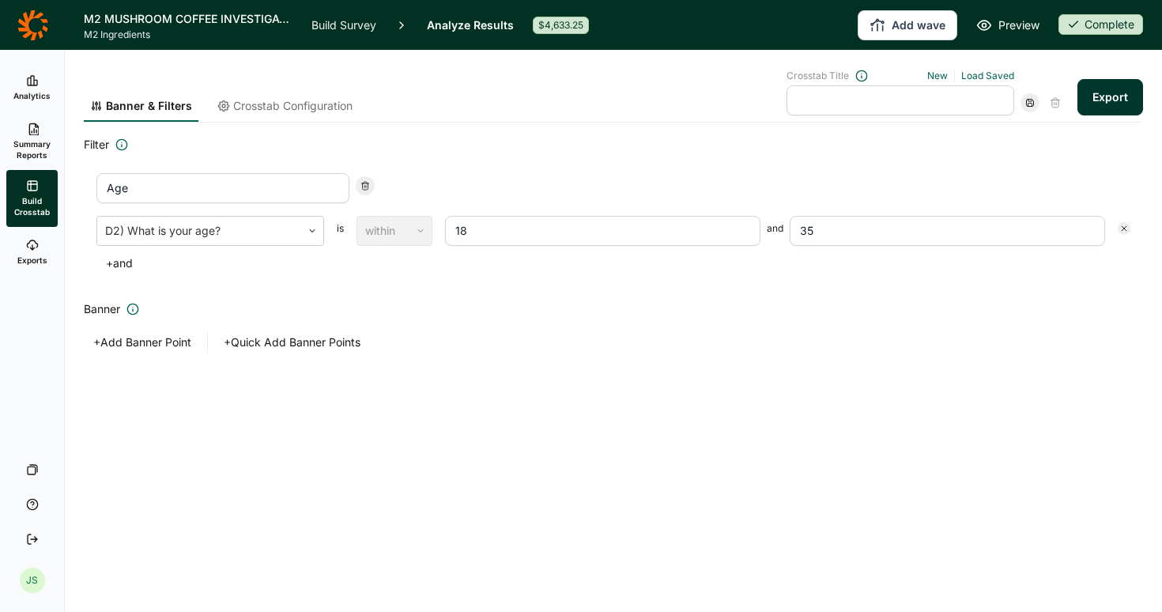
click at [1104, 92] on button "Export" at bounding box center [1110, 97] width 66 height 36
click at [996, 565] on link "download your file here" at bounding box center [1017, 567] width 124 height 13
click at [563, 232] on input "18" at bounding box center [602, 231] width 315 height 30
type input "1"
type input "55"
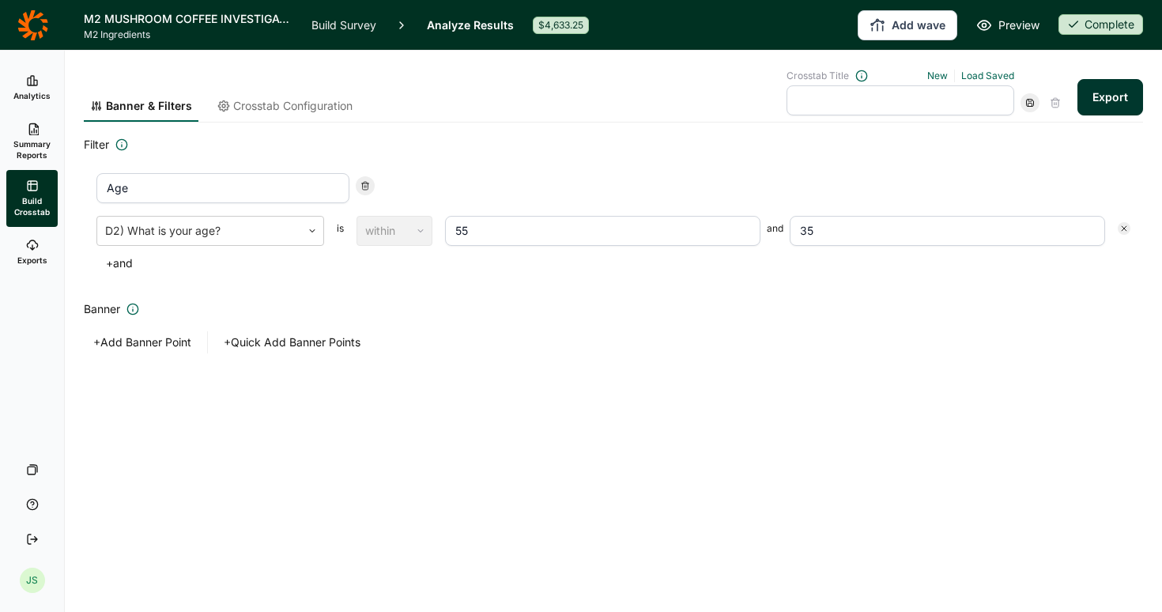
drag, startPoint x: 880, startPoint y: 234, endPoint x: 786, endPoint y: 228, distance: 94.3
click at [786, 228] on div "55 and 35" at bounding box center [775, 231] width 660 height 30
type input "100"
click at [932, 303] on h2 "Banner" at bounding box center [613, 309] width 1059 height 19
click at [1118, 85] on button "Export" at bounding box center [1110, 97] width 66 height 36
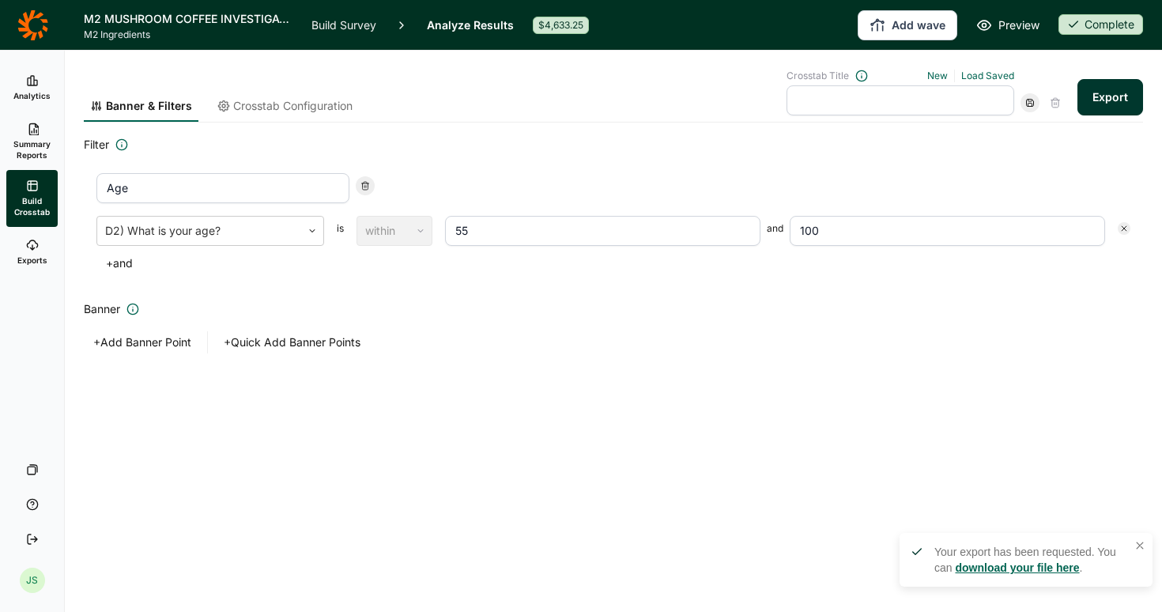
click at [997, 566] on link "download your file here" at bounding box center [1017, 567] width 124 height 13
click at [635, 236] on input "55" at bounding box center [602, 231] width 315 height 30
type input "5"
type input "36"
click at [894, 238] on input "100" at bounding box center [947, 231] width 315 height 30
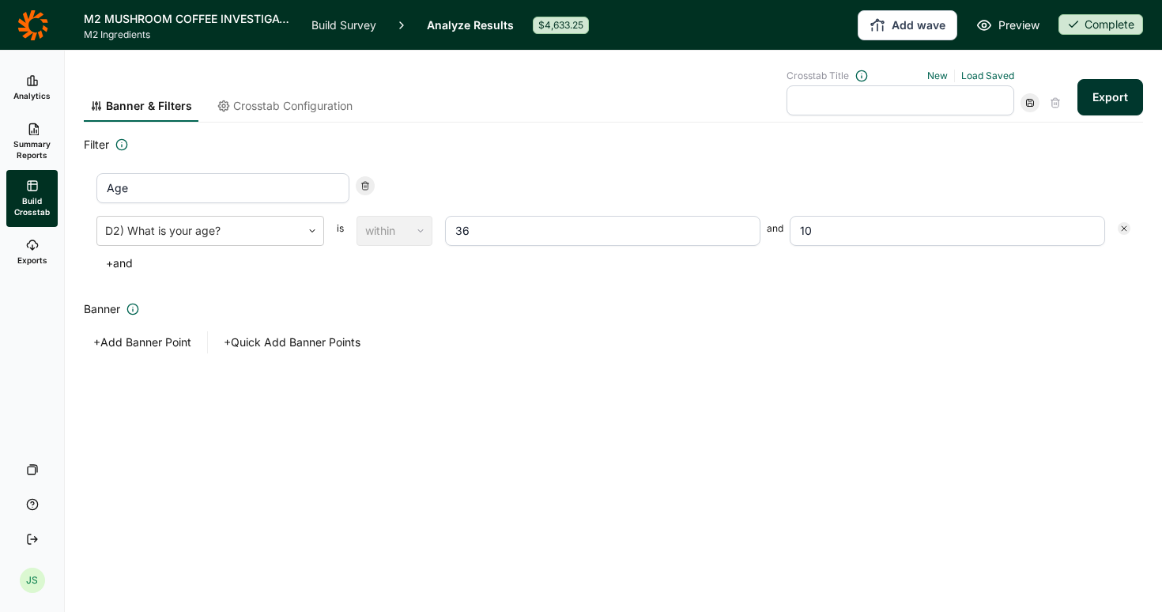
type input "1"
type input "54"
click at [1102, 100] on button "Export" at bounding box center [1110, 97] width 66 height 36
click at [1034, 563] on link "download your file here" at bounding box center [1017, 567] width 124 height 13
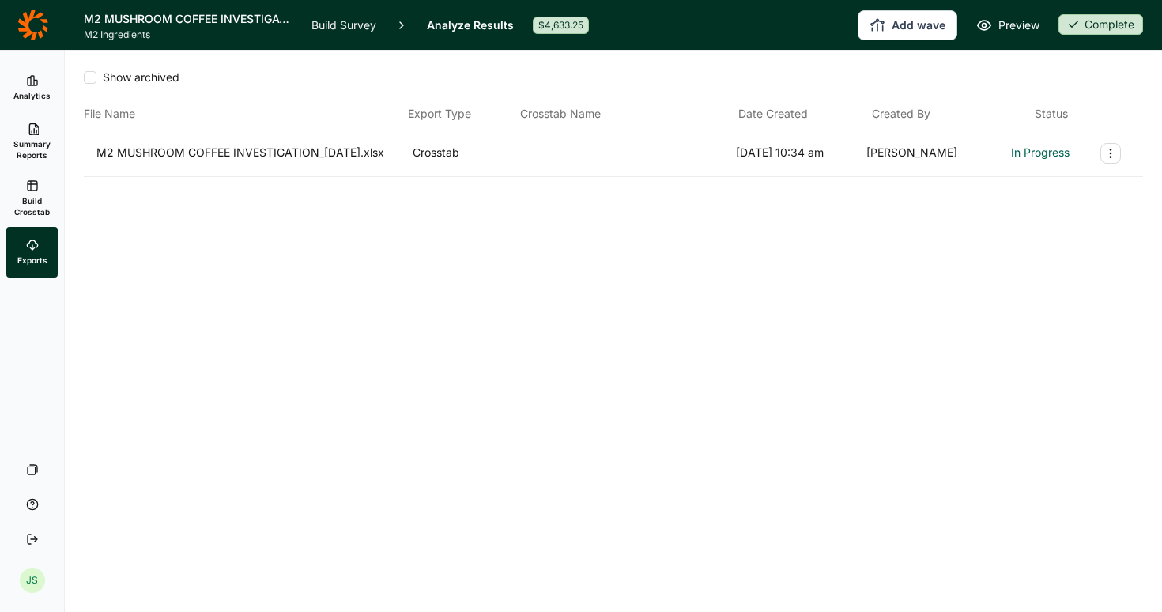
click at [20, 85] on link "Analytics" at bounding box center [31, 87] width 51 height 51
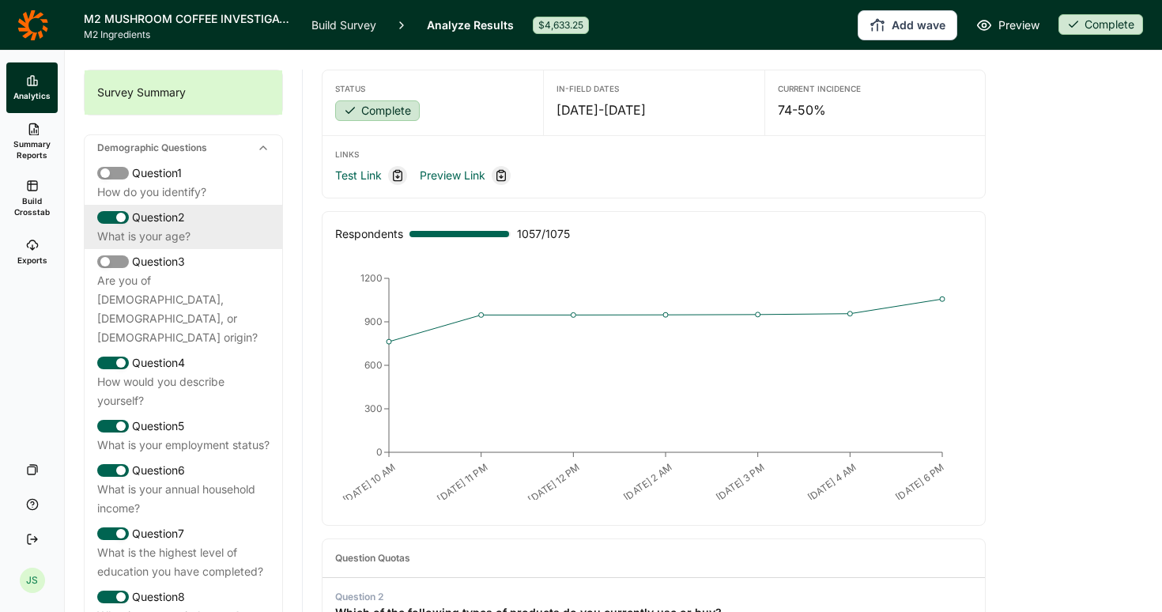
click at [167, 236] on div "What is your age?" at bounding box center [183, 236] width 172 height 19
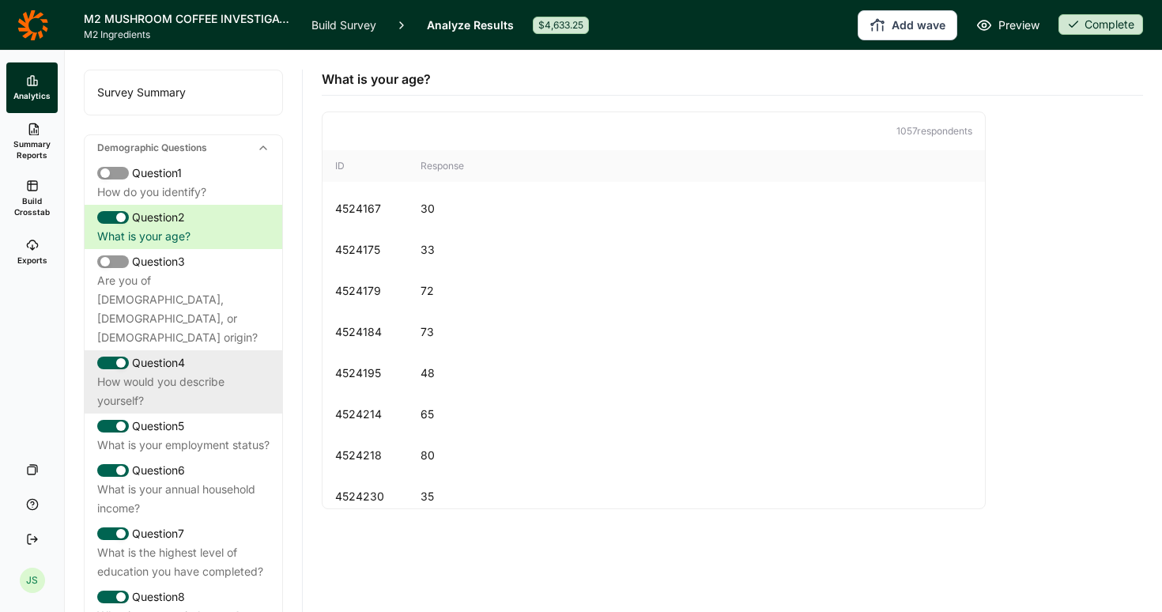
click at [185, 372] on div "How would you describe yourself?" at bounding box center [183, 391] width 172 height 38
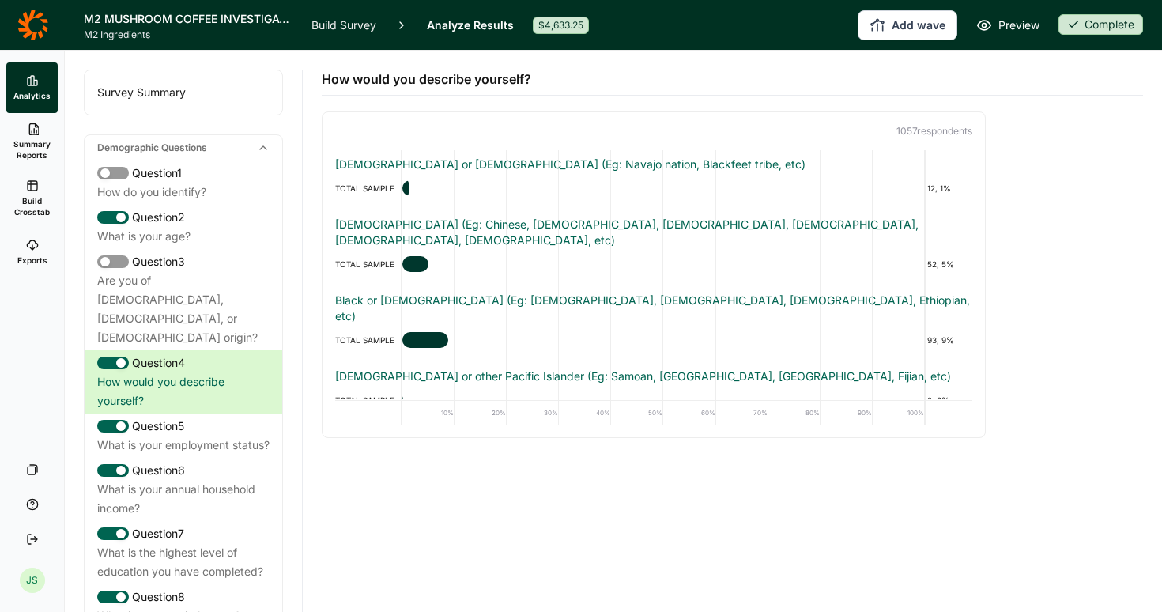
click at [33, 187] on icon at bounding box center [32, 185] width 13 height 13
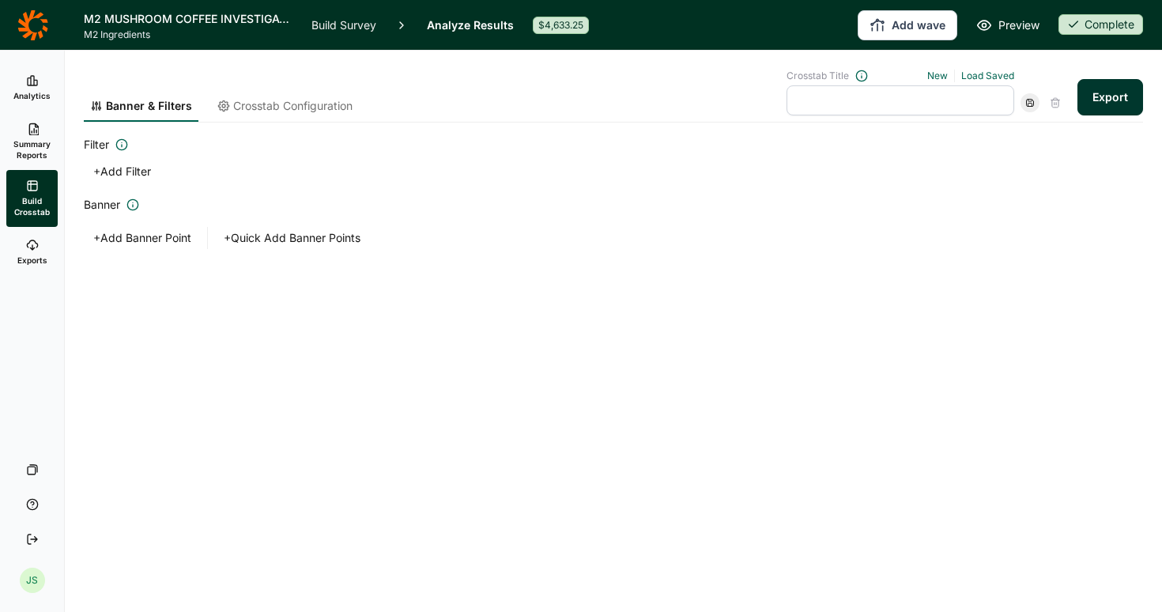
click at [33, 145] on span "Summary Reports" at bounding box center [32, 149] width 39 height 22
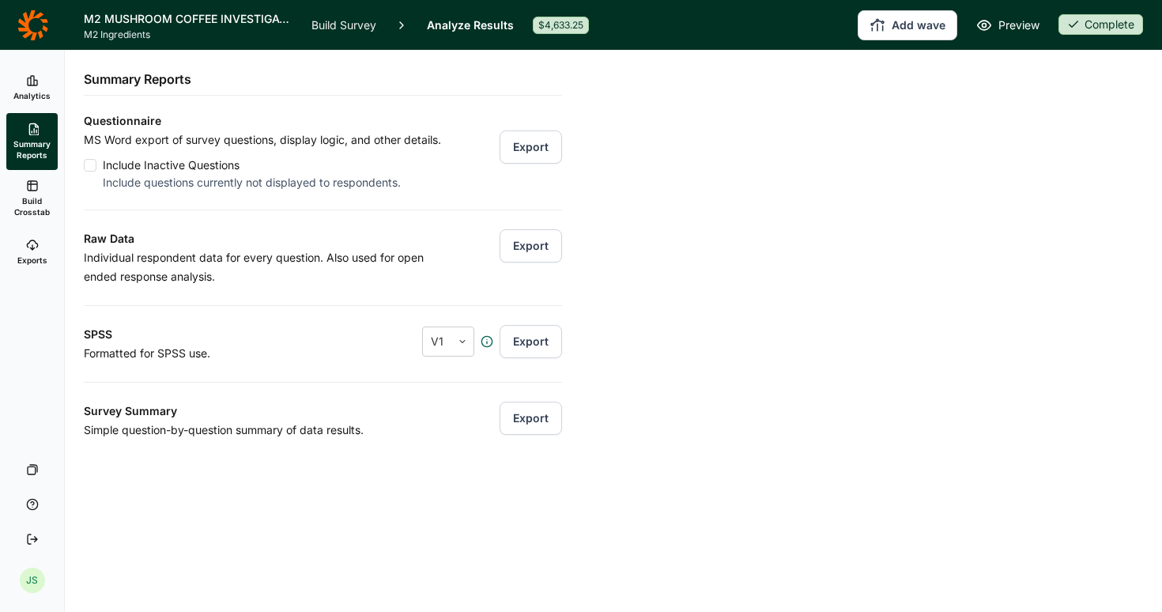
click at [28, 88] on link "Analytics" at bounding box center [31, 87] width 51 height 51
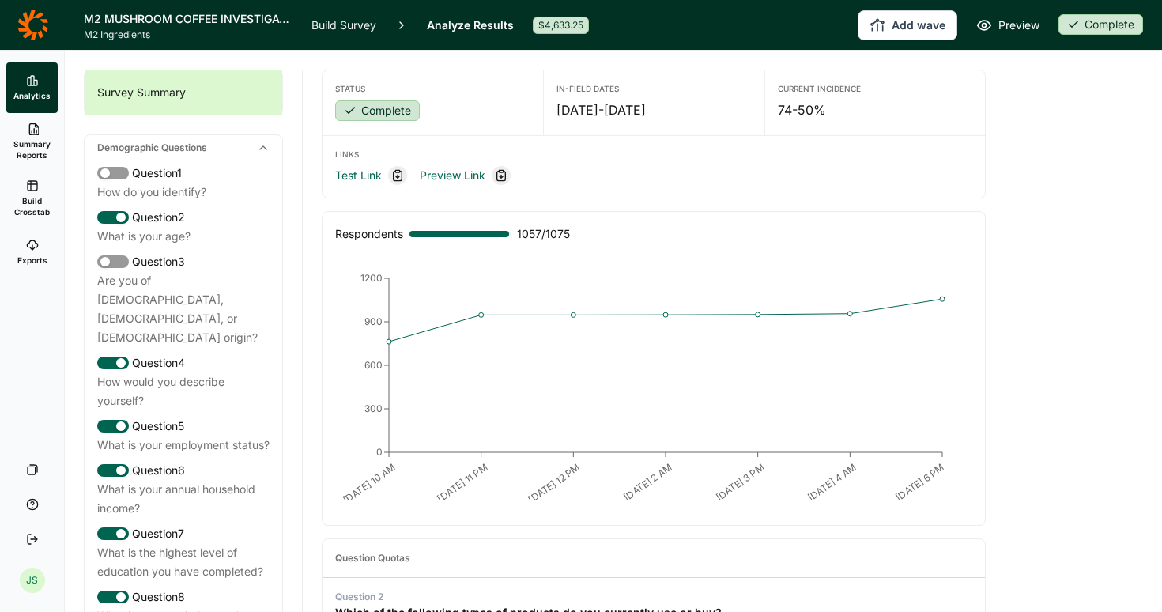
click at [24, 254] on span "Exports" at bounding box center [32, 259] width 30 height 11
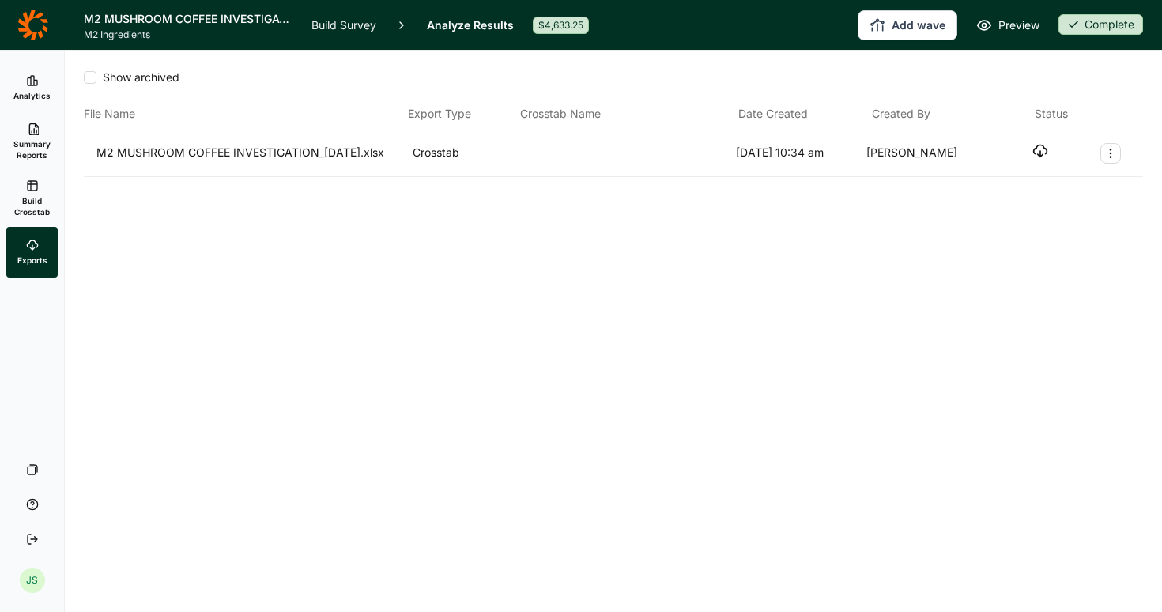
click at [1036, 145] on icon "button" at bounding box center [1040, 151] width 16 height 16
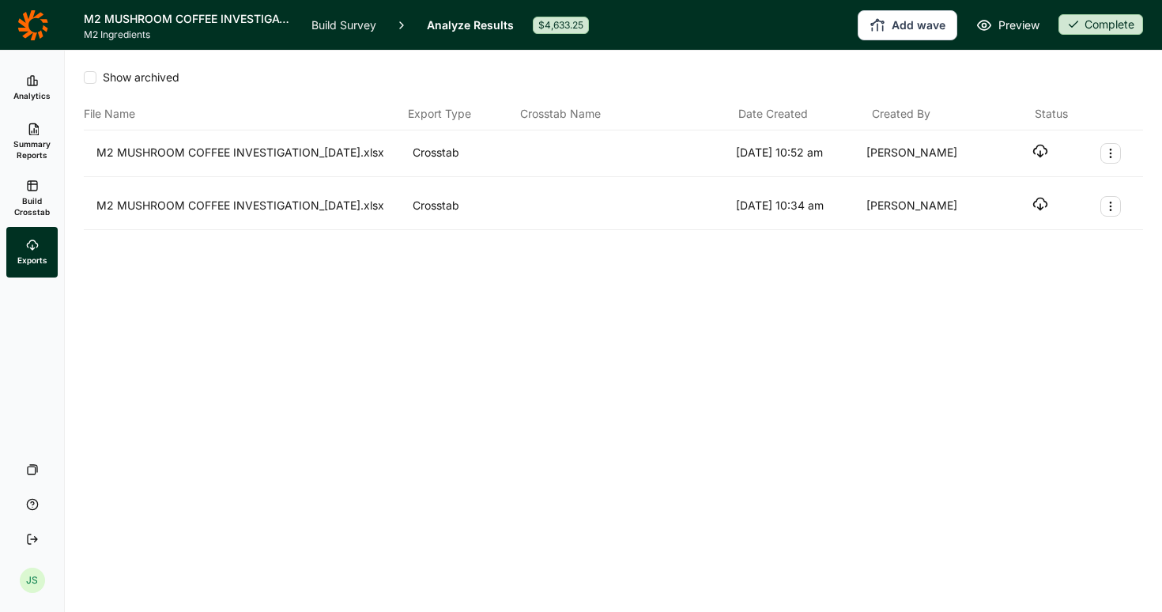
click at [1041, 149] on icon "button" at bounding box center [1040, 151] width 16 height 16
click at [43, 197] on span "Build Crosstab" at bounding box center [32, 206] width 39 height 22
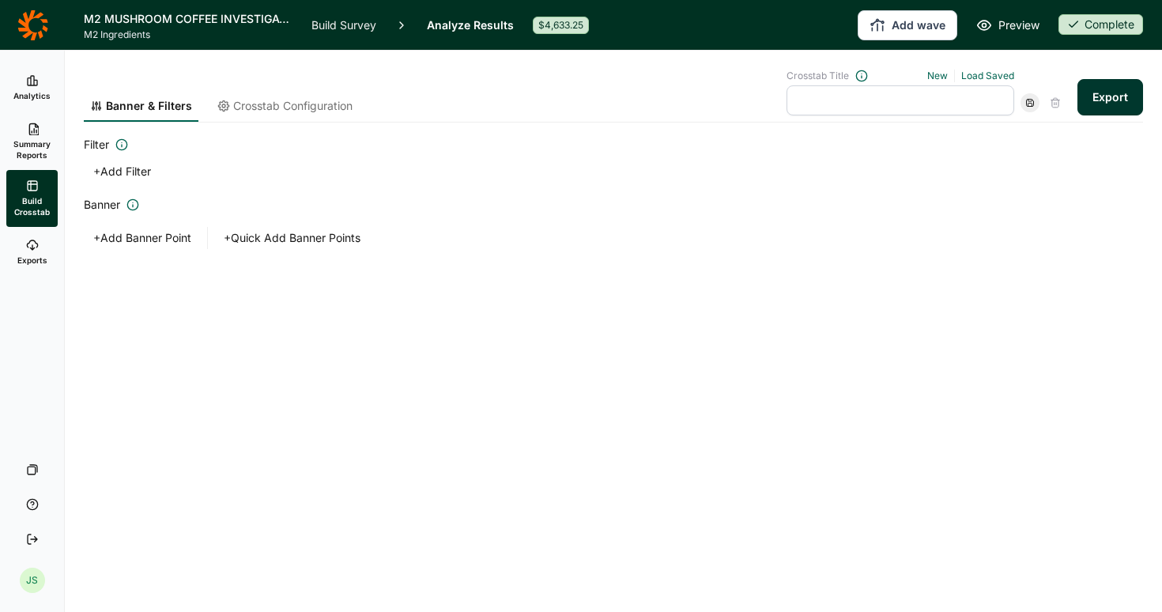
click at [130, 167] on button "+ Add Filter" at bounding box center [122, 171] width 77 height 22
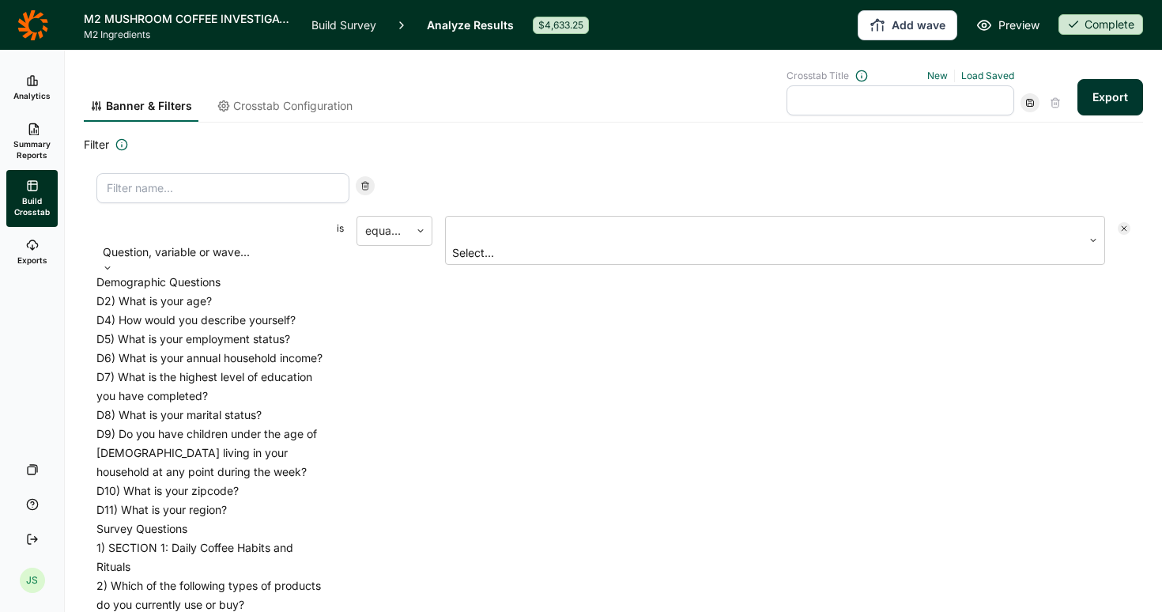
click at [253, 222] on div at bounding box center [210, 230] width 212 height 22
click at [234, 300] on div "D2) What is your age?" at bounding box center [210, 301] width 228 height 19
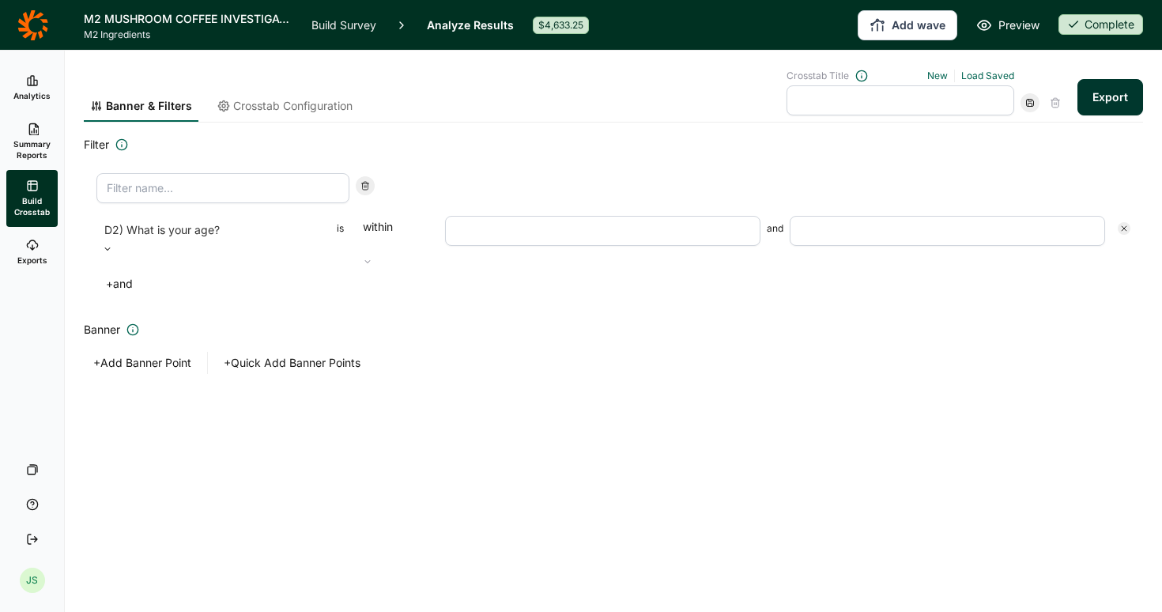
click at [546, 233] on input "number" at bounding box center [602, 231] width 315 height 30
type input "36"
click at [864, 230] on input "number" at bounding box center [947, 231] width 315 height 30
type input "54"
click at [1113, 96] on button "Export" at bounding box center [1110, 97] width 66 height 36
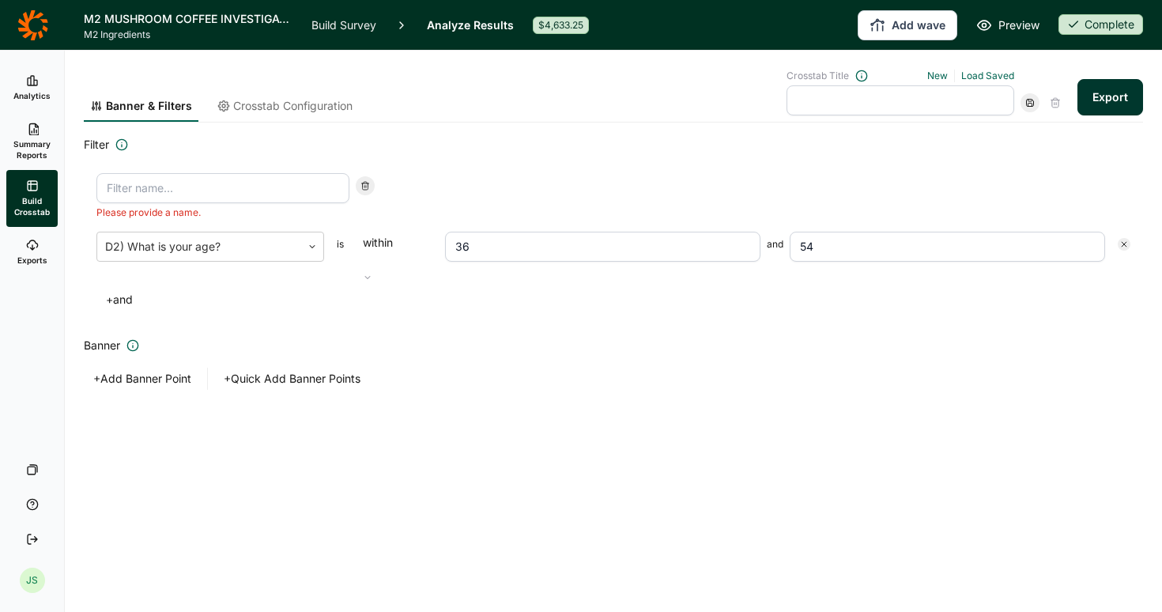
click at [33, 249] on icon at bounding box center [32, 245] width 13 height 13
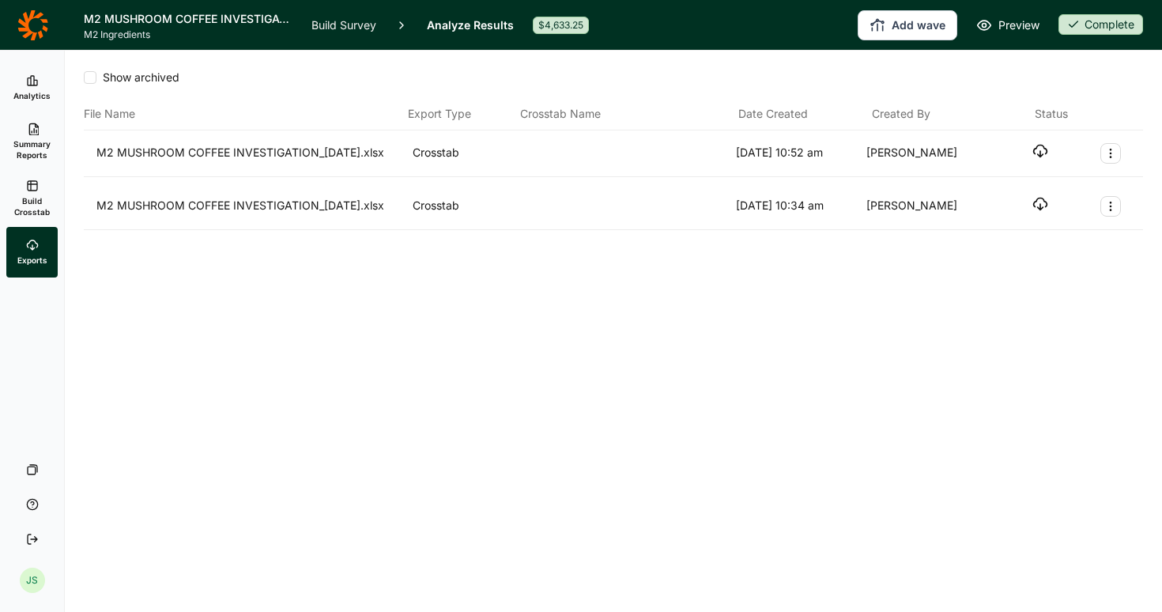
click at [35, 190] on use at bounding box center [32, 185] width 9 height 9
click at [1042, 152] on icon "button" at bounding box center [1040, 151] width 16 height 16
click at [40, 89] on link "Analytics" at bounding box center [31, 87] width 51 height 51
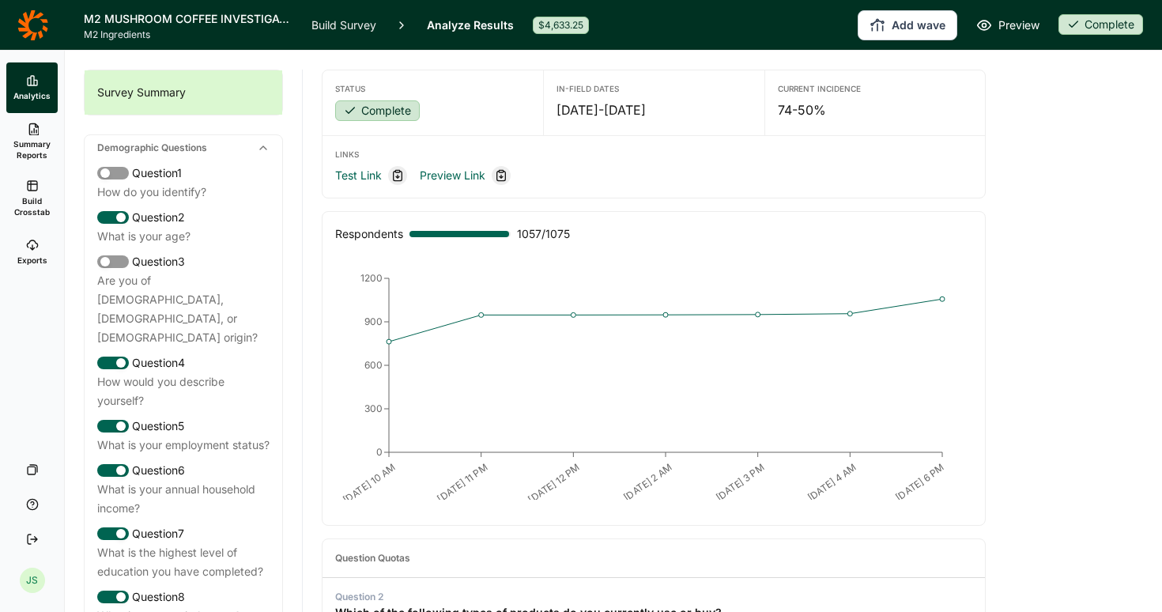
click at [32, 188] on icon at bounding box center [32, 185] width 13 height 13
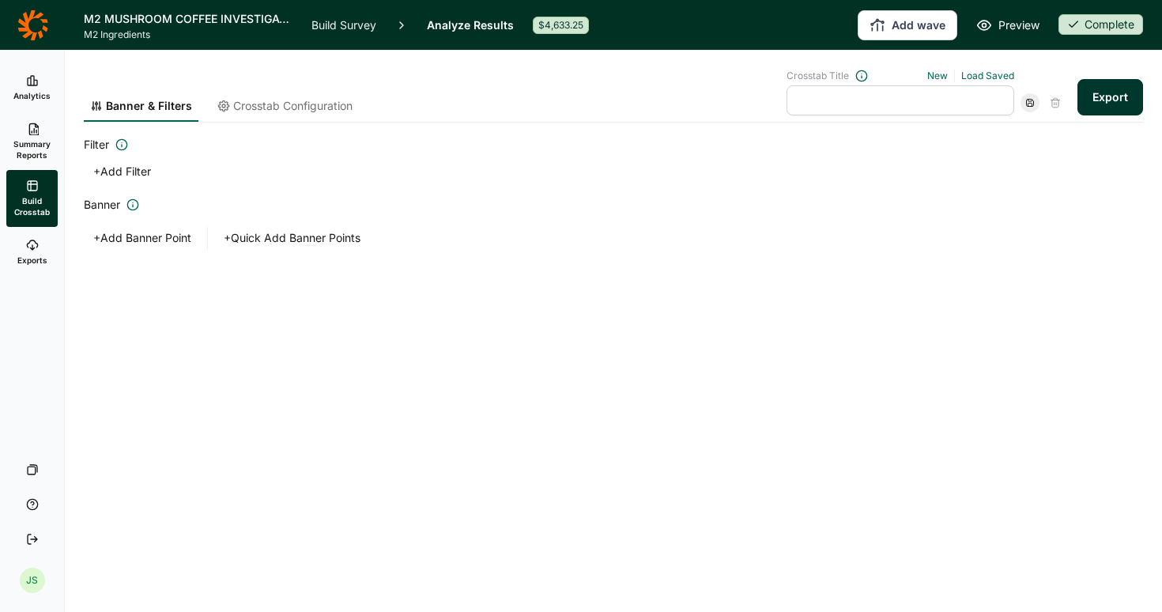
click at [150, 169] on button "+ Add Filter" at bounding box center [122, 171] width 77 height 22
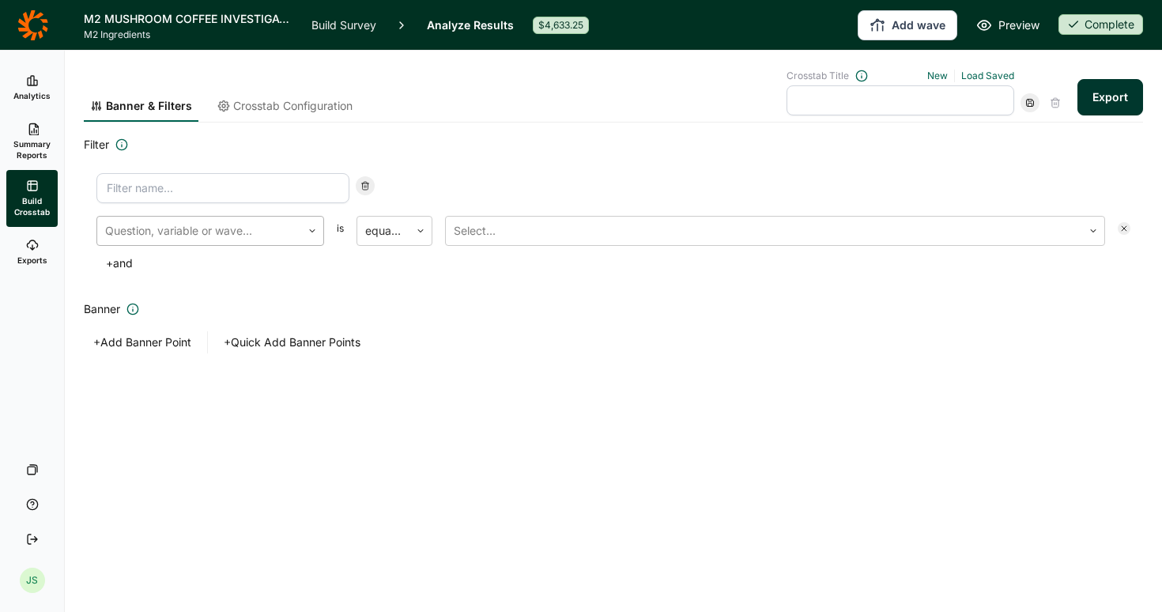
click at [275, 235] on div at bounding box center [199, 231] width 188 height 22
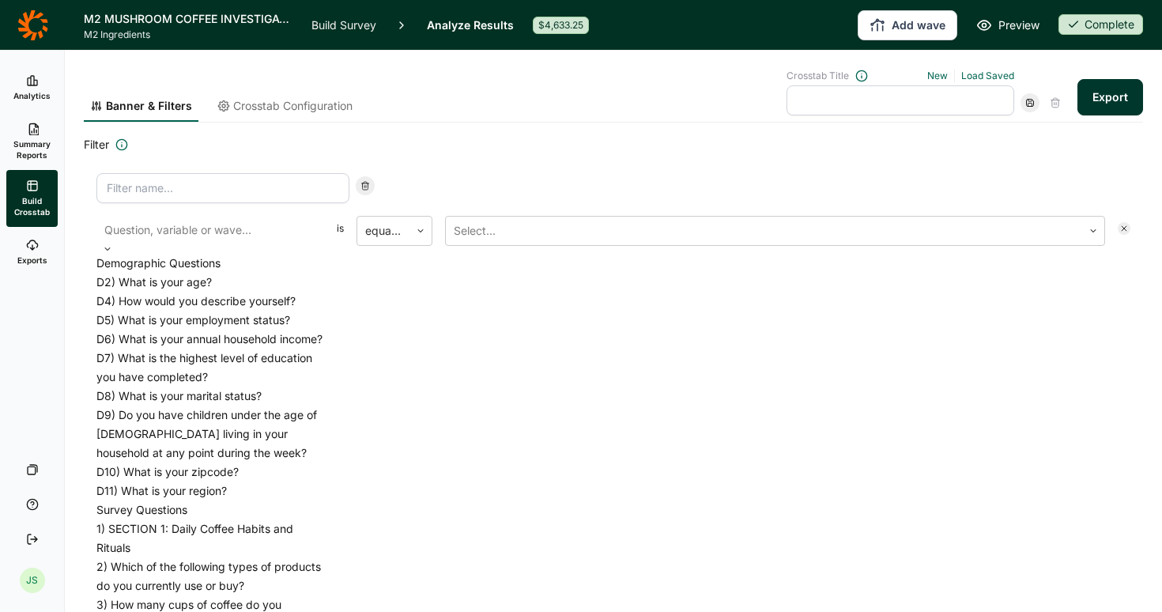
scroll to position [310, 0]
click at [236, 519] on div "1) SECTION 1: Daily Coffee Habits and Rituals" at bounding box center [210, 538] width 228 height 38
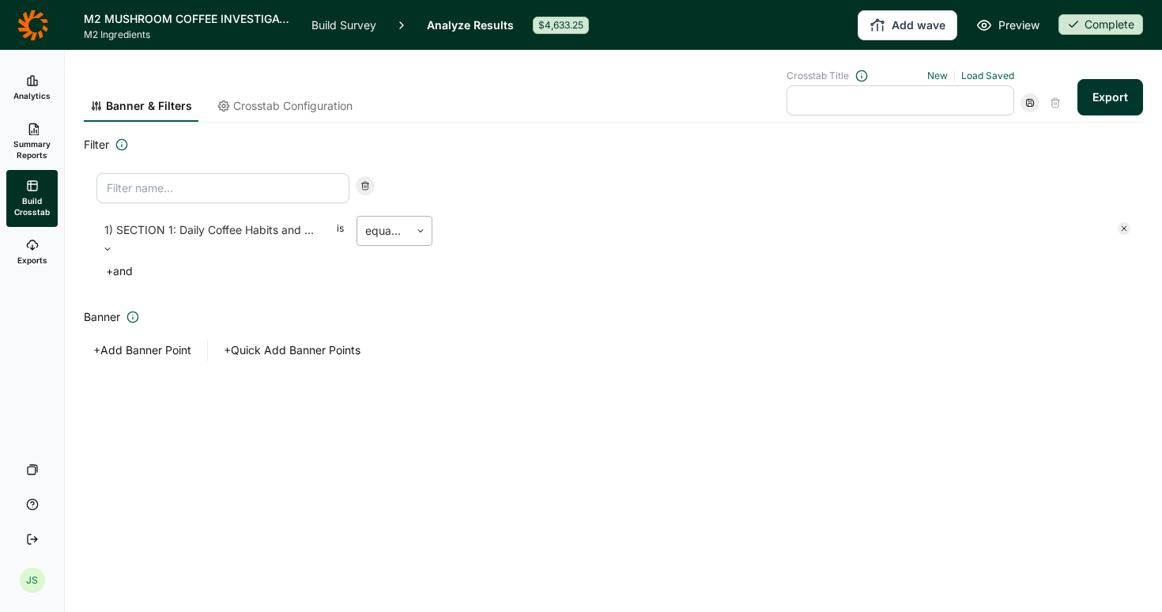
click at [397, 239] on div at bounding box center [383, 231] width 36 height 22
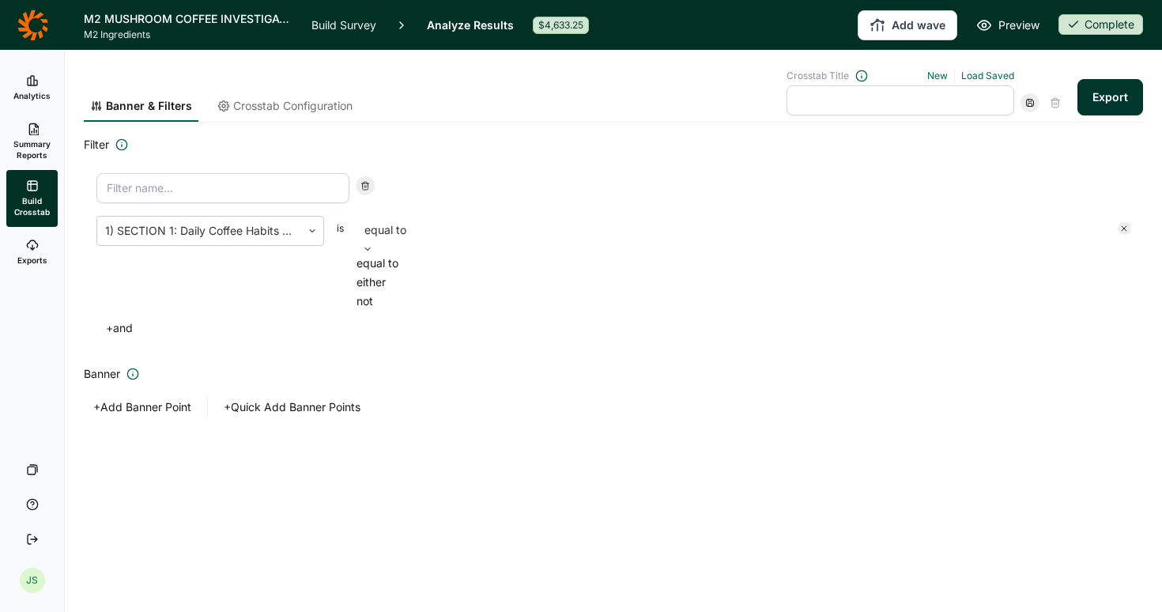
click at [398, 273] on div "equal to" at bounding box center [394, 263] width 76 height 19
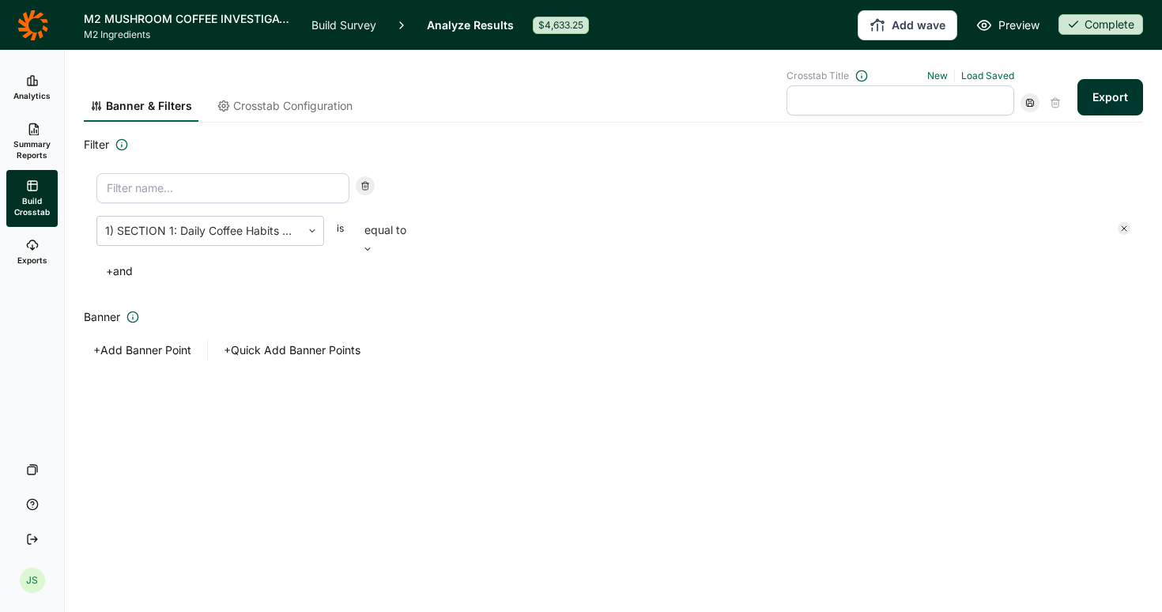
click at [566, 223] on div at bounding box center [775, 235] width 660 height 38
click at [123, 262] on button "+ and" at bounding box center [119, 263] width 46 height 22
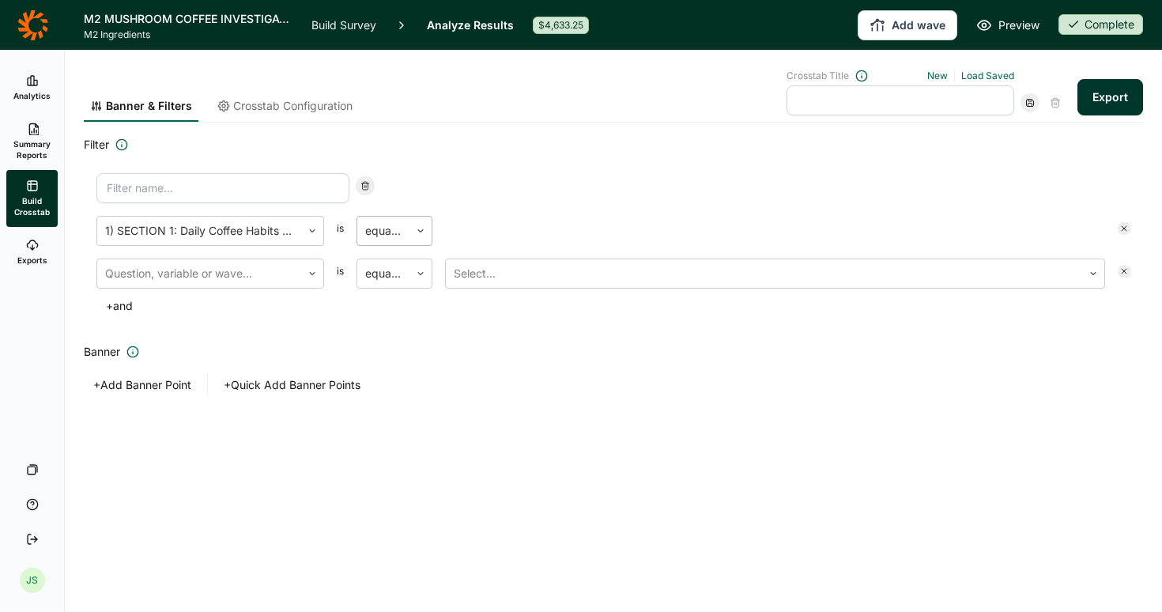
click at [407, 237] on div "equal to" at bounding box center [383, 231] width 52 height 28
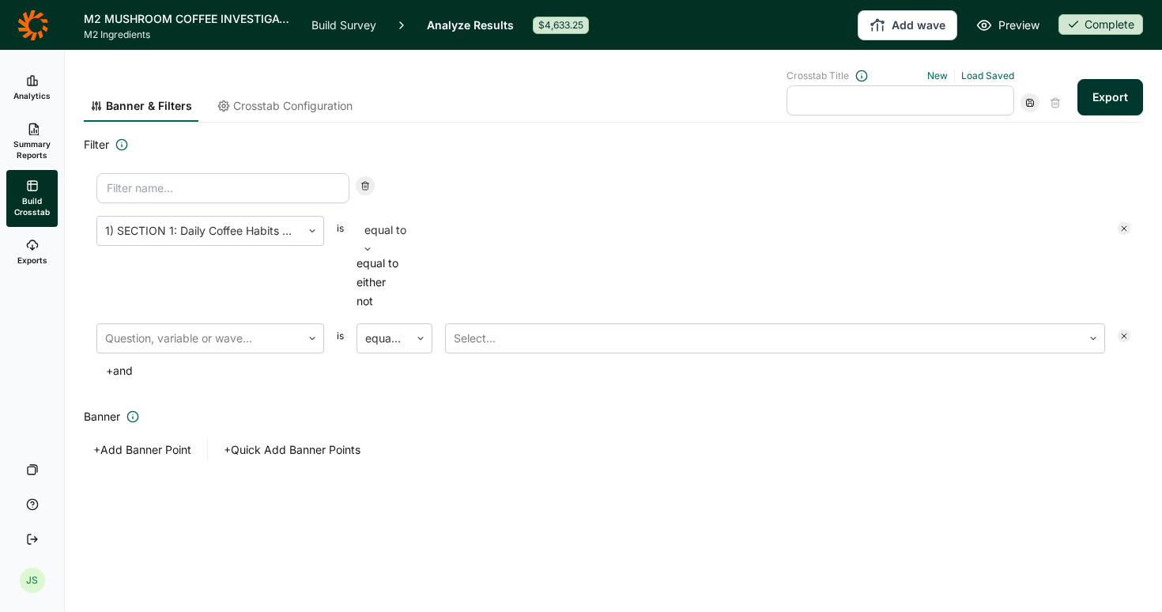
click at [394, 292] on div "either" at bounding box center [394, 282] width 76 height 19
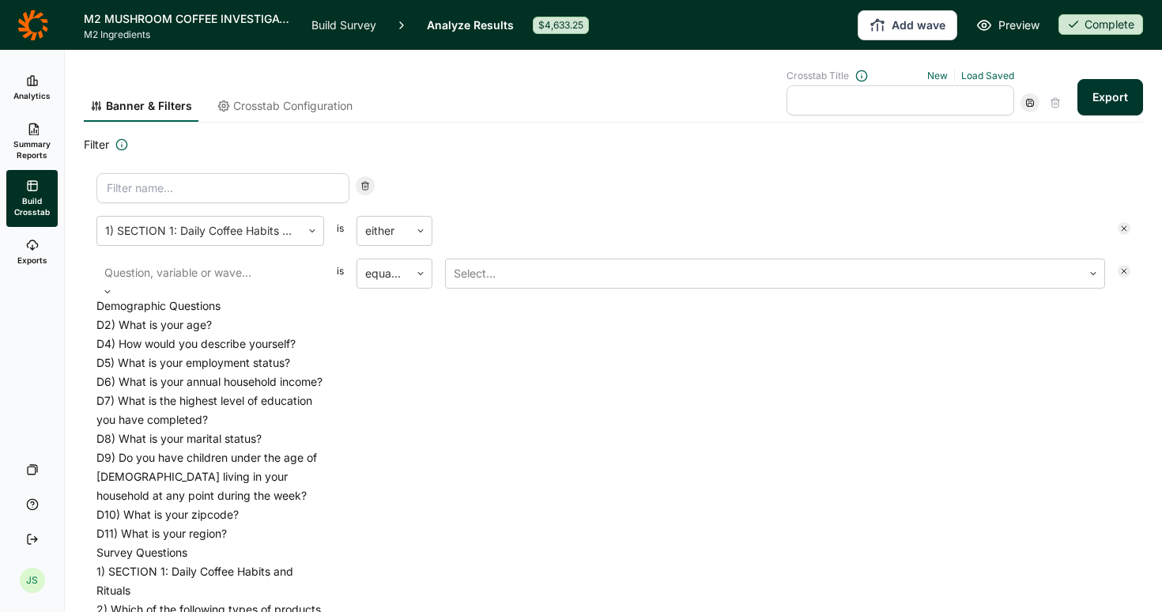
click at [206, 269] on div at bounding box center [210, 273] width 212 height 22
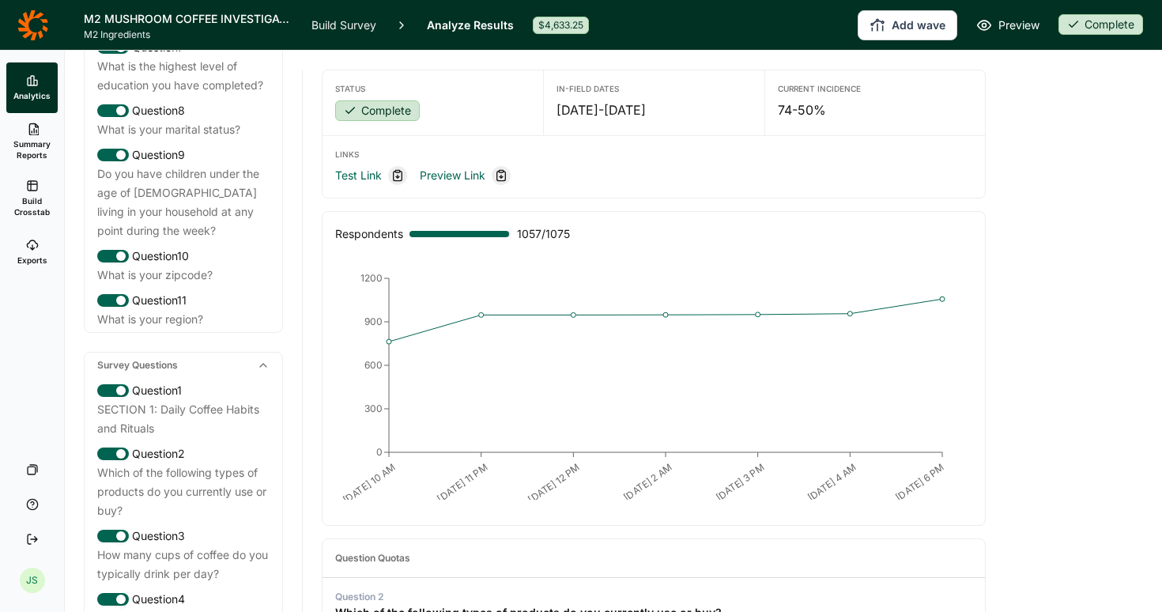
scroll to position [488, 0]
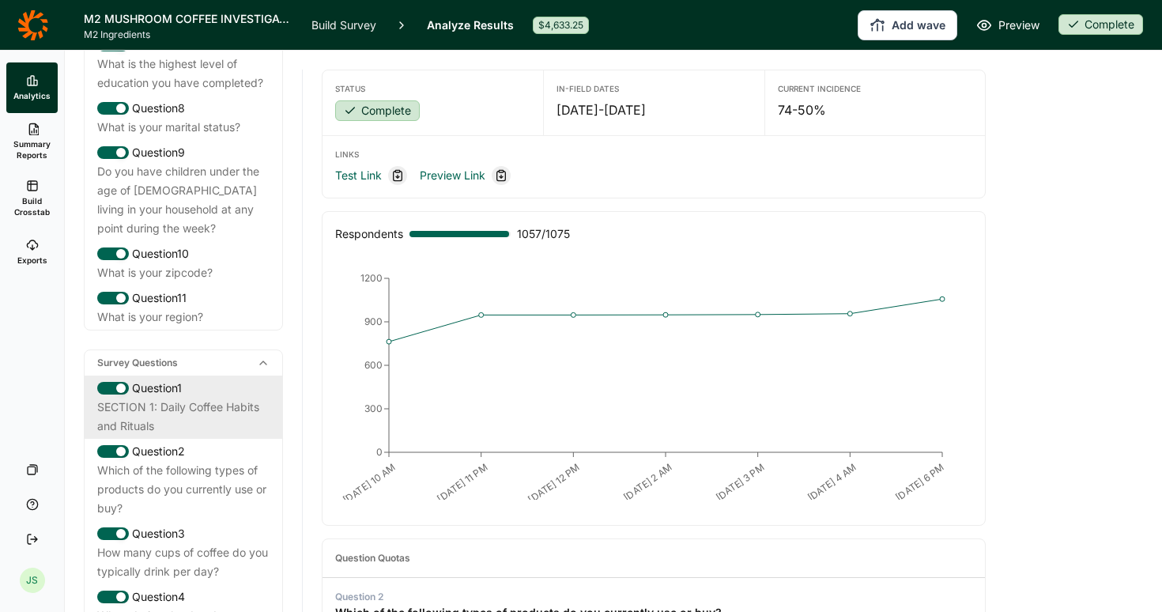
click at [156, 398] on div "SECTION 1: Daily Coffee Habits and Rituals" at bounding box center [183, 417] width 172 height 38
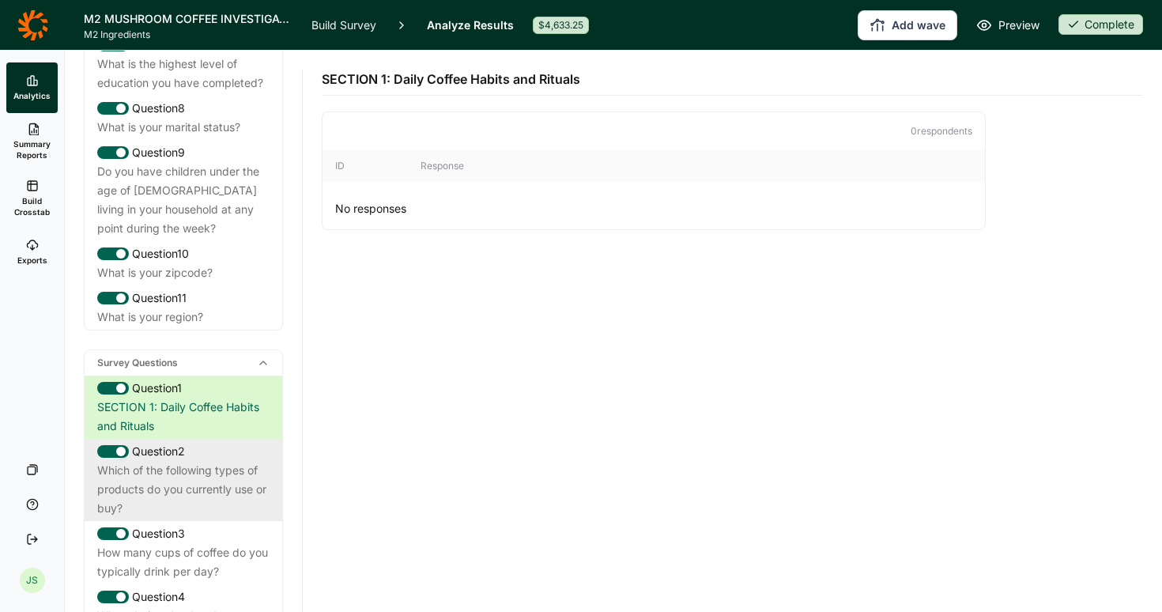
click at [187, 461] on div "Which of the following types of products do you currently use or buy?" at bounding box center [183, 489] width 172 height 57
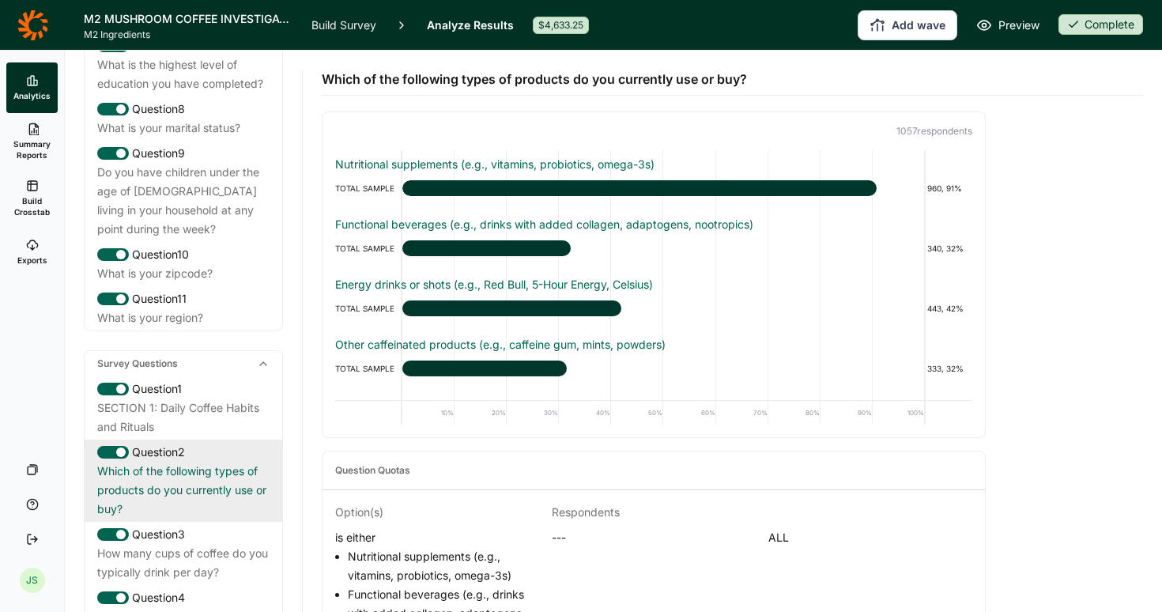
scroll to position [454, 0]
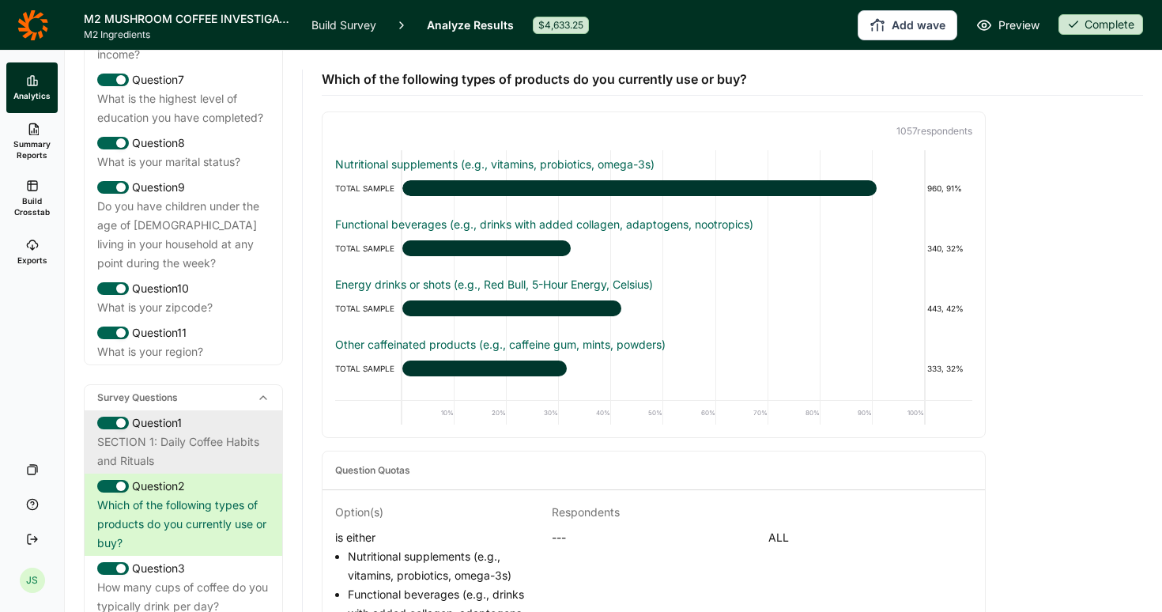
click at [193, 432] on div "SECTION 1: Daily Coffee Habits and Rituals" at bounding box center [183, 451] width 172 height 38
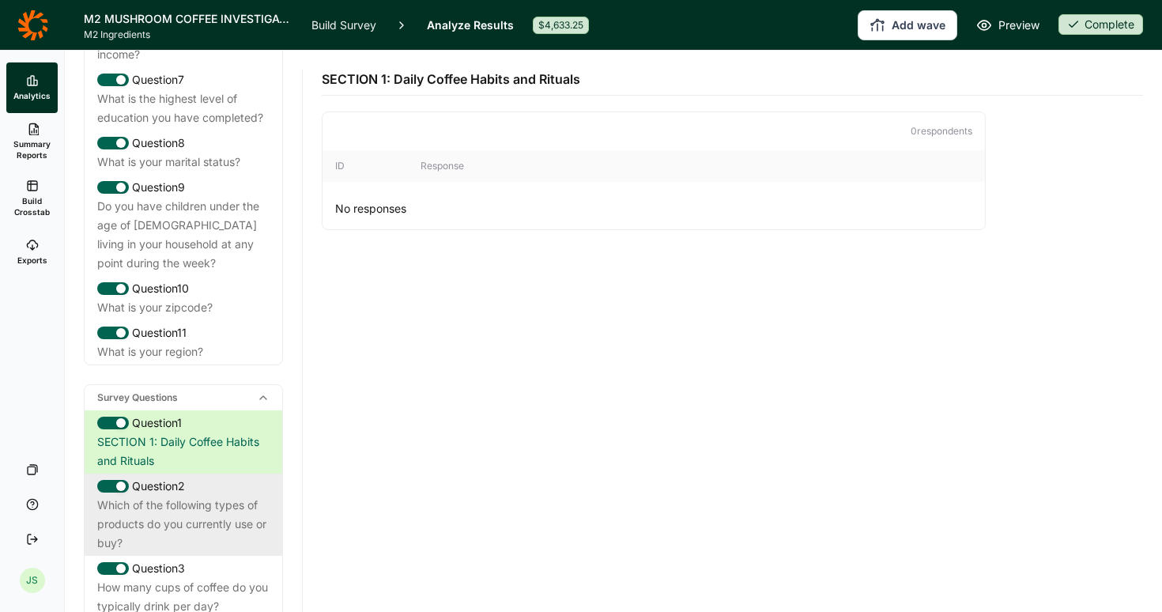
click at [190, 507] on div "Which of the following types of products do you currently use or buy?" at bounding box center [183, 524] width 172 height 57
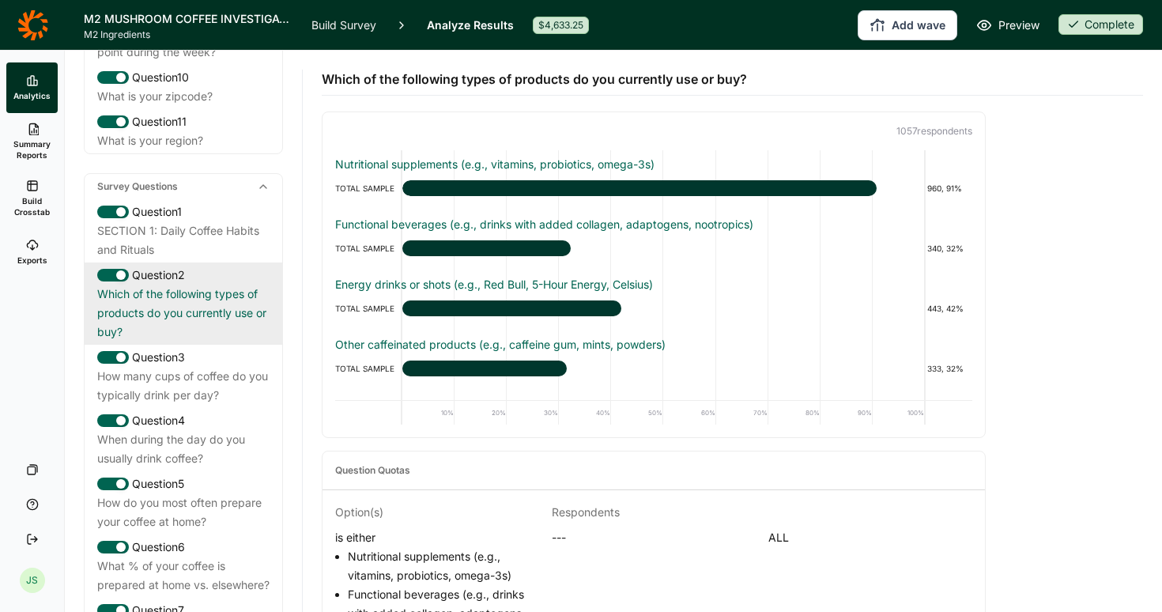
scroll to position [689, 0]
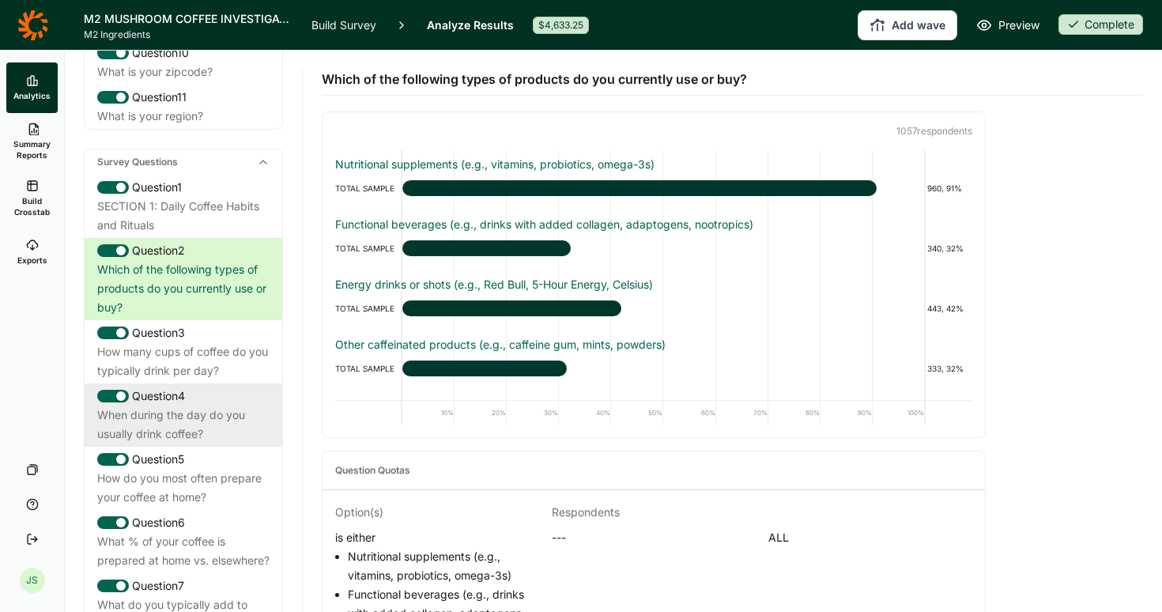
click at [199, 405] on div "When during the day do you usually drink coffee?" at bounding box center [183, 424] width 172 height 38
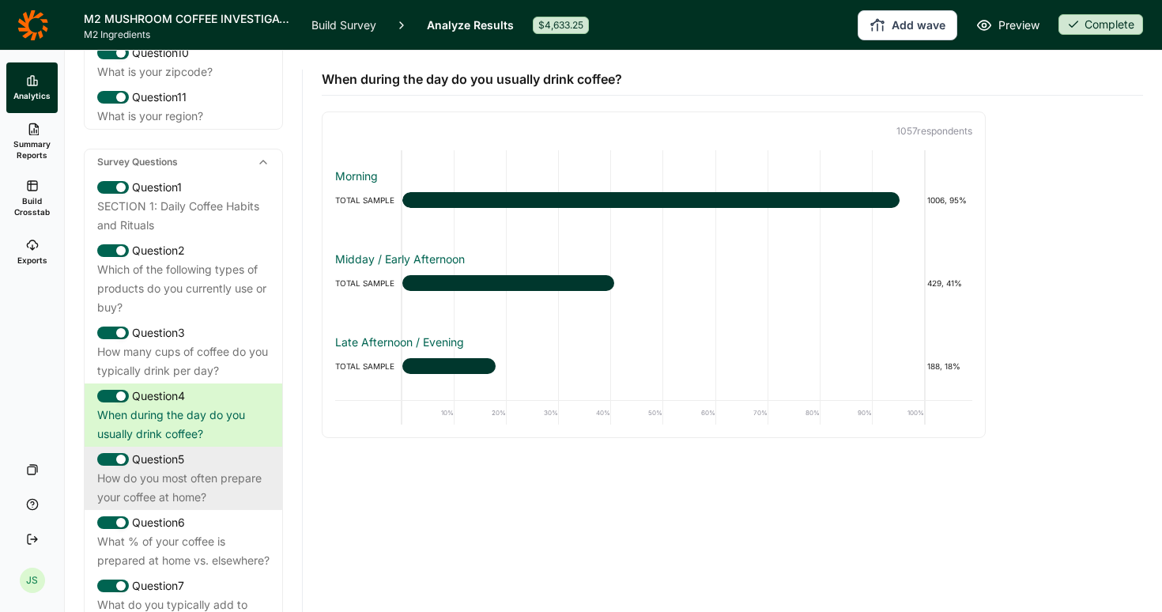
click at [192, 469] on div "How do you most often prepare your coffee at home?" at bounding box center [183, 488] width 172 height 38
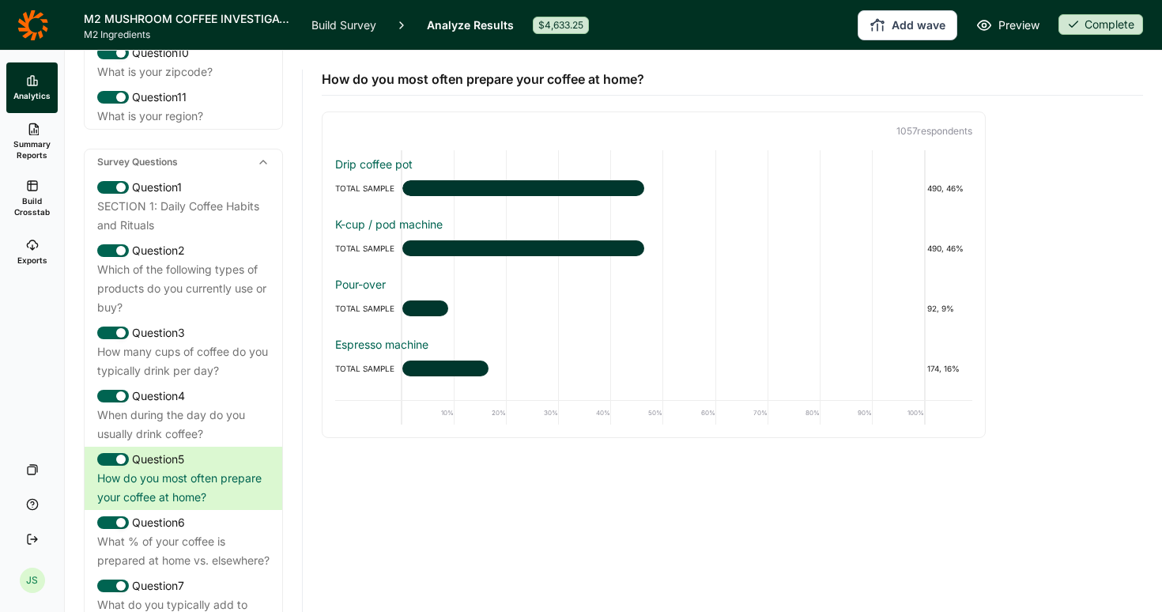
click at [32, 203] on span "Build Crosstab" at bounding box center [32, 206] width 39 height 22
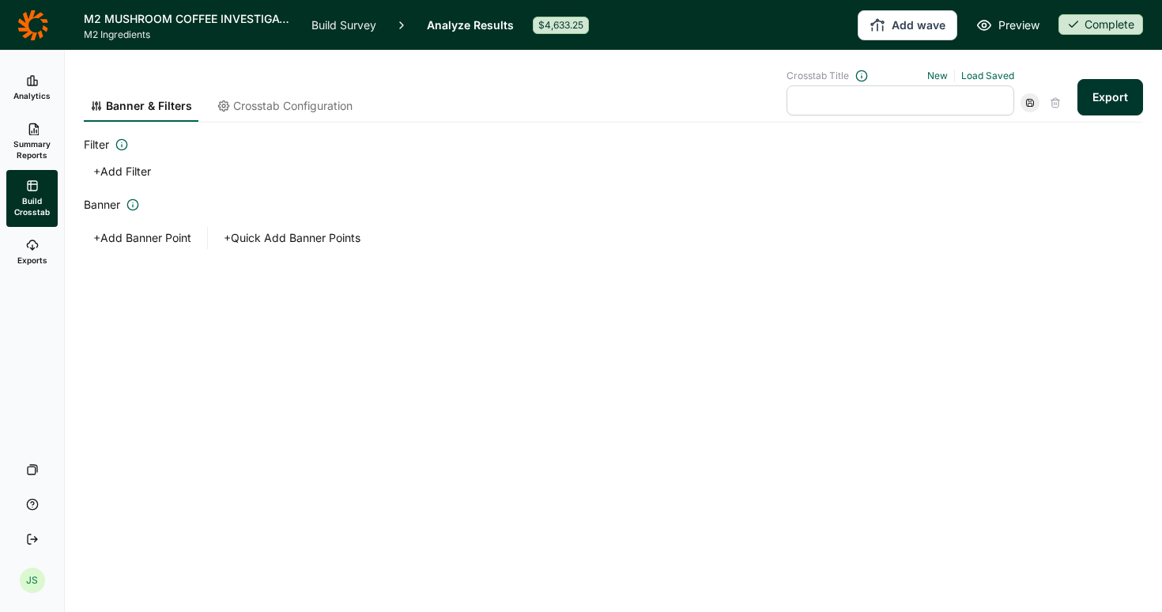
click at [121, 169] on button "+ Add Filter" at bounding box center [122, 171] width 77 height 22
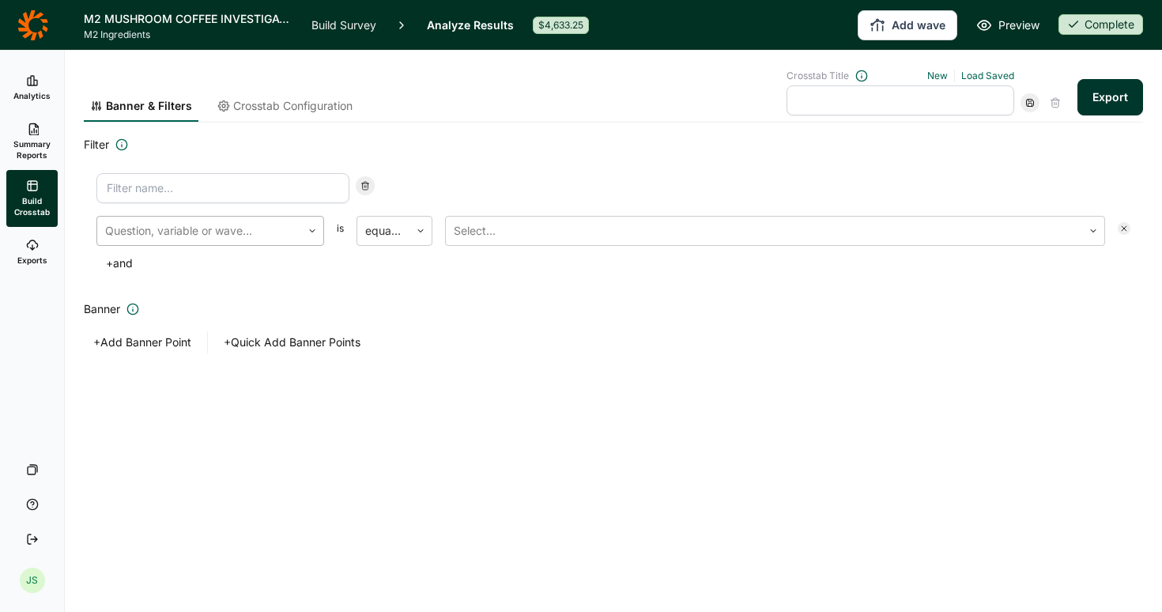
click at [202, 234] on div at bounding box center [199, 231] width 188 height 22
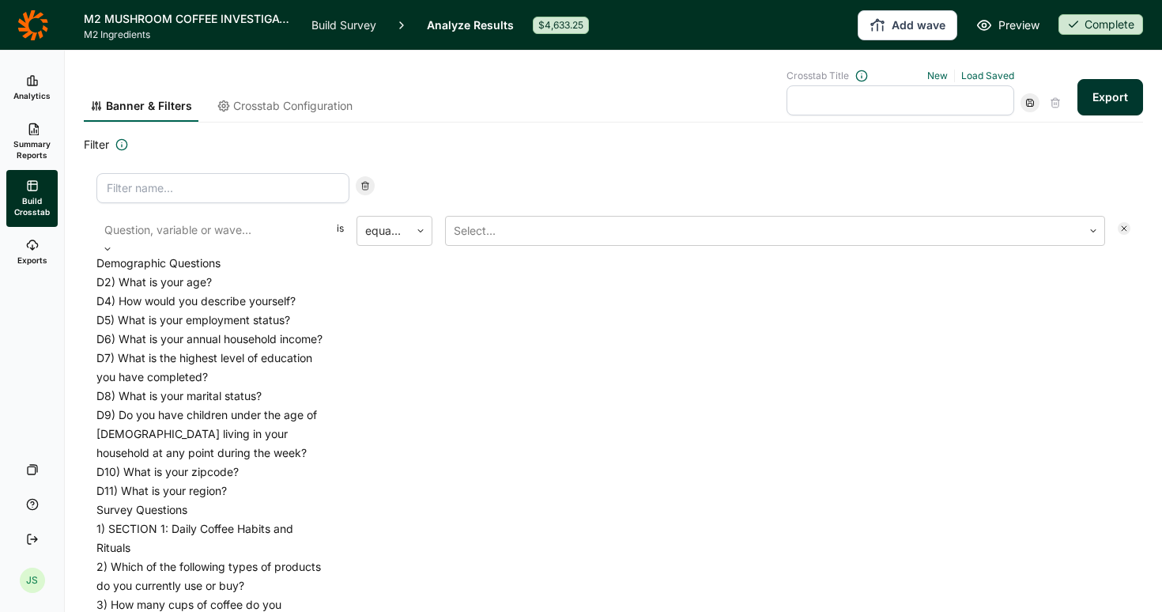
scroll to position [484, 0]
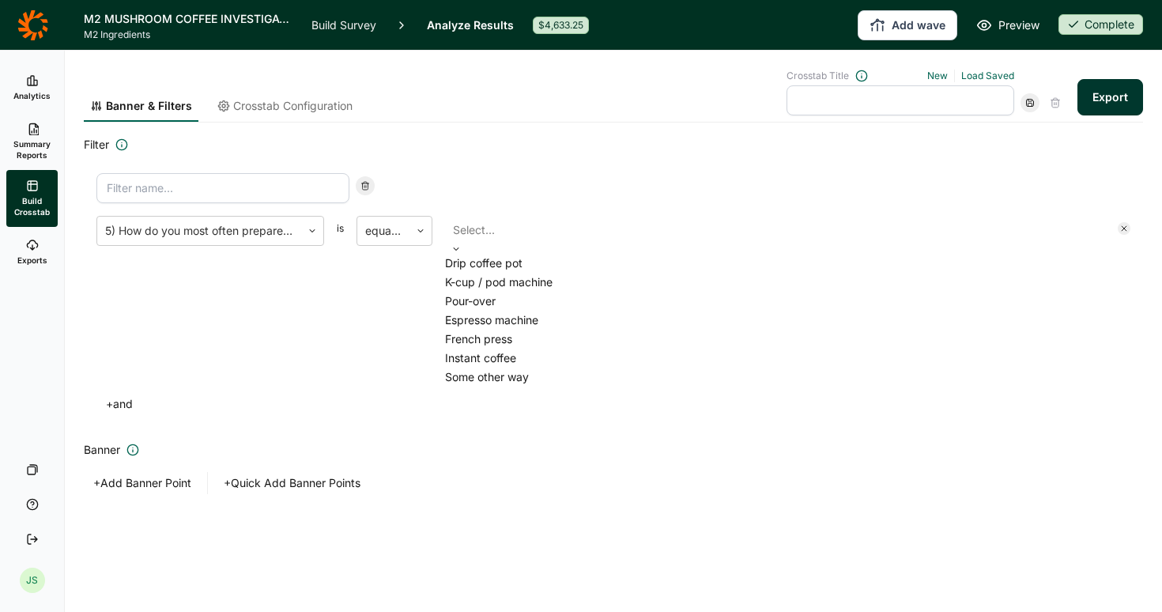
click at [496, 233] on div at bounding box center [775, 230] width 644 height 22
click at [506, 292] on div "K-cup / pod machine" at bounding box center [775, 282] width 660 height 19
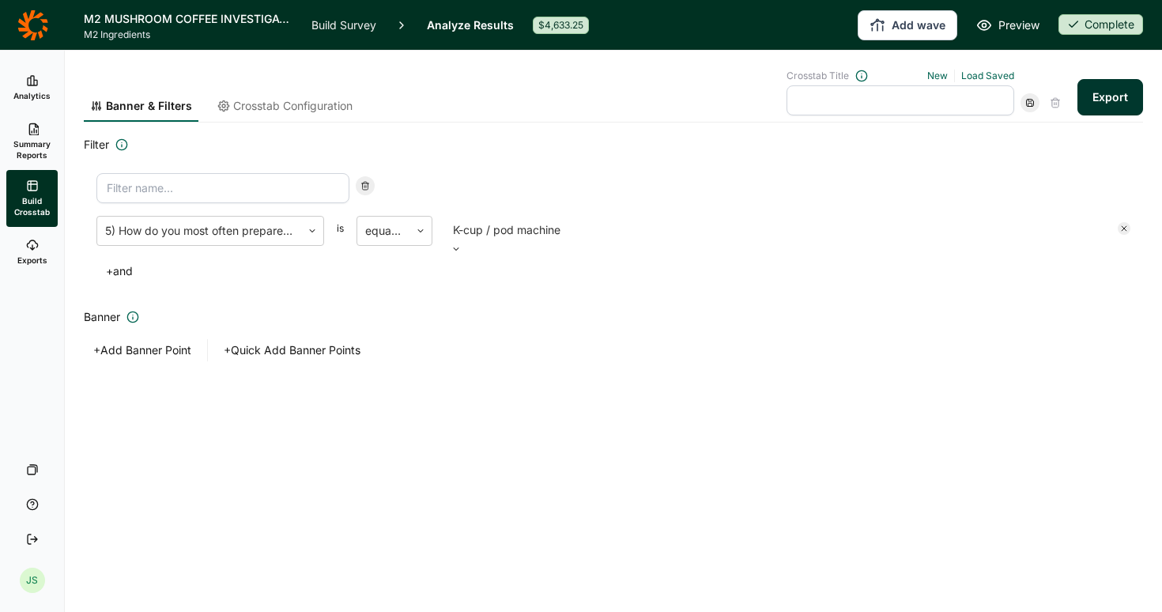
click at [1116, 95] on button "Export" at bounding box center [1110, 97] width 66 height 36
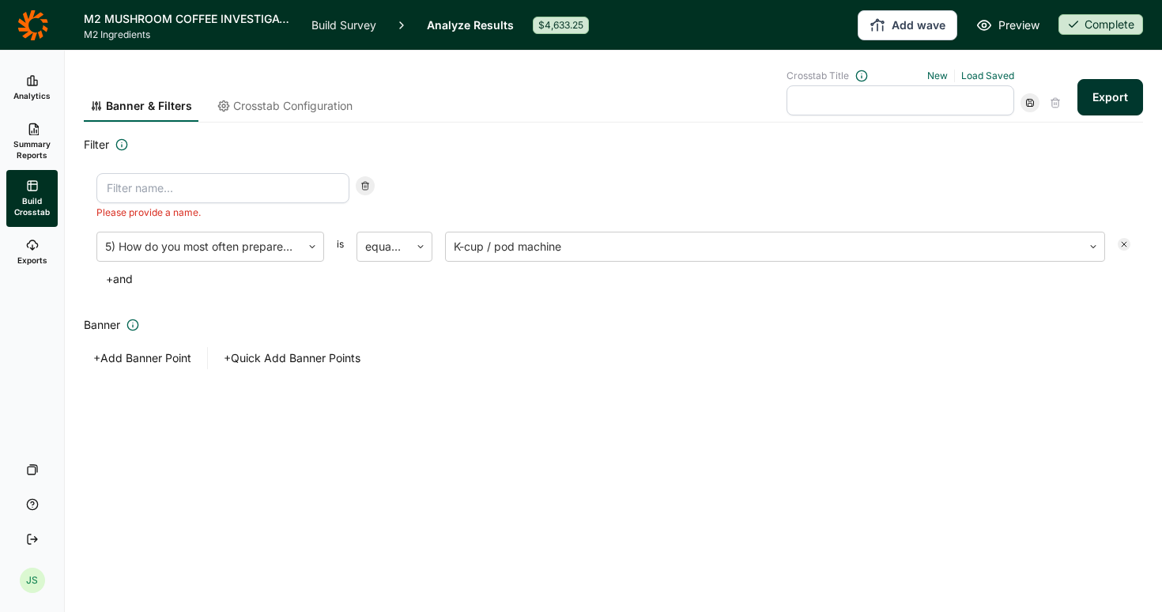
click at [230, 194] on input at bounding box center [222, 188] width 253 height 30
type input "KCup Users"
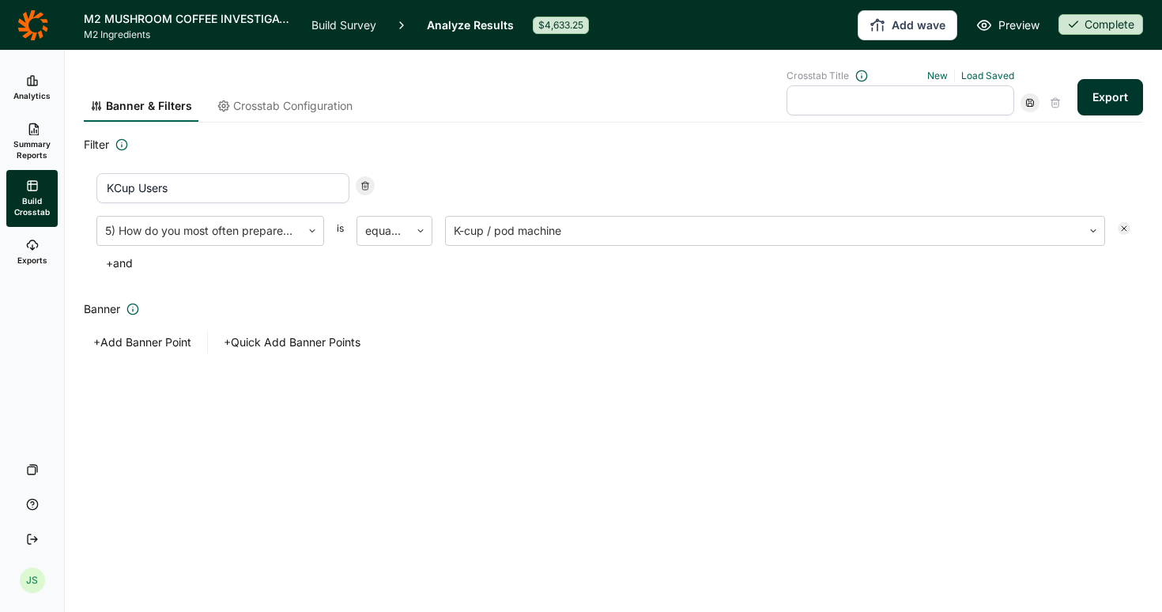
click at [1117, 90] on button "Export" at bounding box center [1110, 97] width 66 height 36
click at [34, 130] on use at bounding box center [33, 129] width 9 height 12
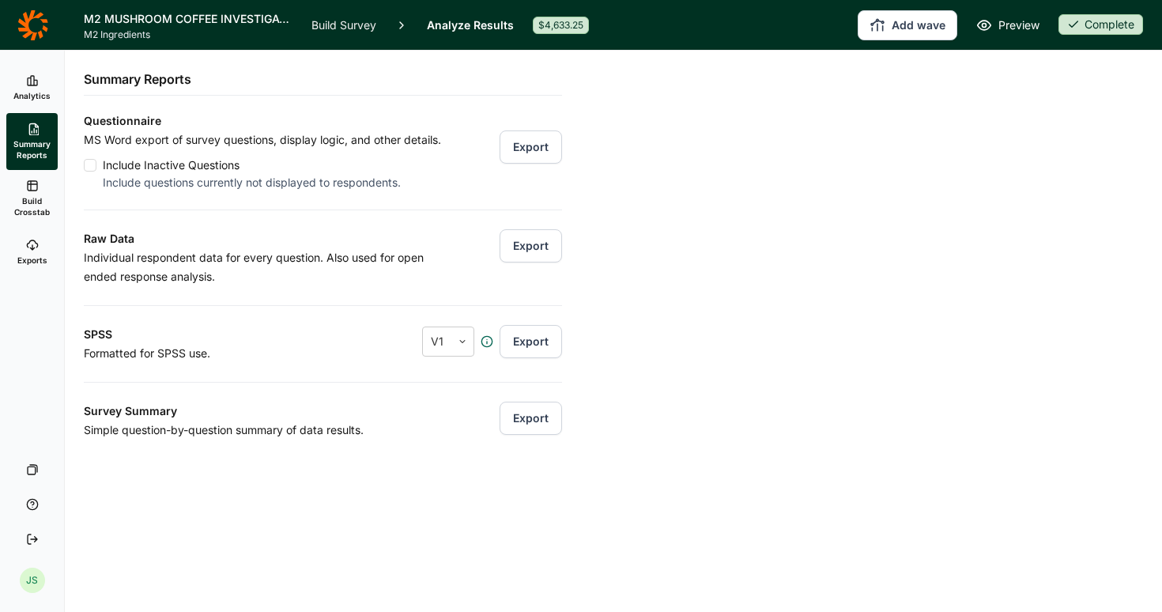
click at [30, 245] on icon at bounding box center [32, 245] width 13 height 13
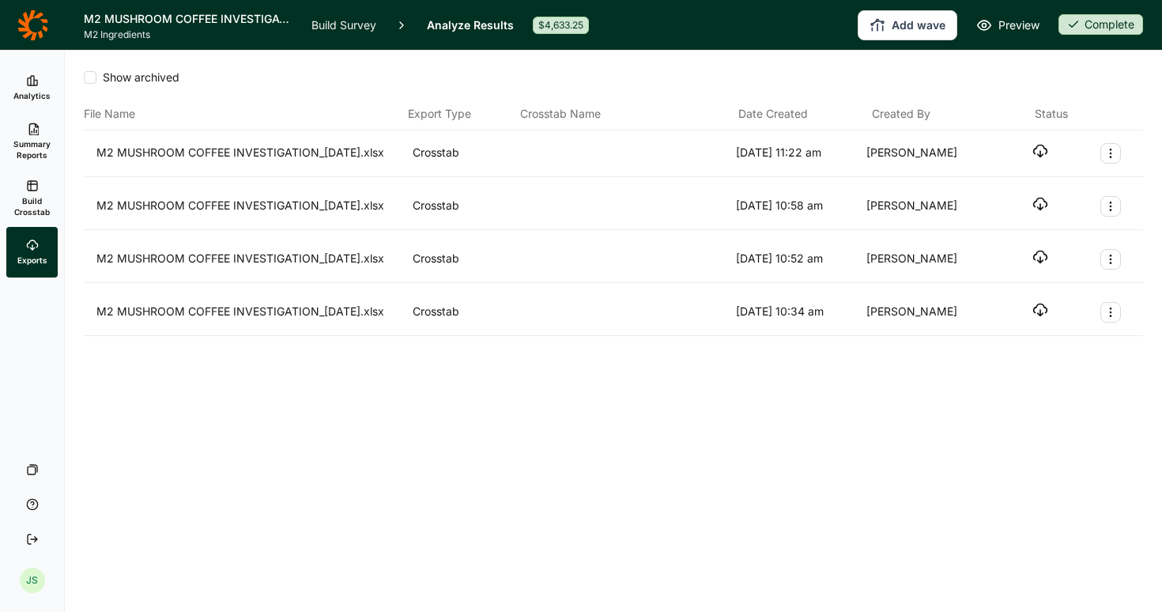
click at [1038, 153] on icon "button" at bounding box center [1040, 151] width 16 height 16
